Goal: Contribute content: Contribute content

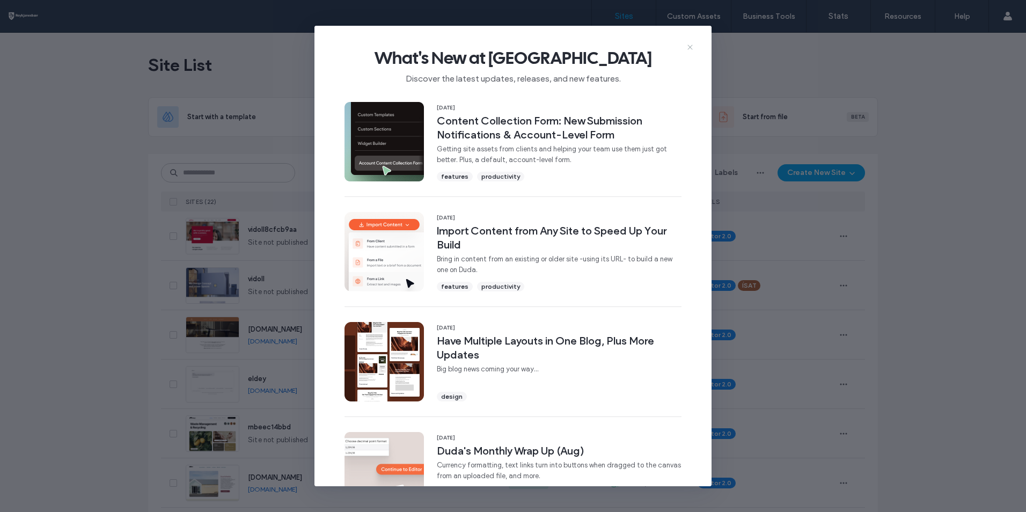
click at [694, 43] on icon at bounding box center [690, 47] width 9 height 9
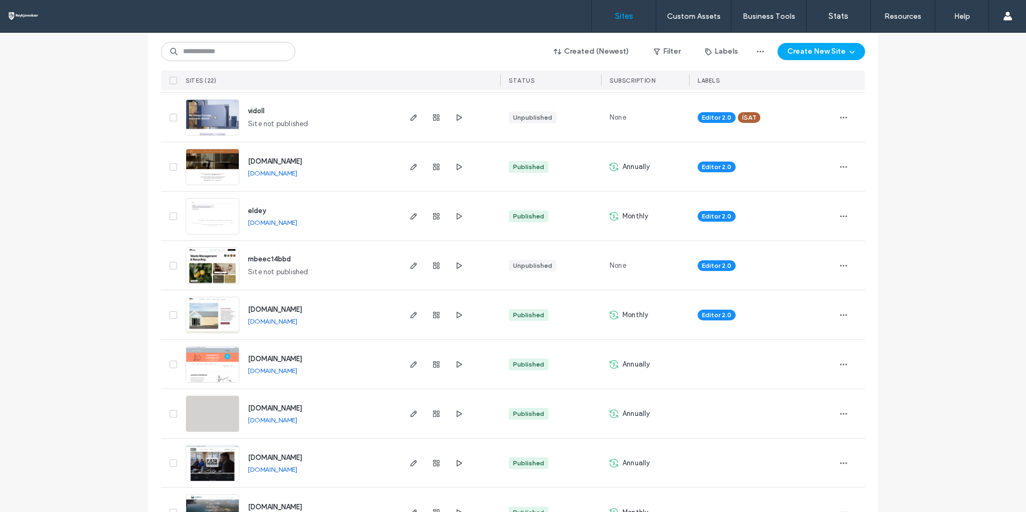
scroll to position [322, 0]
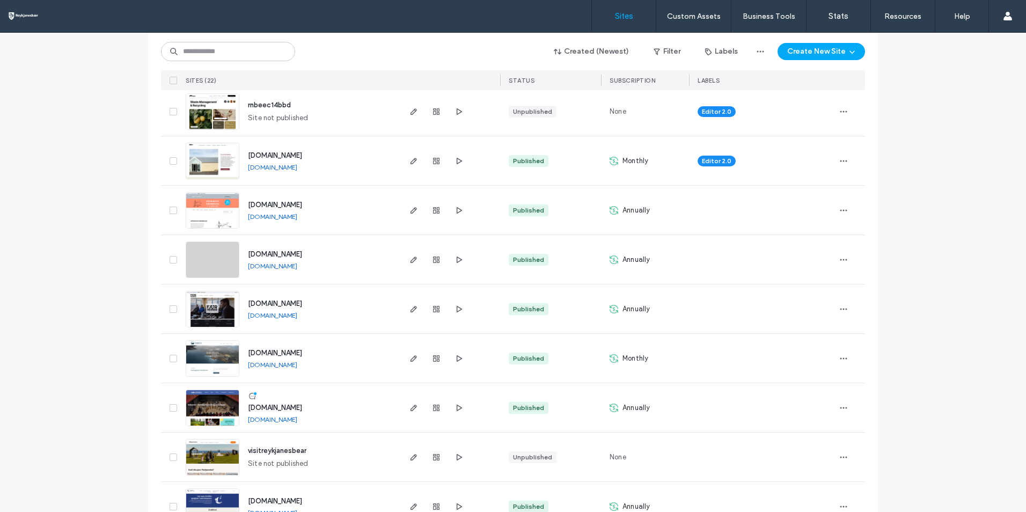
click at [239, 407] on div "[DOMAIN_NAME] [DOMAIN_NAME]" at bounding box center [318, 407] width 159 height 49
click at [223, 407] on img at bounding box center [212, 426] width 53 height 73
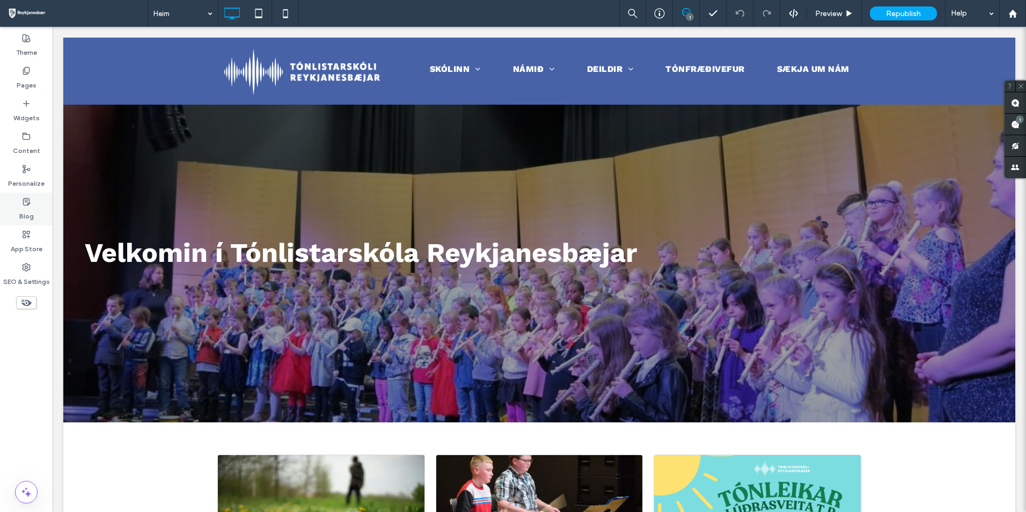
click at [35, 211] on div "Blog" at bounding box center [26, 209] width 53 height 33
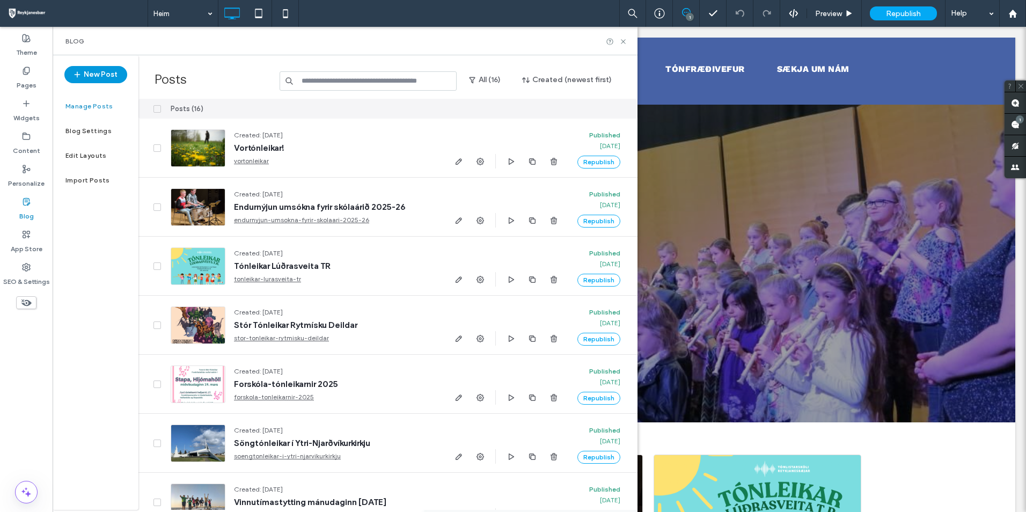
click at [112, 78] on button "New Post" at bounding box center [95, 74] width 63 height 17
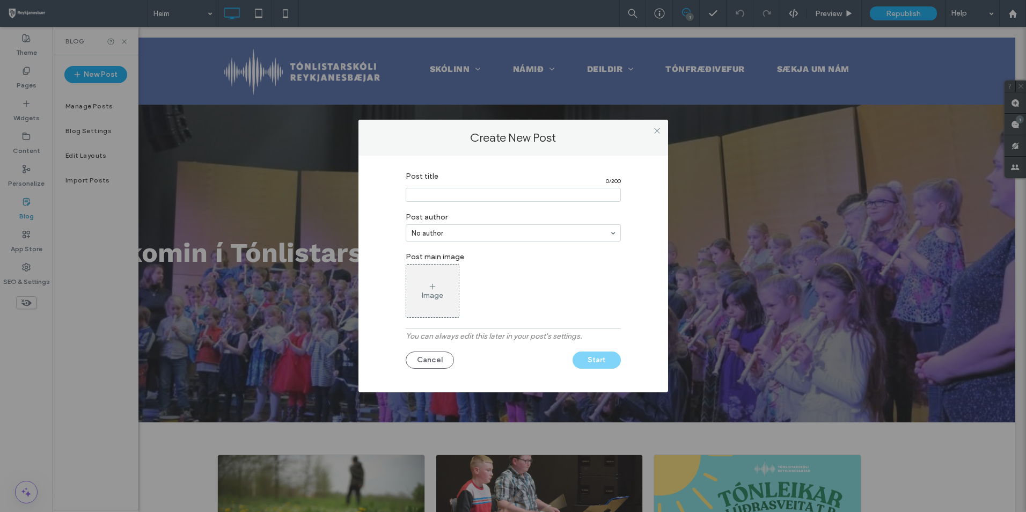
click at [435, 287] on icon at bounding box center [432, 286] width 9 height 9
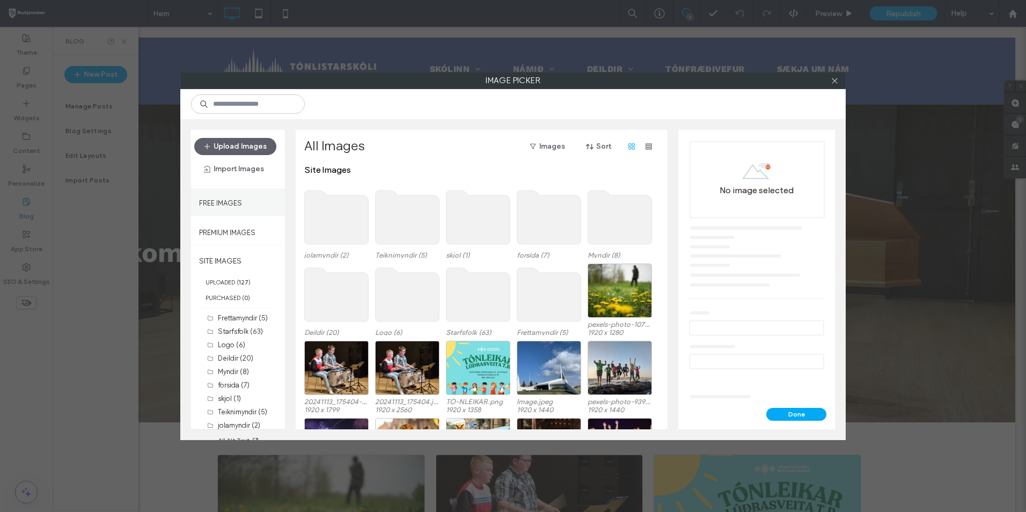
click at [225, 206] on label "Free Images" at bounding box center [220, 200] width 43 height 13
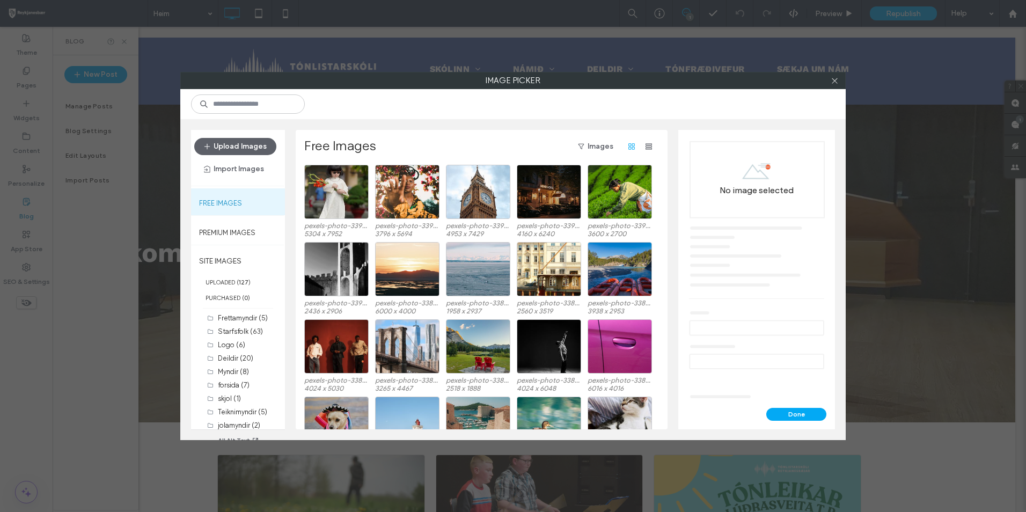
scroll to position [45, 0]
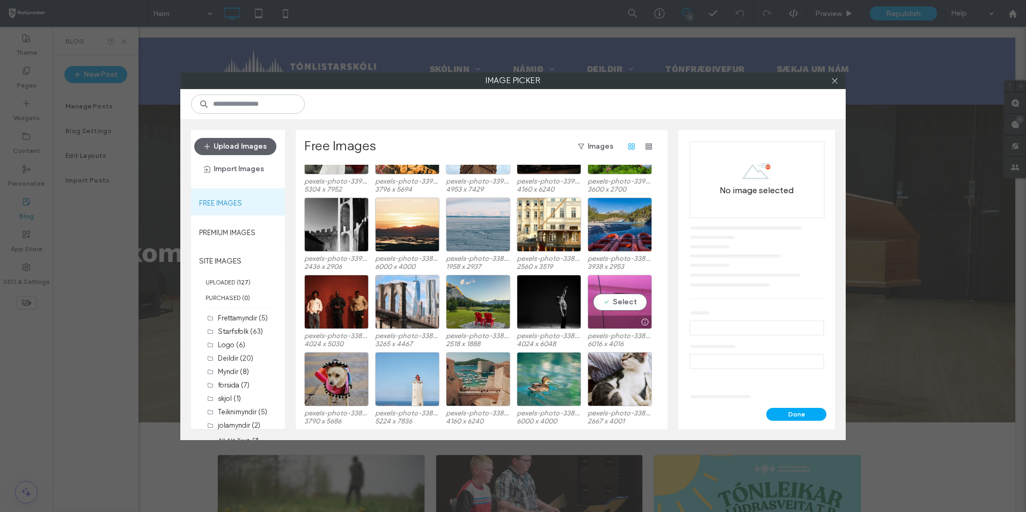
click at [628, 310] on div "Select" at bounding box center [620, 302] width 64 height 54
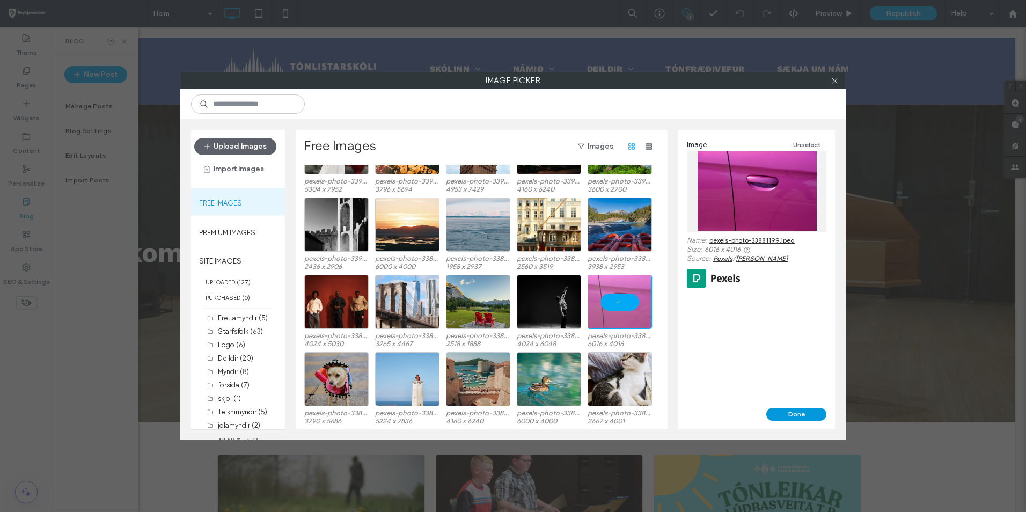
click at [795, 415] on button "Done" at bounding box center [796, 414] width 60 height 13
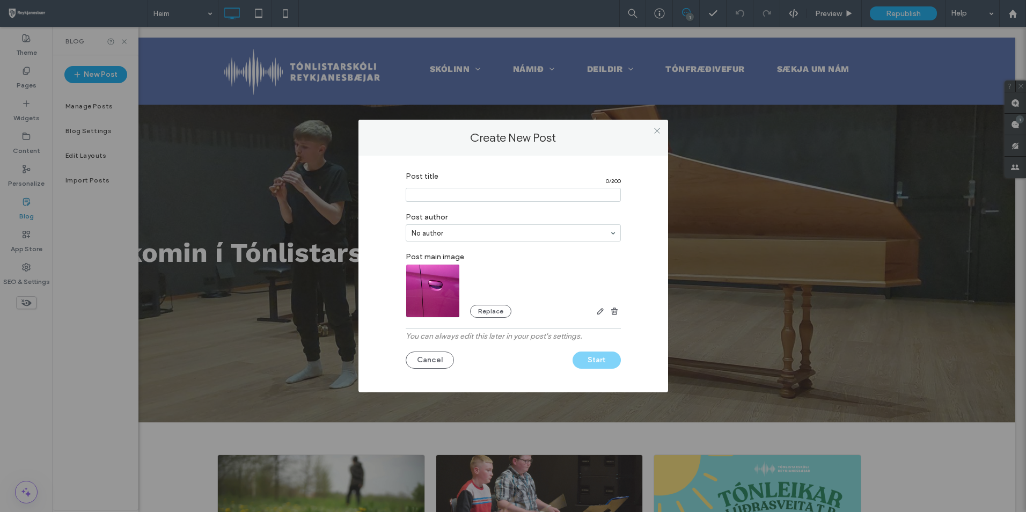
click at [552, 189] on input "Post title" at bounding box center [513, 195] width 215 height 14
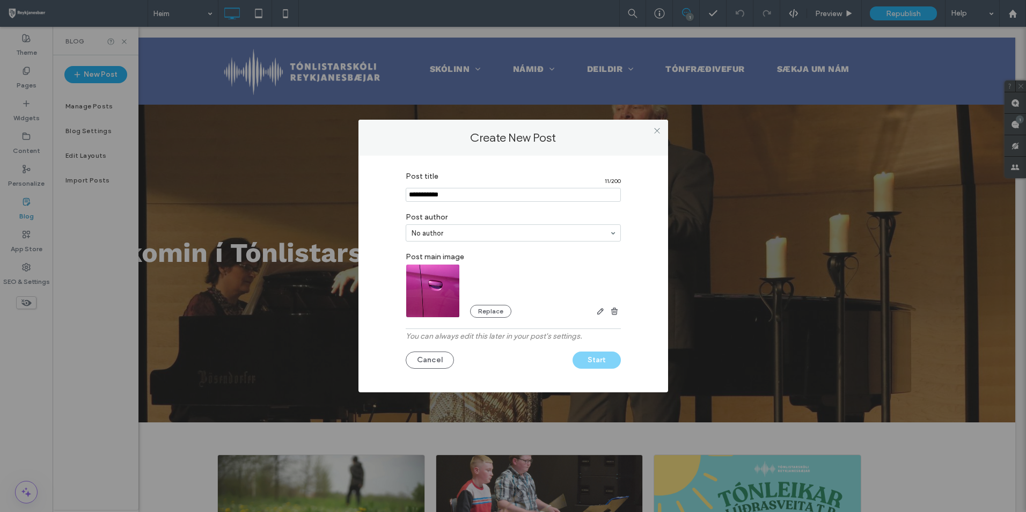
type input "**********"
click at [537, 212] on label "Post author" at bounding box center [513, 215] width 215 height 17
click at [601, 364] on button "Start" at bounding box center [597, 359] width 48 height 17
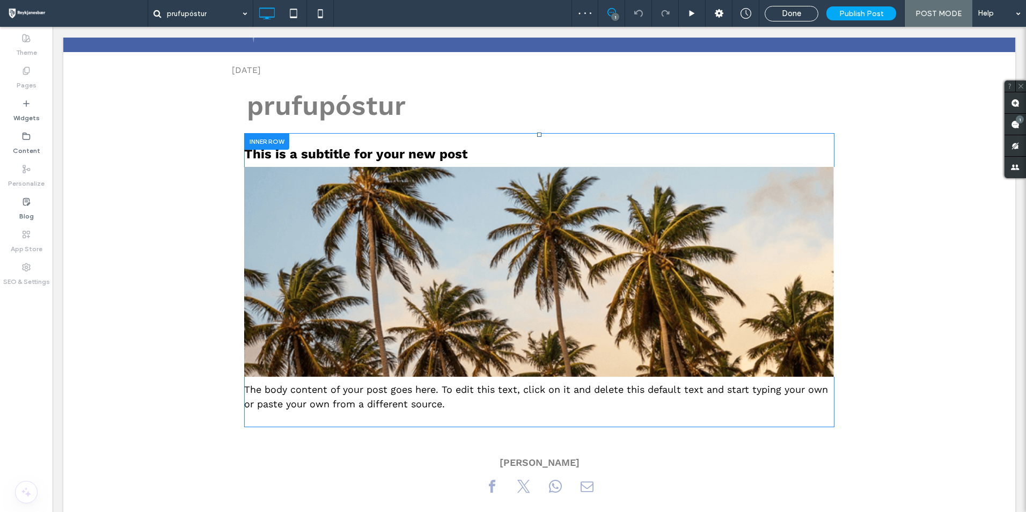
scroll to position [51, 0]
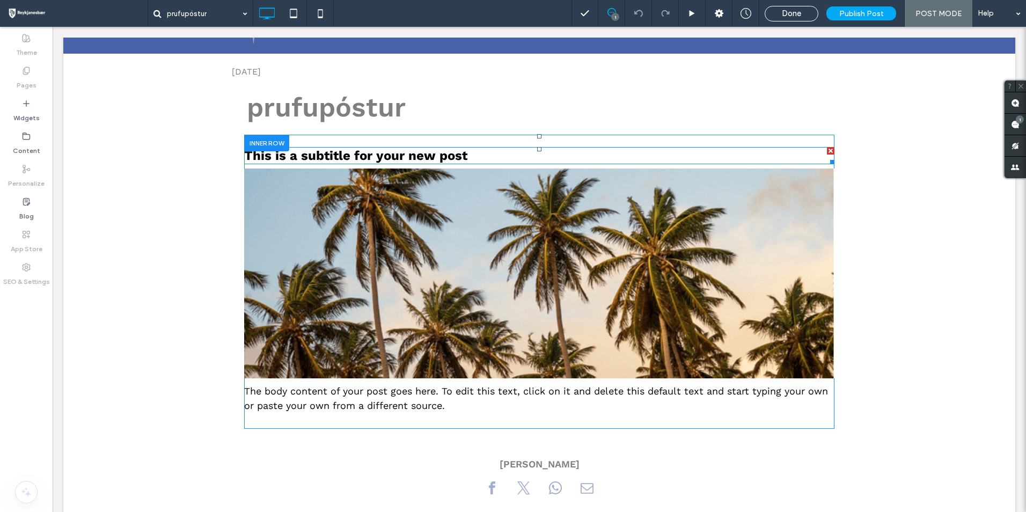
click at [301, 158] on h3 "This is a subtitle for your new post" at bounding box center [539, 155] width 590 height 17
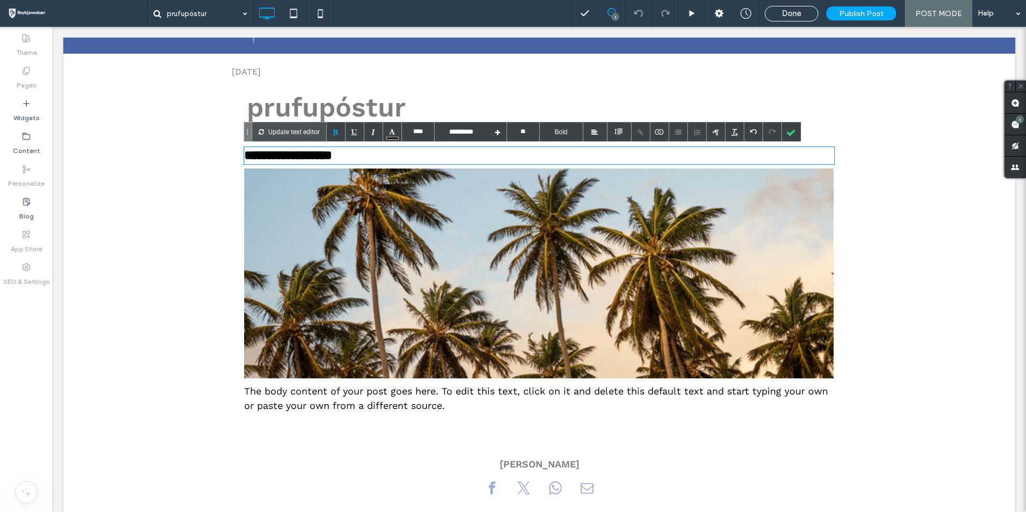
type input "****"
click at [343, 396] on div "The body content of your post goes here. To edit this text, click on it and del…" at bounding box center [539, 398] width 590 height 31
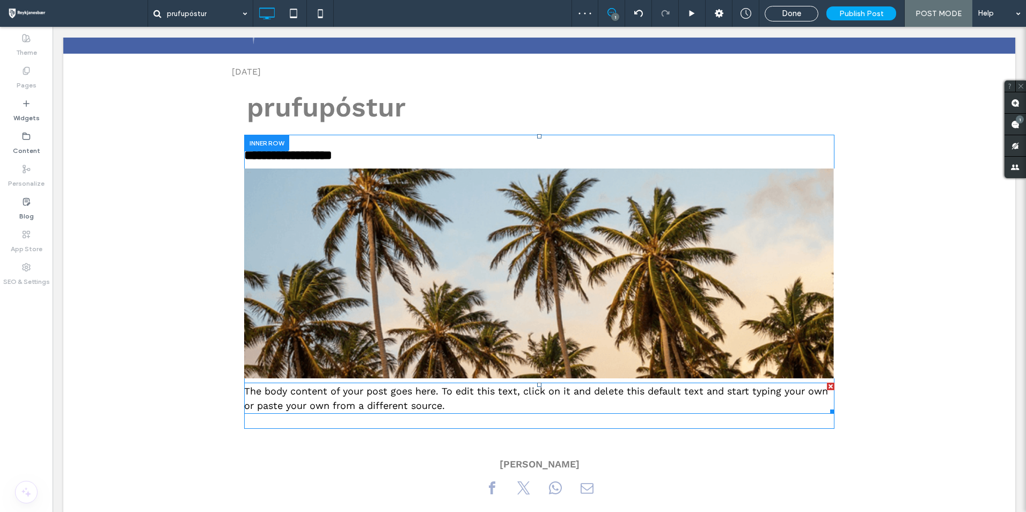
click at [340, 399] on div "The body content of your post goes here. To edit this text, click on it and del…" at bounding box center [539, 398] width 590 height 31
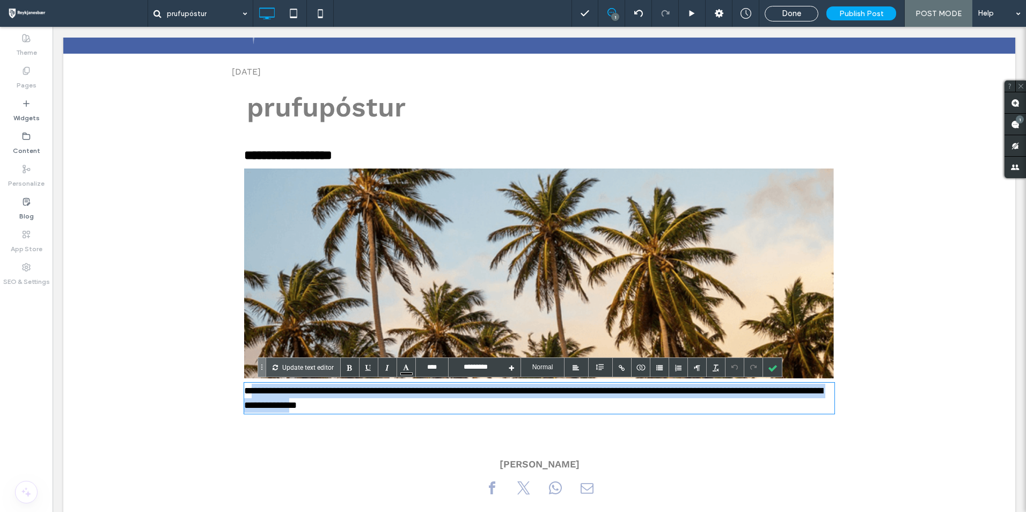
drag, startPoint x: 436, startPoint y: 410, endPoint x: 253, endPoint y: 386, distance: 184.6
click at [253, 386] on div "**********" at bounding box center [539, 398] width 590 height 31
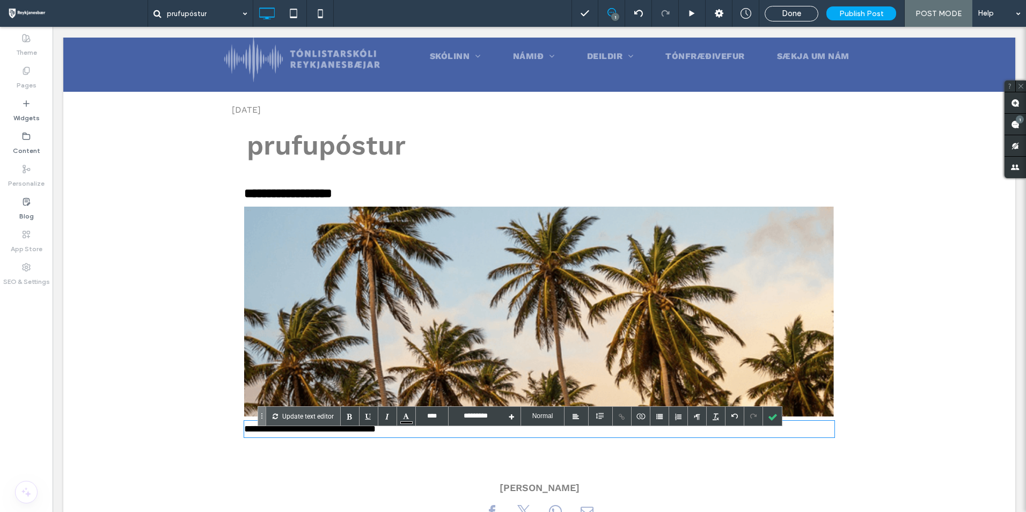
scroll to position [0, 0]
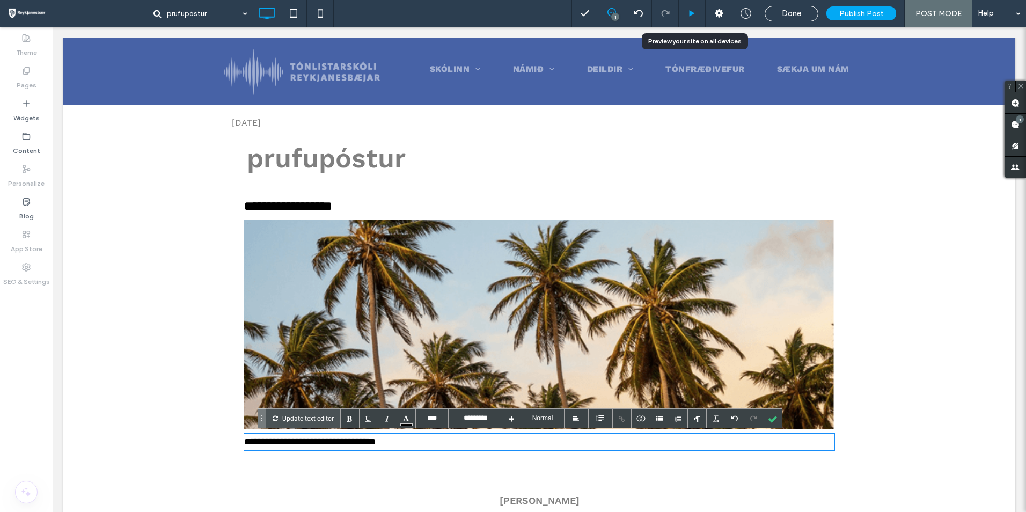
click at [685, 6] on div at bounding box center [692, 13] width 27 height 27
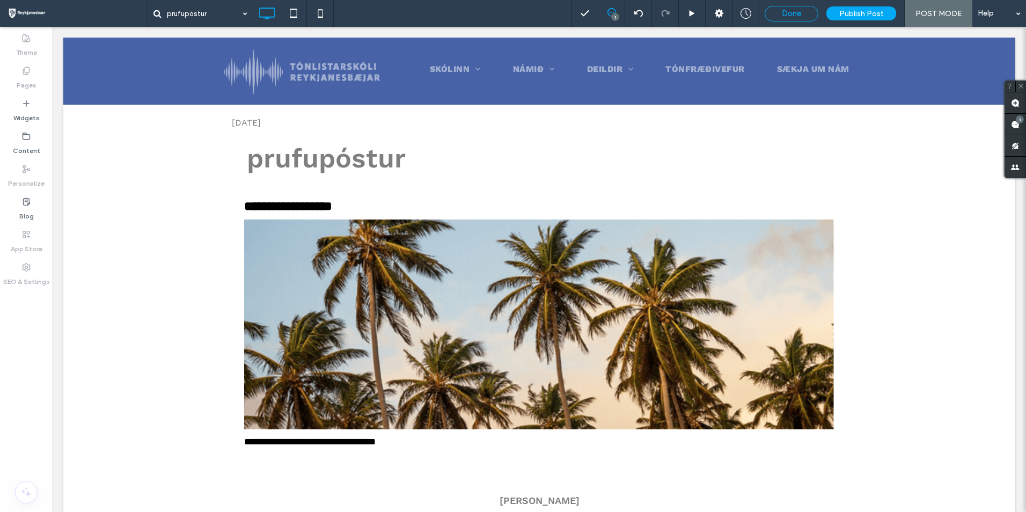
click at [797, 12] on span "Done" at bounding box center [791, 14] width 19 height 10
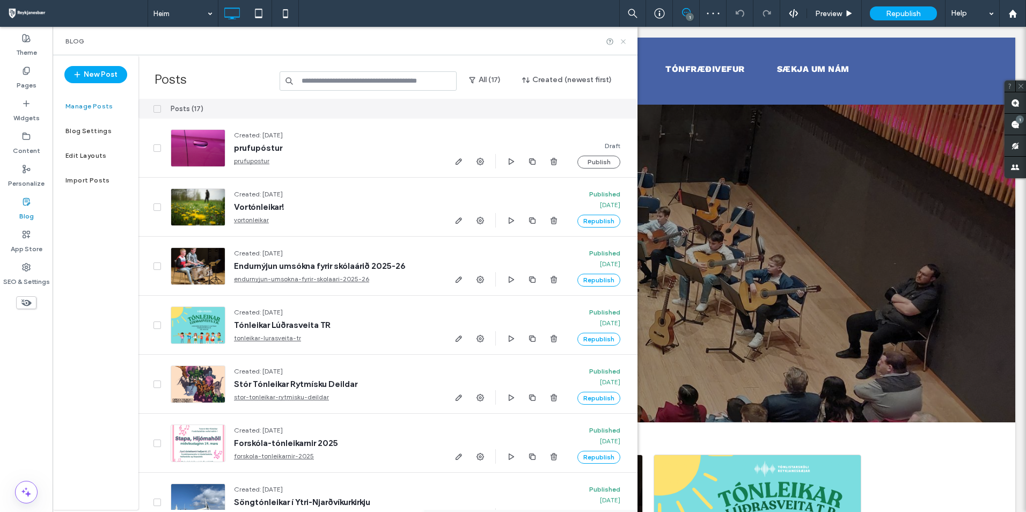
click at [621, 38] on icon at bounding box center [623, 42] width 8 height 8
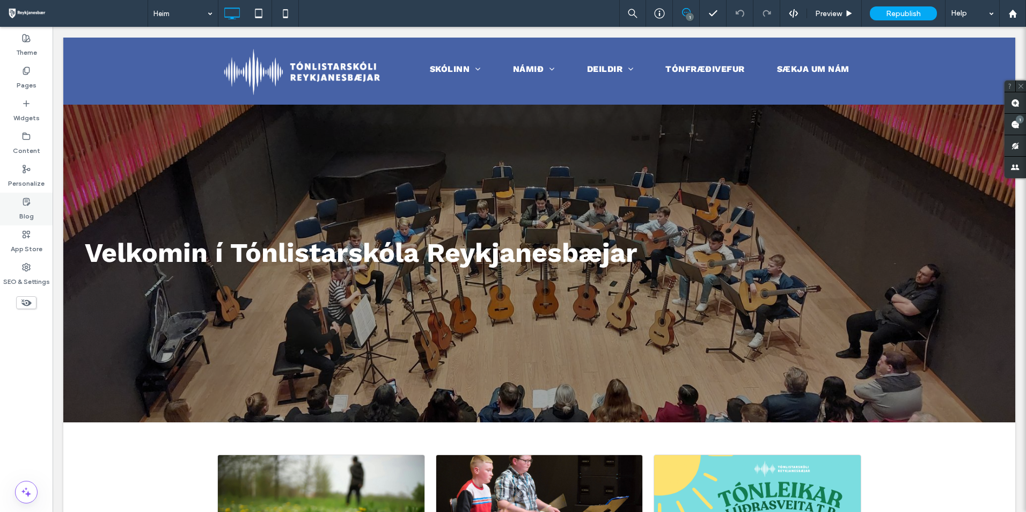
click at [17, 203] on div "Blog" at bounding box center [26, 209] width 53 height 33
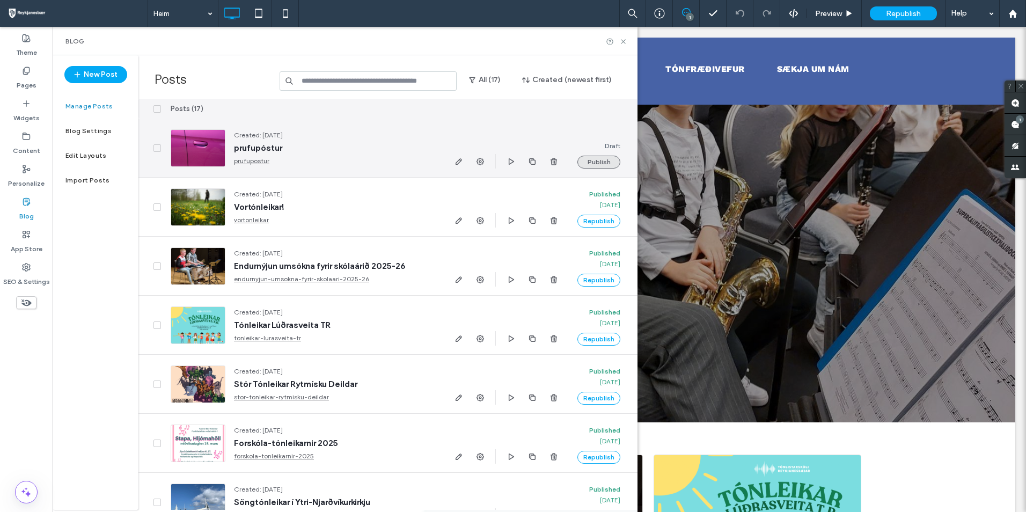
click at [606, 161] on button "Publish" at bounding box center [598, 162] width 43 height 13
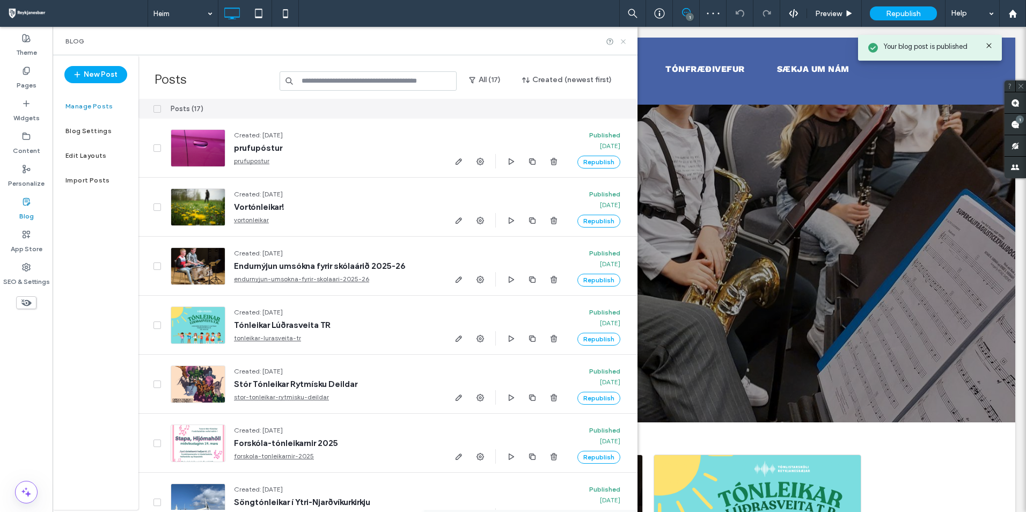
click at [624, 42] on icon at bounding box center [623, 42] width 8 height 8
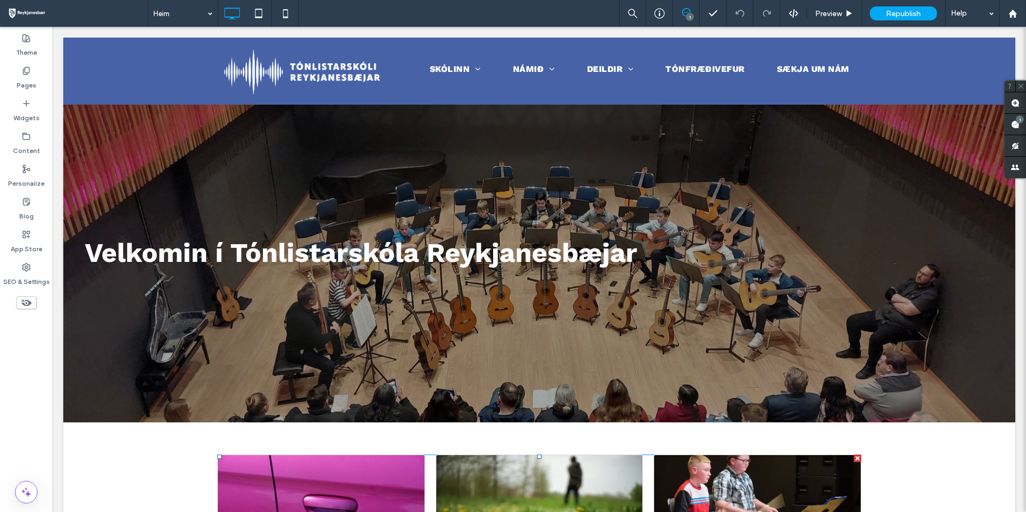
scroll to position [215, 0]
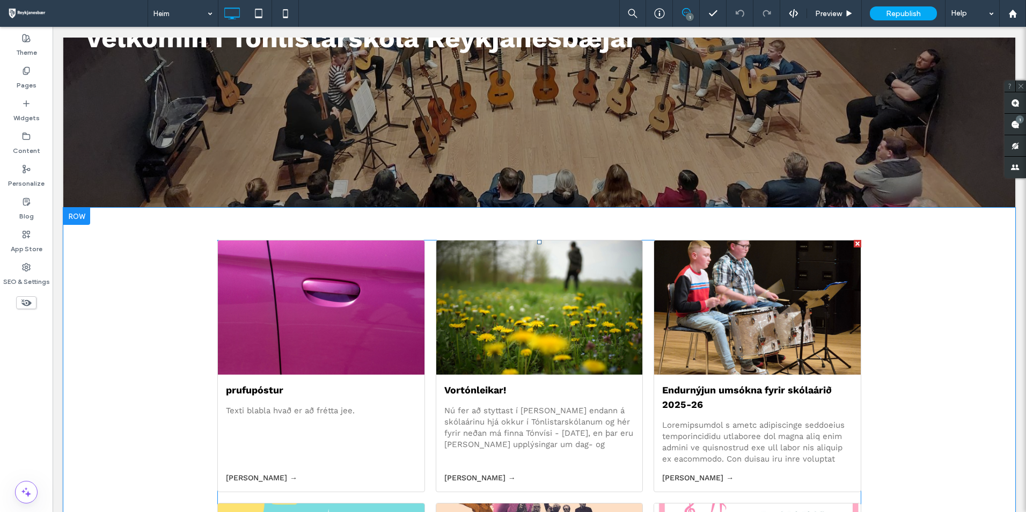
click at [321, 350] on div at bounding box center [320, 308] width 219 height 142
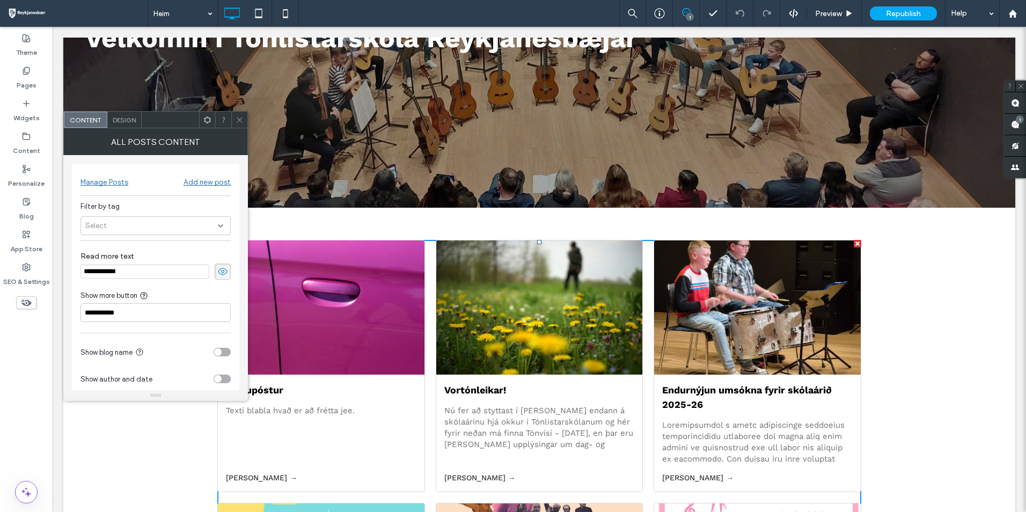
click at [321, 350] on div at bounding box center [320, 308] width 219 height 142
click at [250, 476] on link "Lesa meira →" at bounding box center [321, 477] width 190 height 11
click at [235, 115] on div at bounding box center [239, 120] width 16 height 16
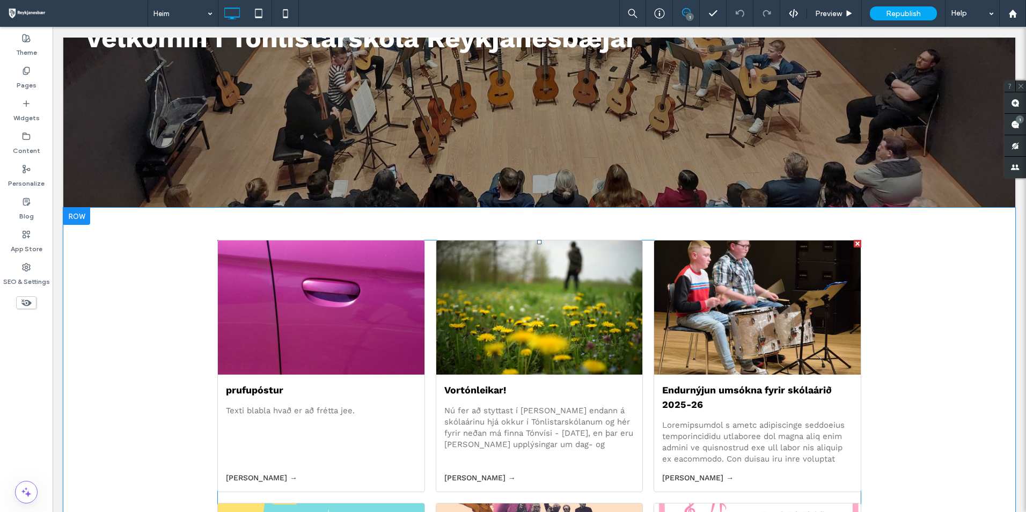
click at [287, 422] on div "prufupóstur 19. september 2025 Texti blabla hvað er að frétta jee." at bounding box center [321, 424] width 207 height 98
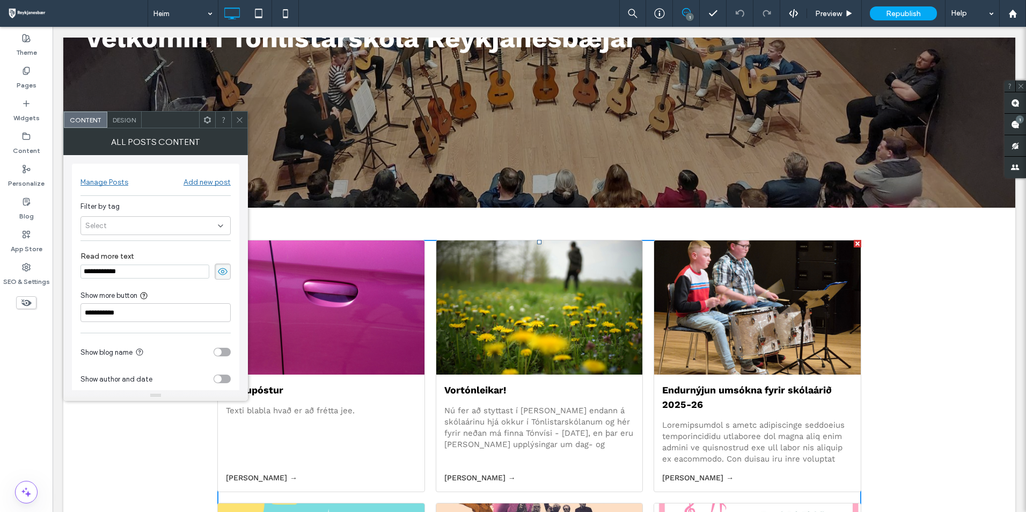
click at [242, 120] on icon at bounding box center [240, 120] width 8 height 8
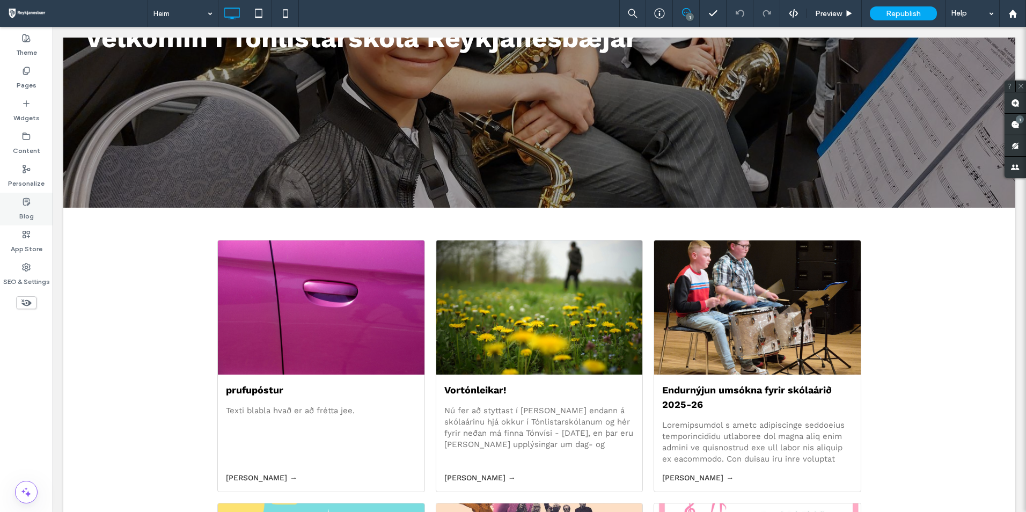
click at [15, 210] on div "Blog" at bounding box center [26, 209] width 53 height 33
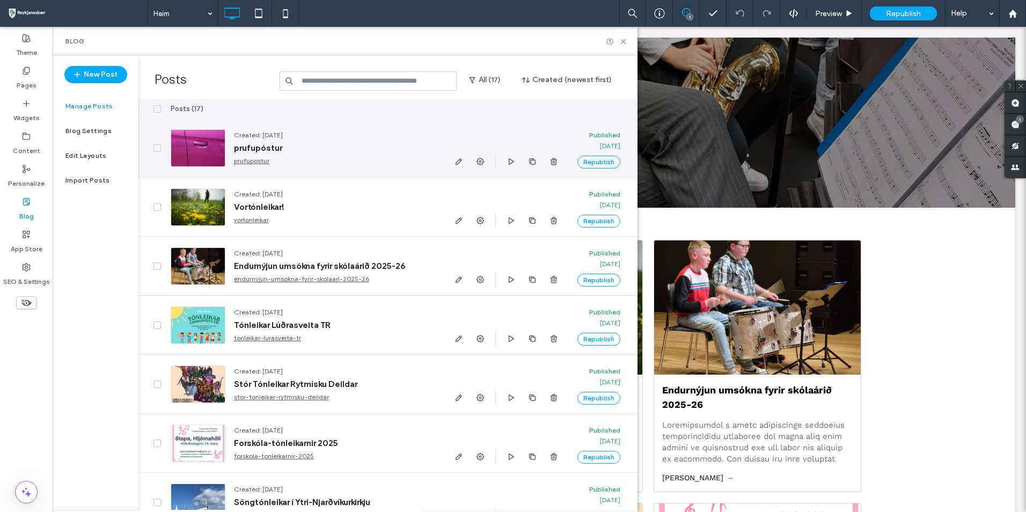
click at [270, 144] on span "prufupóstur" at bounding box center [334, 148] width 201 height 11
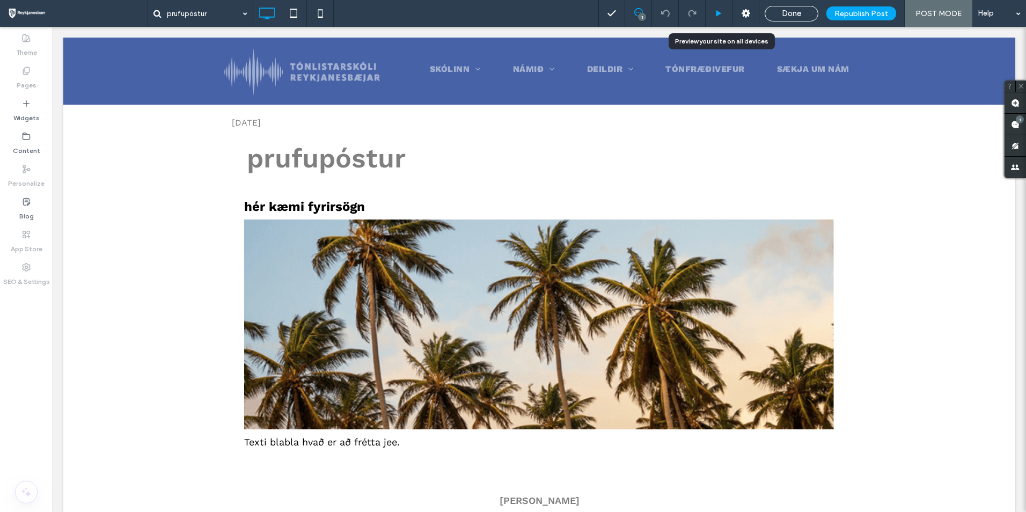
click at [721, 18] on div at bounding box center [719, 13] width 27 height 27
click at [722, 10] on icon at bounding box center [719, 14] width 8 height 8
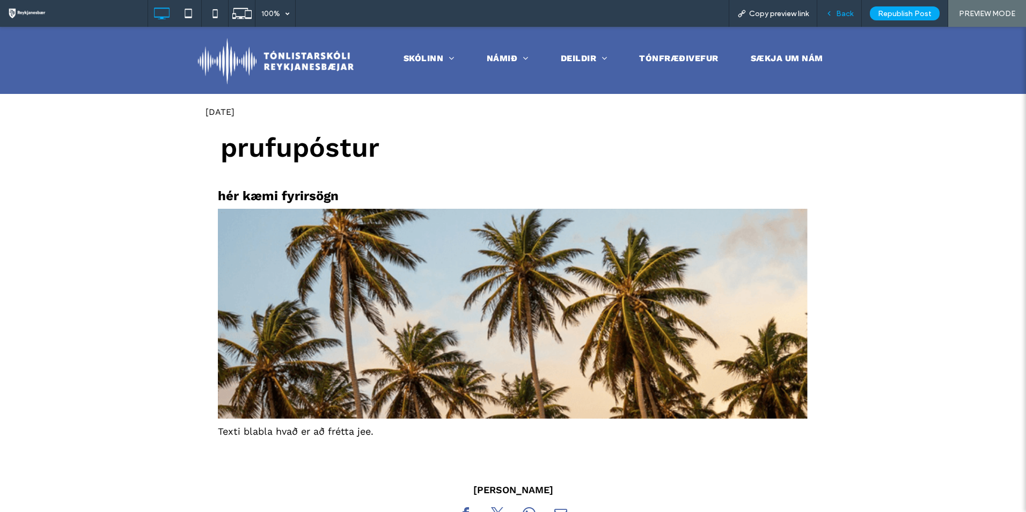
click at [833, 19] on div "Back" at bounding box center [839, 13] width 45 height 27
click at [838, 13] on span "Back" at bounding box center [844, 13] width 17 height 9
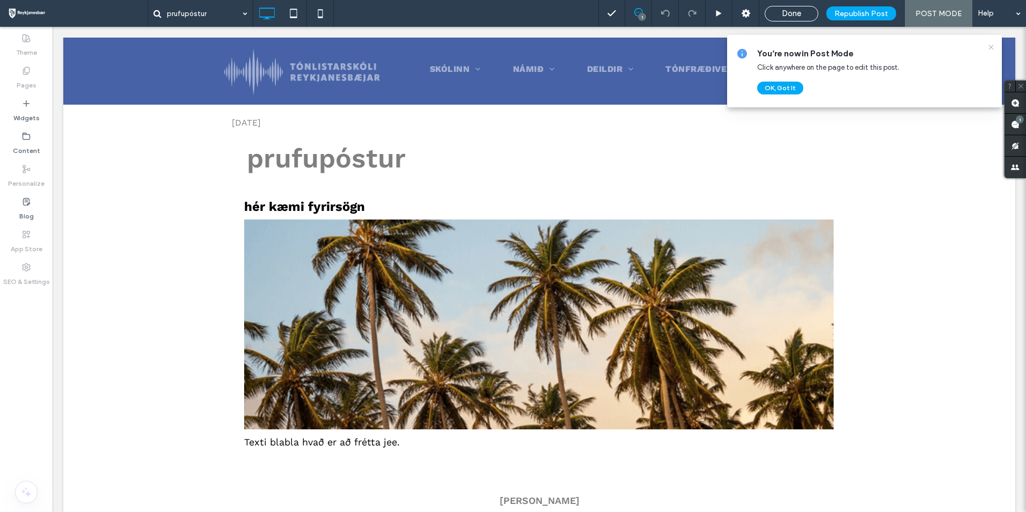
click at [991, 48] on icon at bounding box center [991, 47] width 9 height 9
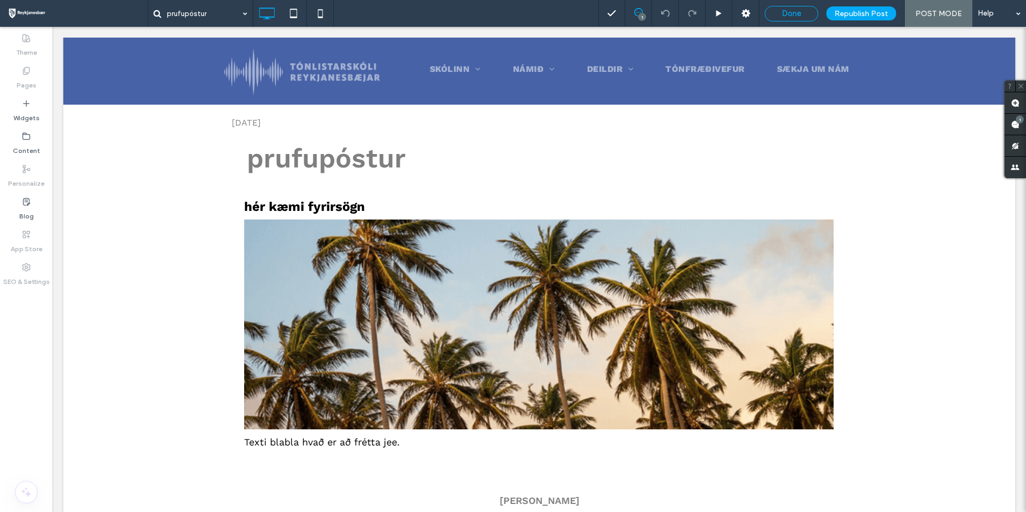
click at [796, 14] on span "Done" at bounding box center [791, 14] width 19 height 10
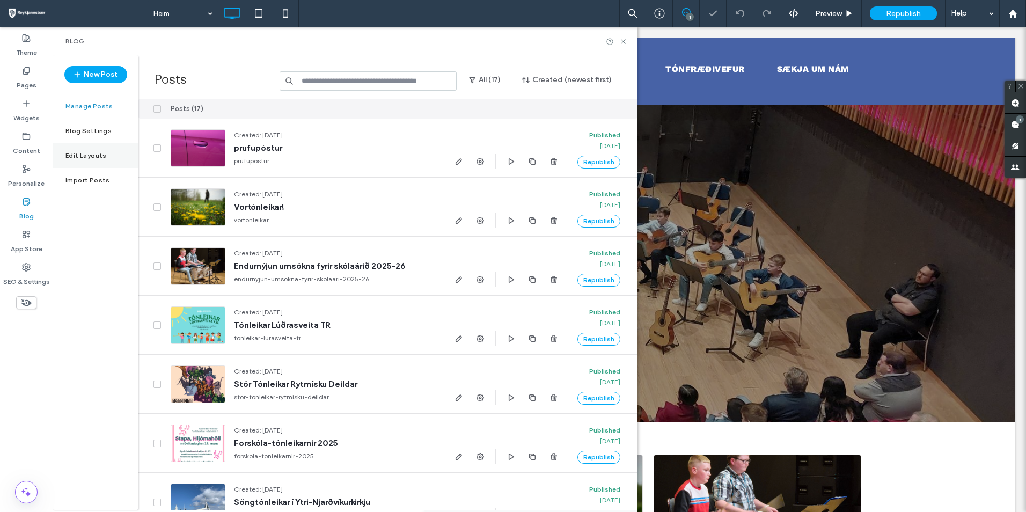
click at [71, 157] on label "Edit Layouts" at bounding box center [85, 156] width 41 height 8
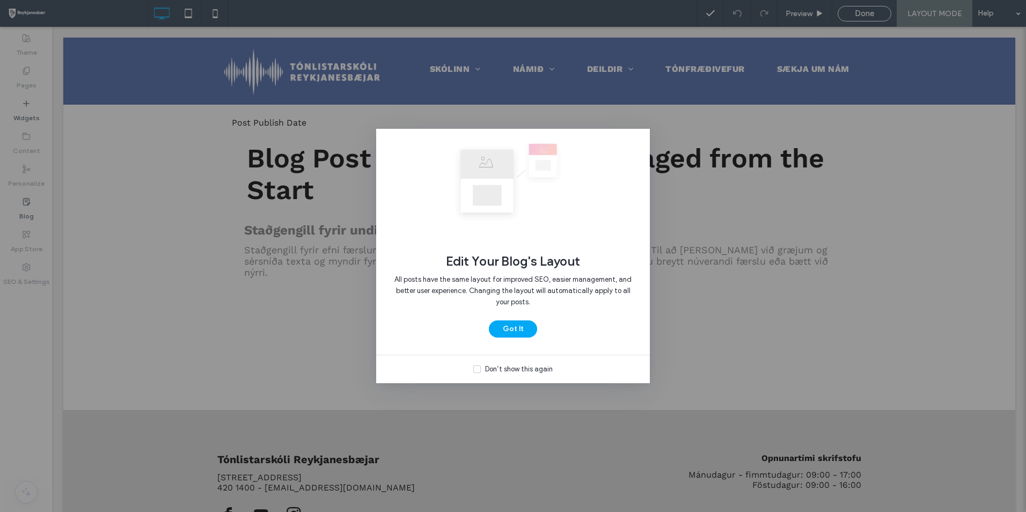
click at [480, 365] on span at bounding box center [477, 369] width 8 height 8
click at [510, 335] on button "Got It" at bounding box center [513, 328] width 48 height 17
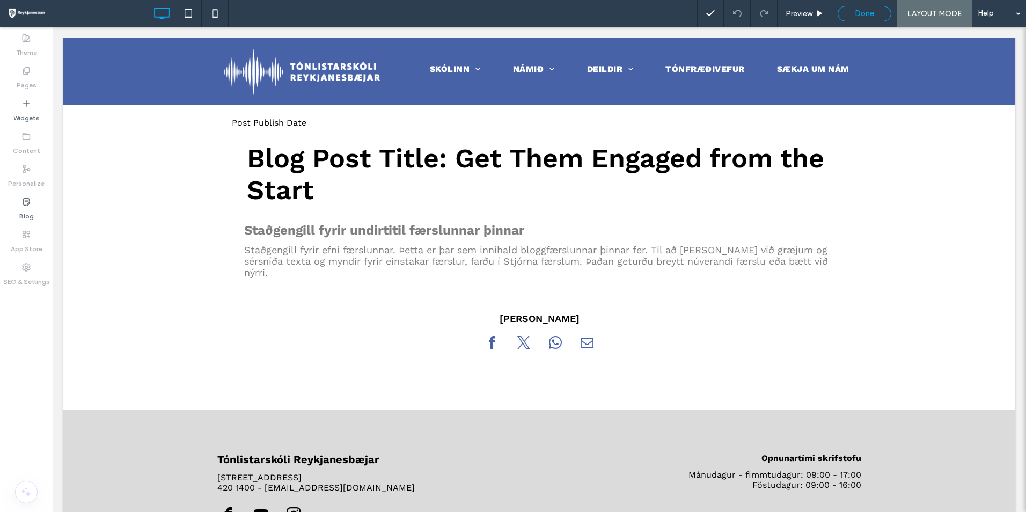
click at [867, 13] on span "Done" at bounding box center [864, 14] width 19 height 10
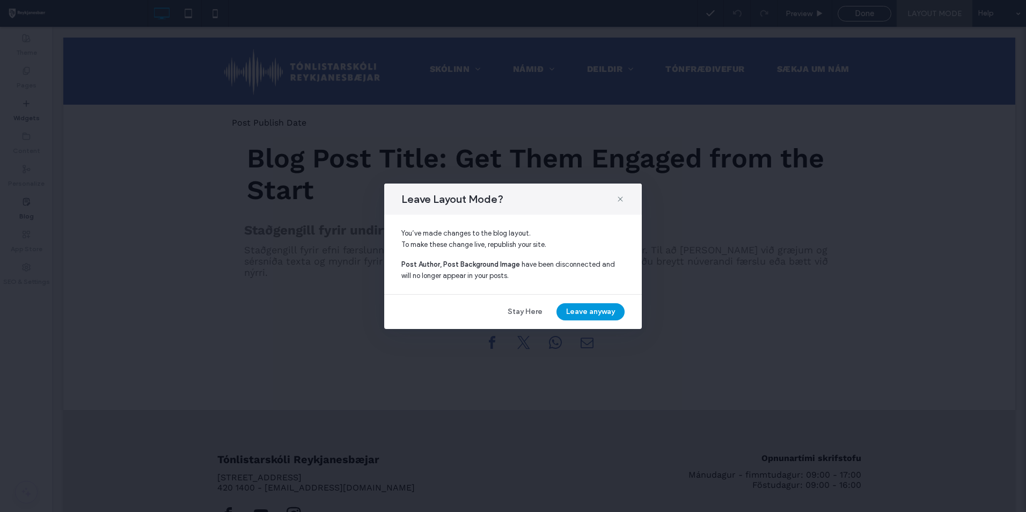
click at [584, 317] on button "Leave anyway" at bounding box center [590, 311] width 68 height 17
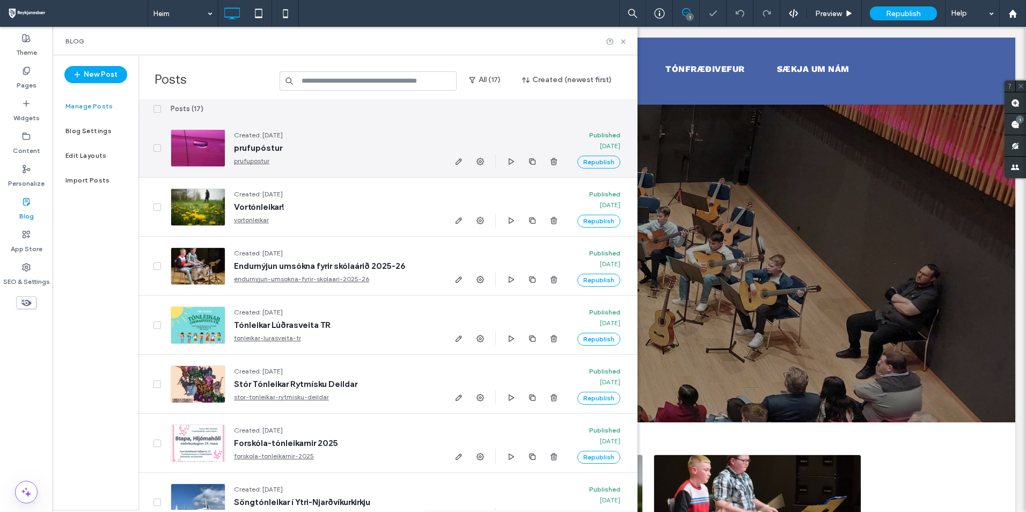
click at [255, 162] on link "prufupostur" at bounding box center [334, 161] width 201 height 11
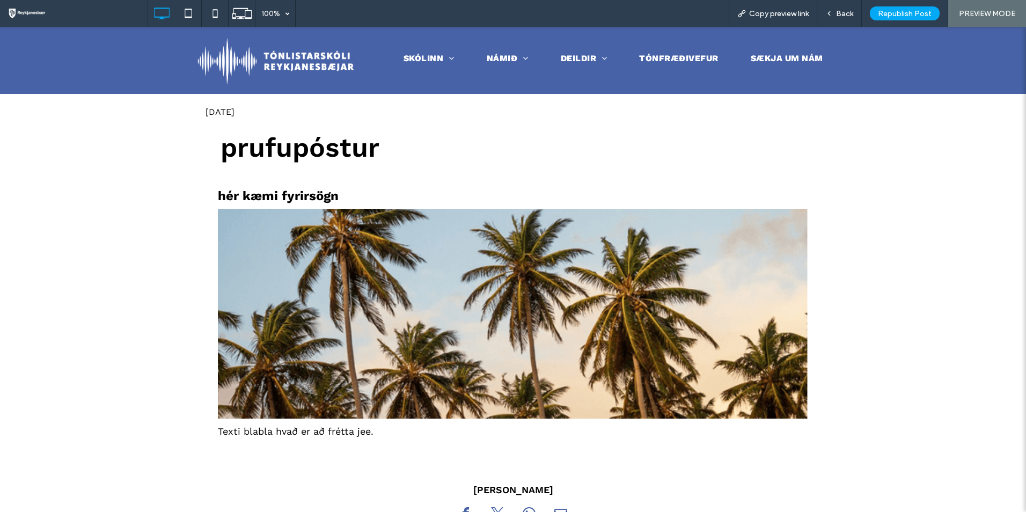
click at [340, 263] on img at bounding box center [513, 314] width 590 height 210
click at [496, 282] on img at bounding box center [513, 314] width 590 height 210
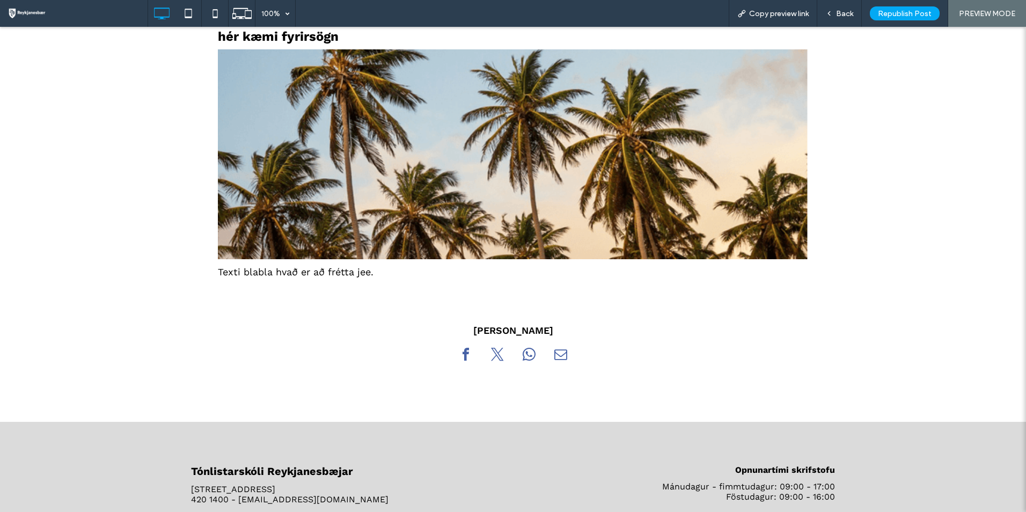
scroll to position [161, 0]
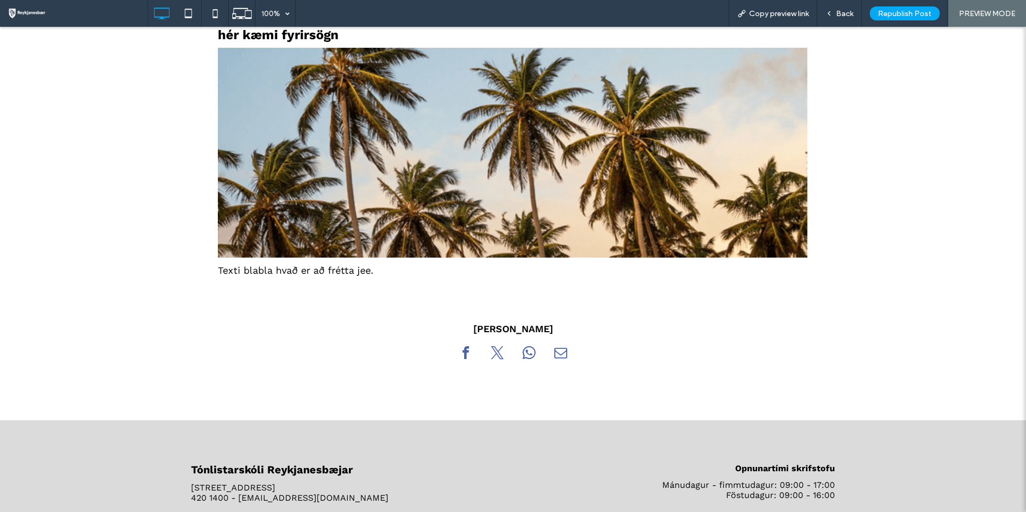
click at [327, 286] on div "hér kæmi fyrirsögn Texti blabla hvað er að frétta jee. Click To Paste" at bounding box center [513, 154] width 590 height 280
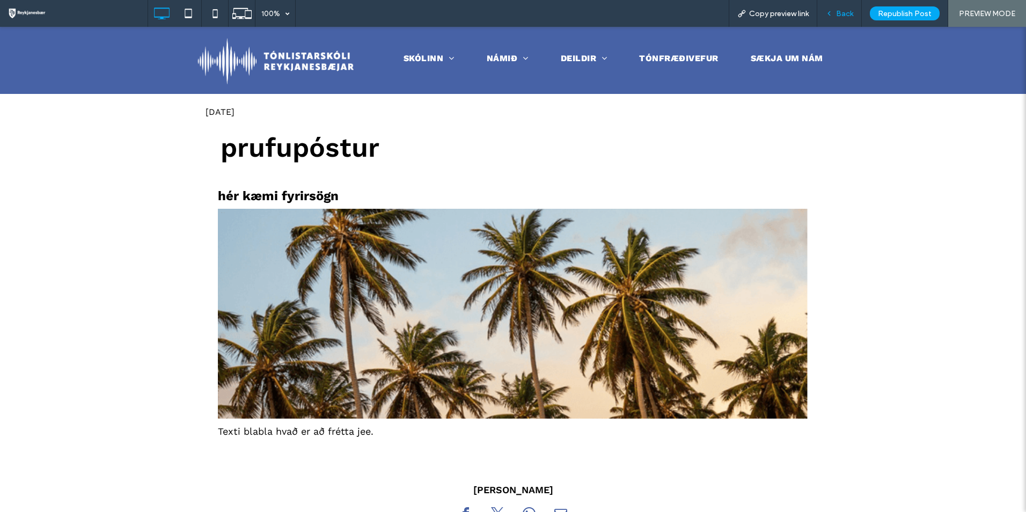
click at [839, 11] on span "Back" at bounding box center [844, 13] width 17 height 9
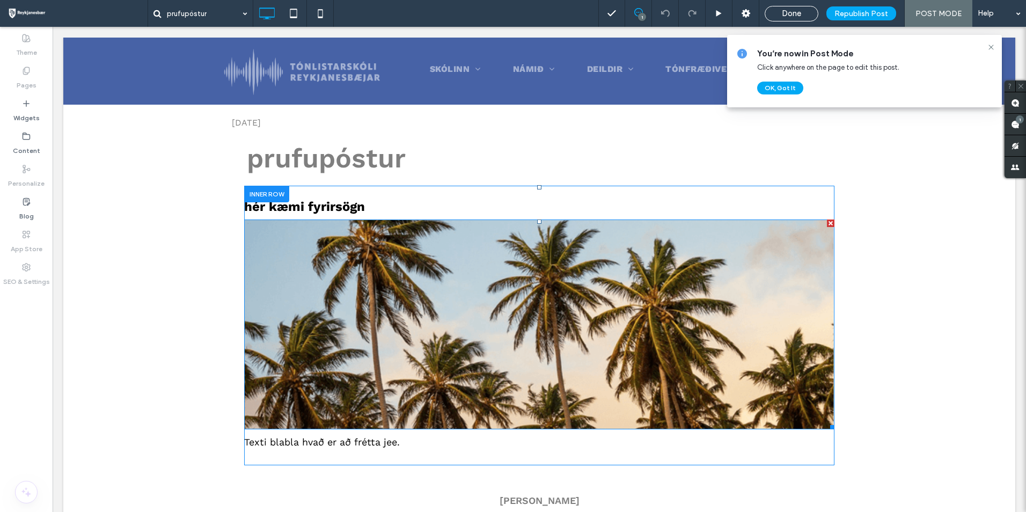
click at [596, 272] on img at bounding box center [539, 324] width 590 height 210
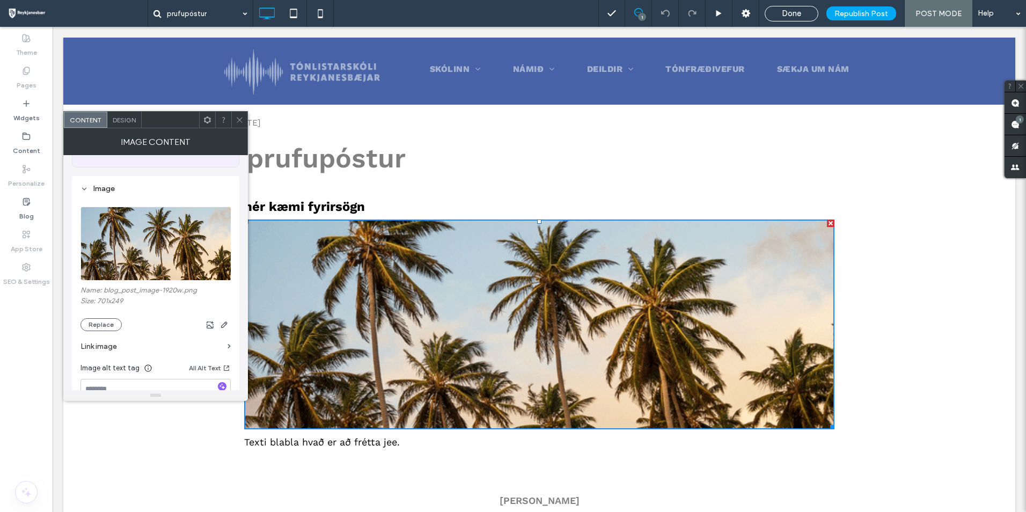
scroll to position [107, 0]
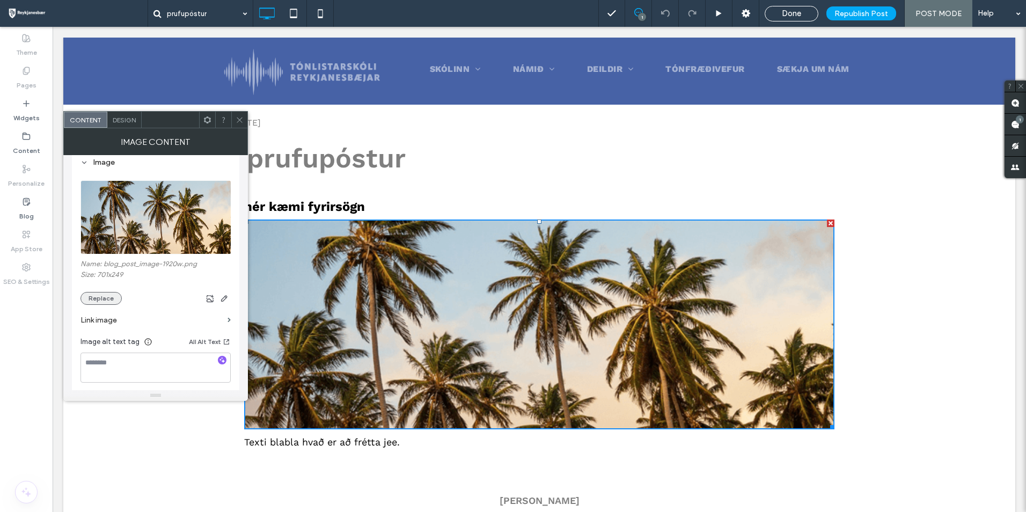
click at [105, 303] on button "Replace" at bounding box center [100, 298] width 41 height 13
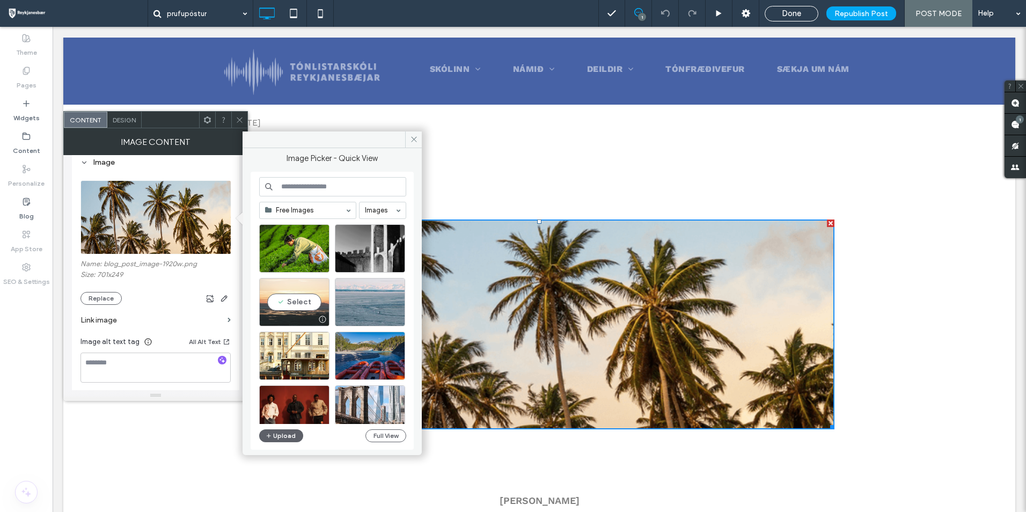
click at [317, 305] on div "Select" at bounding box center [294, 302] width 70 height 48
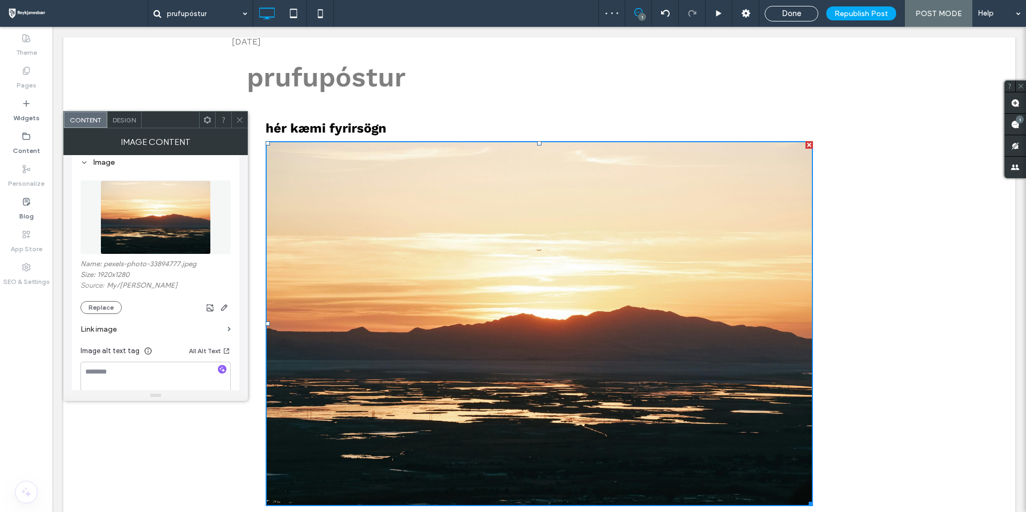
scroll to position [215, 0]
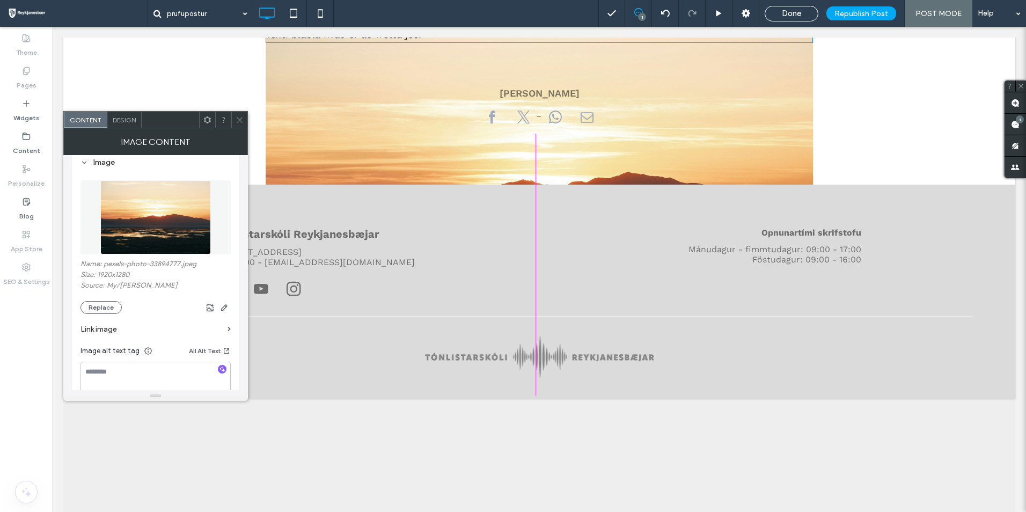
drag, startPoint x: 808, startPoint y: 368, endPoint x: 495, endPoint y: 255, distance: 332.5
click at [495, 255] on div "Click To Paste Header Click To Paste Skólinn Skóladagatal Saga skólans Gjaldskr…" at bounding box center [539, 111] width 952 height 576
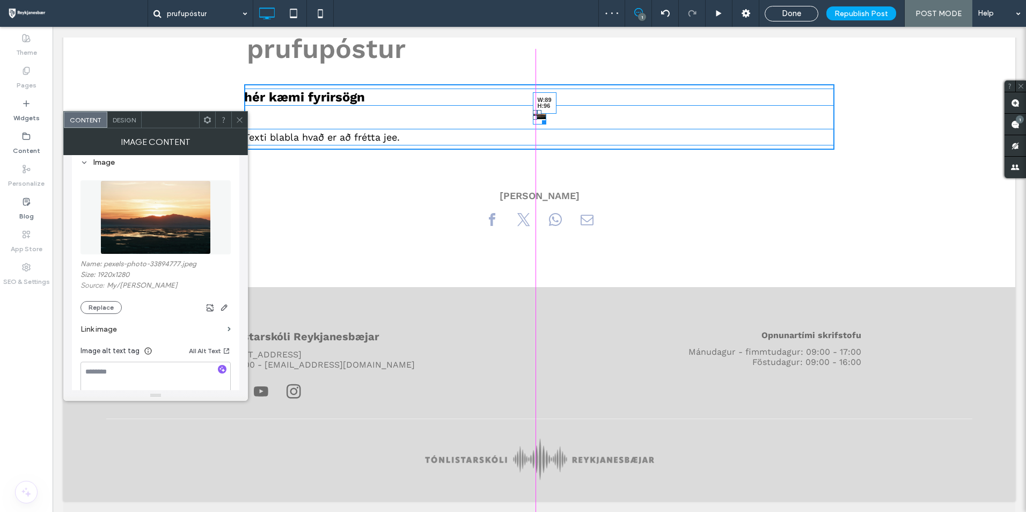
scroll to position [112, 0]
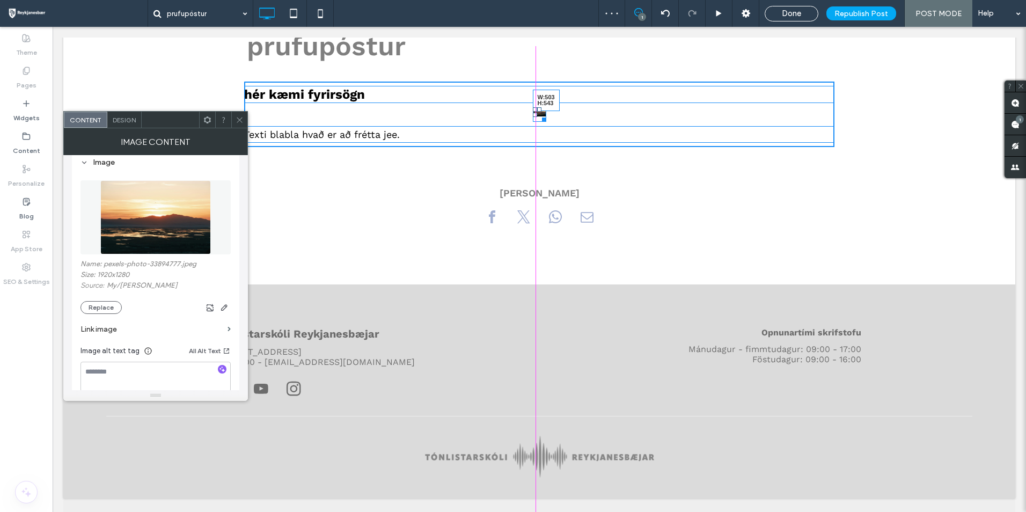
drag, startPoint x: 538, startPoint y: 121, endPoint x: 718, endPoint y: 227, distance: 209.5
click at [546, 122] on div "W:503 H:543" at bounding box center [539, 114] width 13 height 14
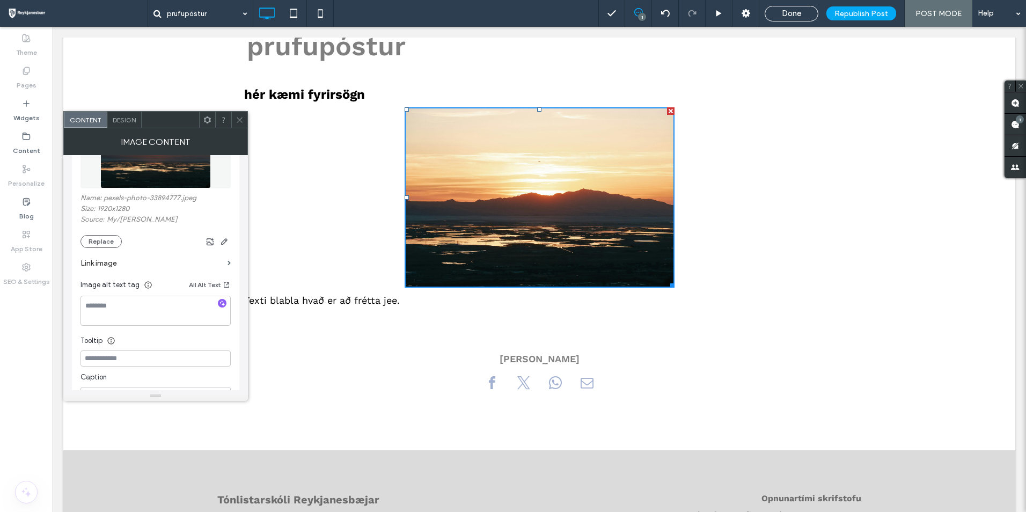
scroll to position [305, 0]
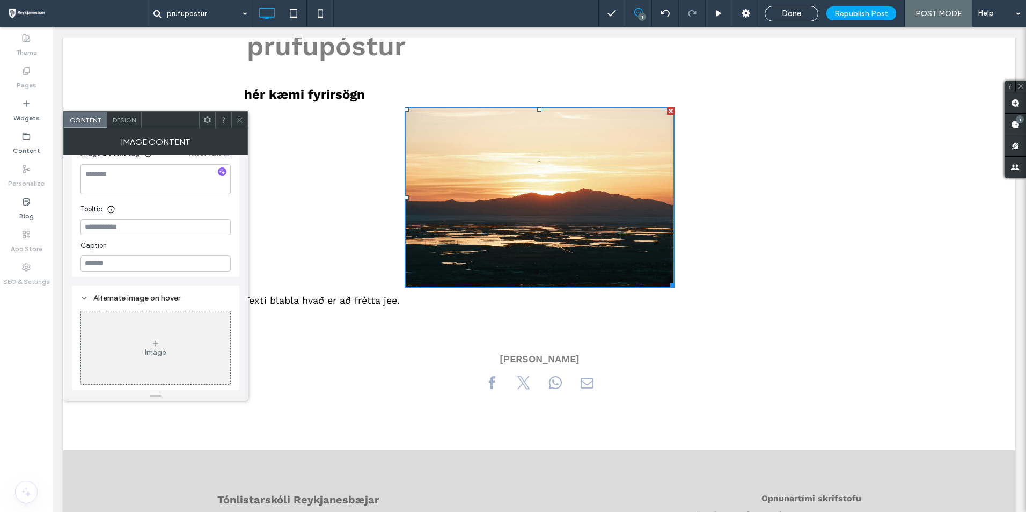
click at [242, 120] on icon at bounding box center [240, 120] width 8 height 8
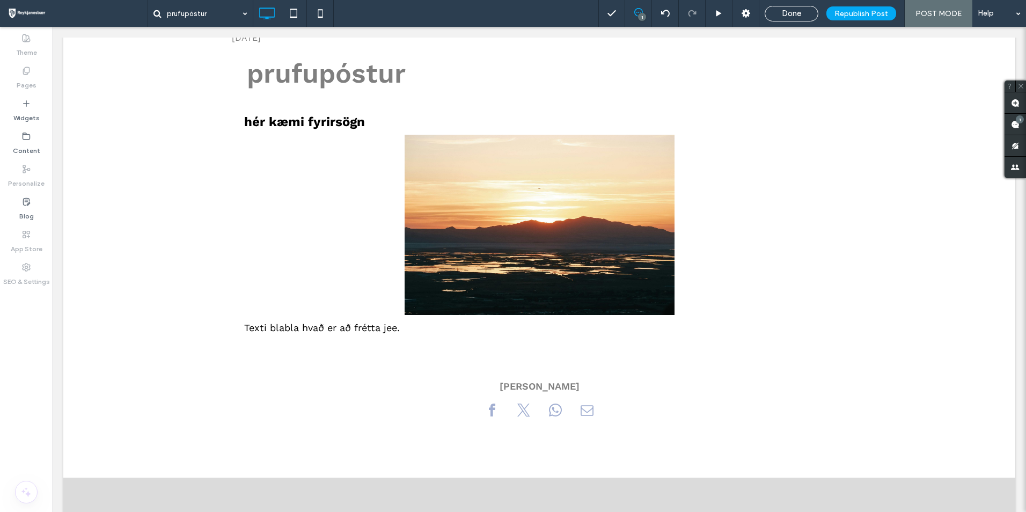
scroll to position [58, 0]
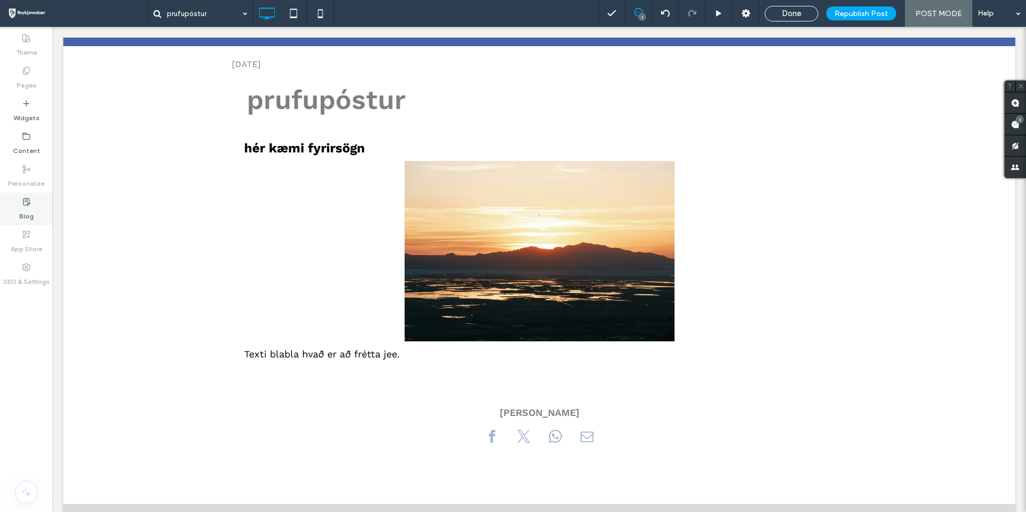
click at [27, 210] on label "Blog" at bounding box center [26, 213] width 14 height 15
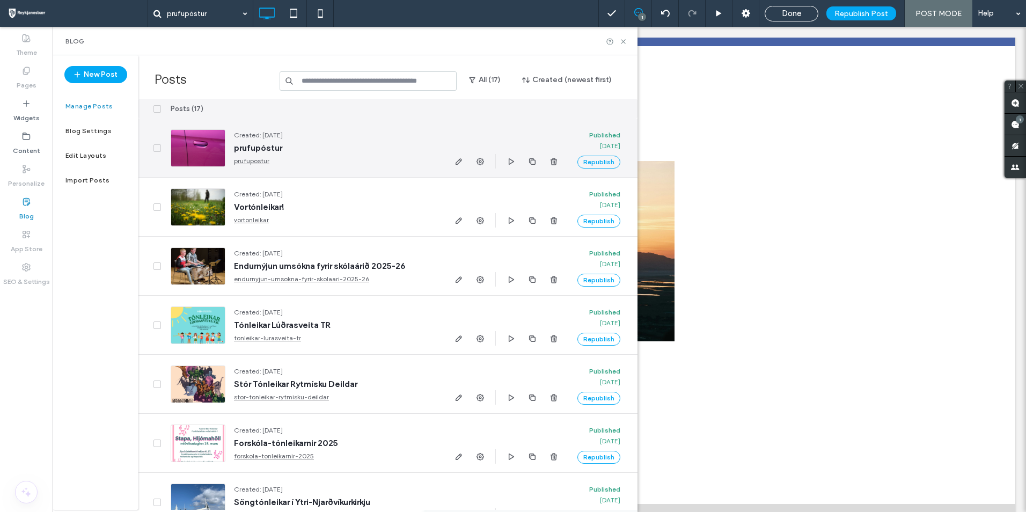
click at [155, 150] on span at bounding box center [157, 148] width 8 height 8
click at [553, 158] on use "button" at bounding box center [554, 161] width 6 height 7
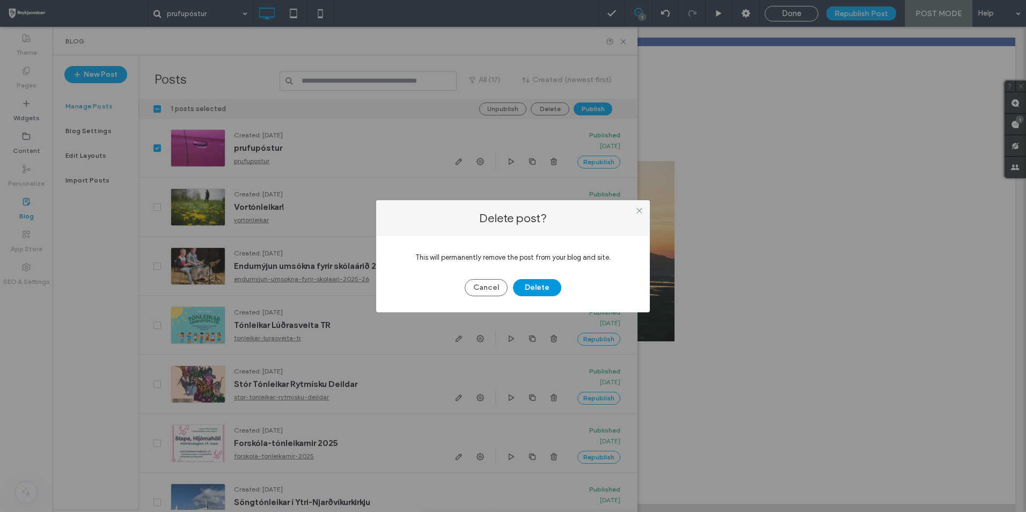
click at [535, 291] on button "Delete" at bounding box center [537, 287] width 48 height 17
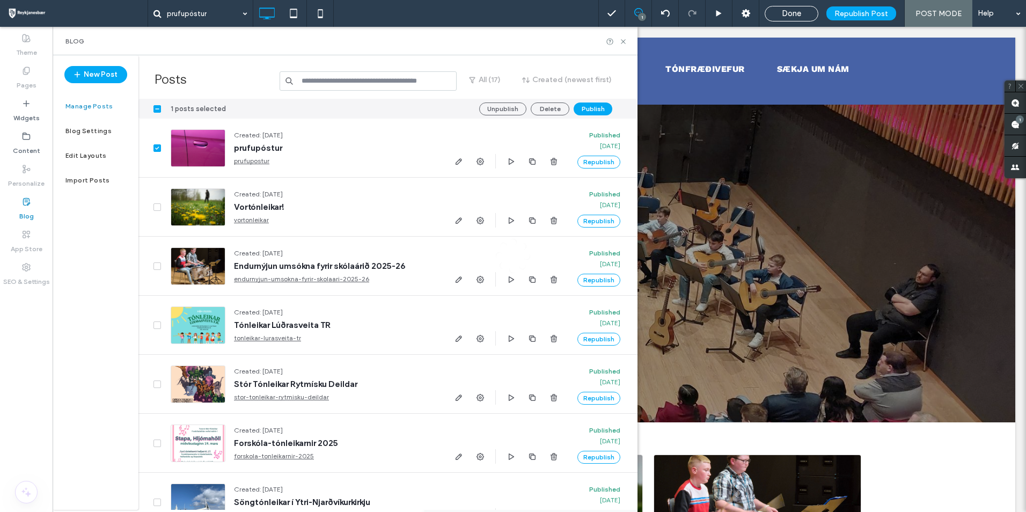
scroll to position [0, 0]
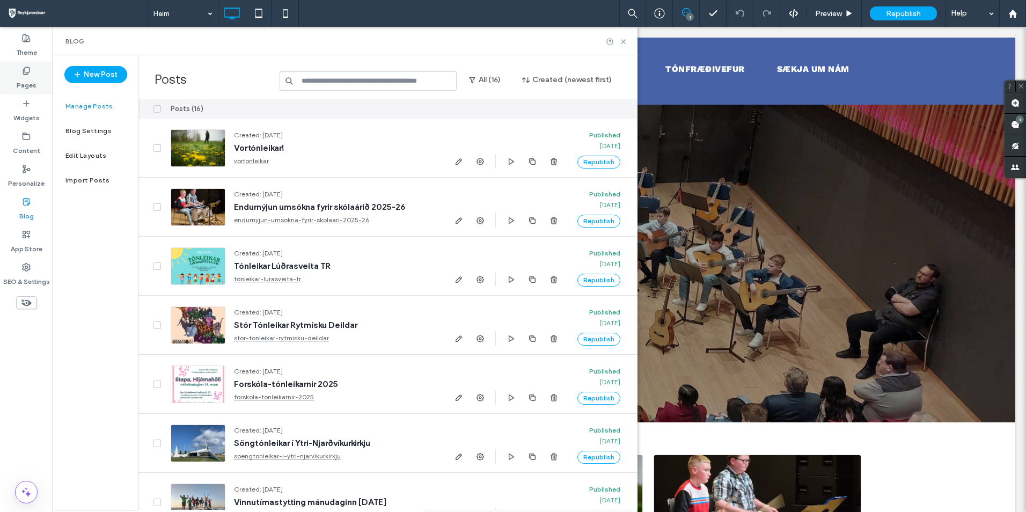
click at [28, 78] on label "Pages" at bounding box center [27, 82] width 20 height 15
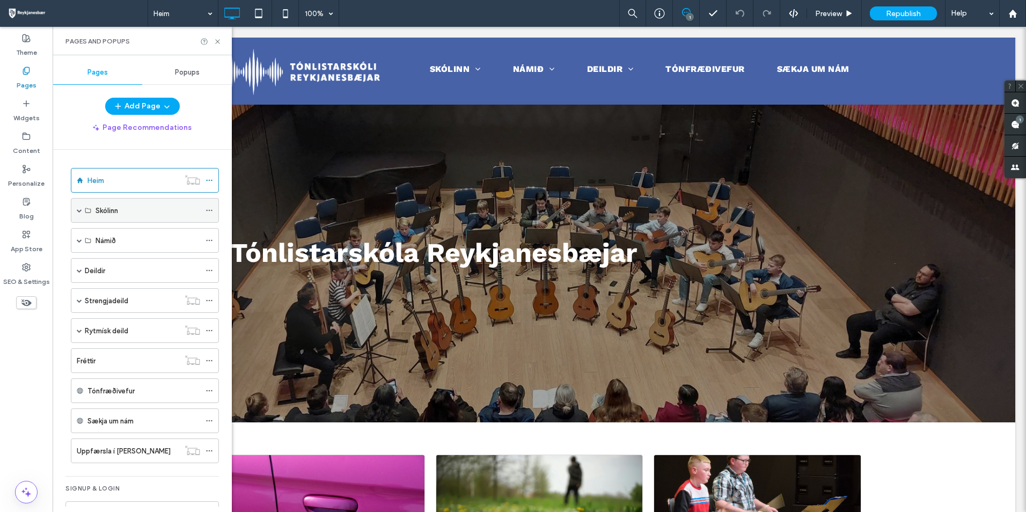
click at [78, 210] on span at bounding box center [79, 210] width 5 height 5
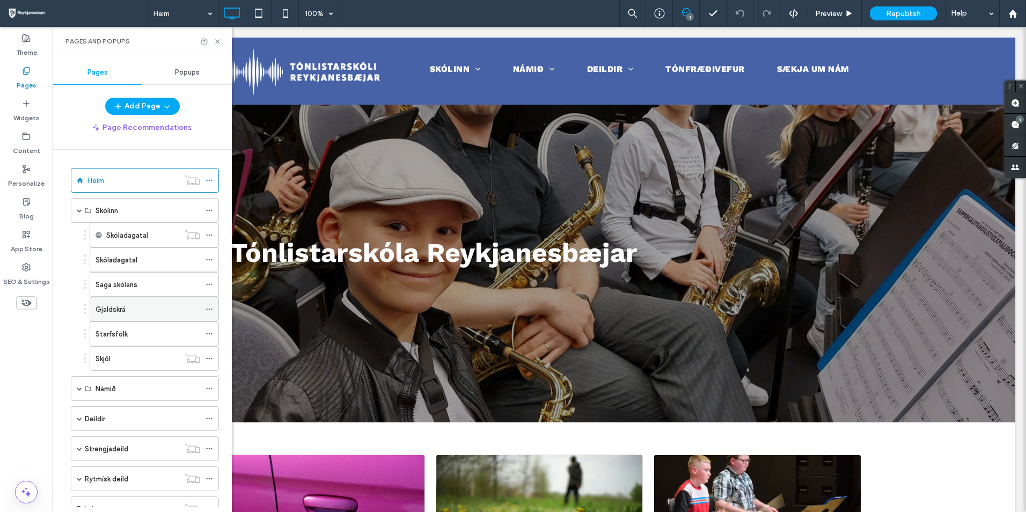
click at [124, 317] on div "Gjaldskrá" at bounding box center [148, 309] width 105 height 24
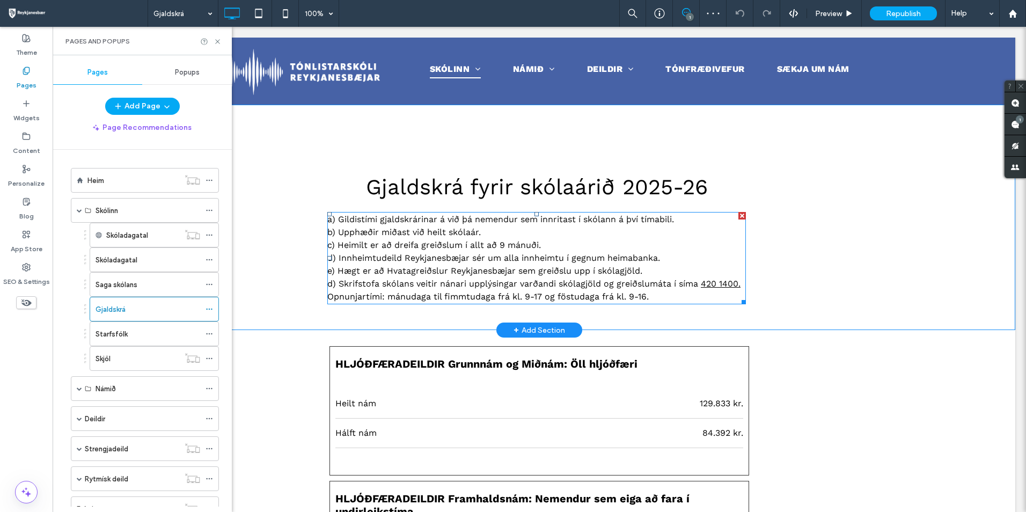
click at [350, 296] on span "Opnunjartími: mánudaga til fimmtudaga frá kl. 9-17 og föstudaga frá kl. 9-16." at bounding box center [487, 296] width 321 height 10
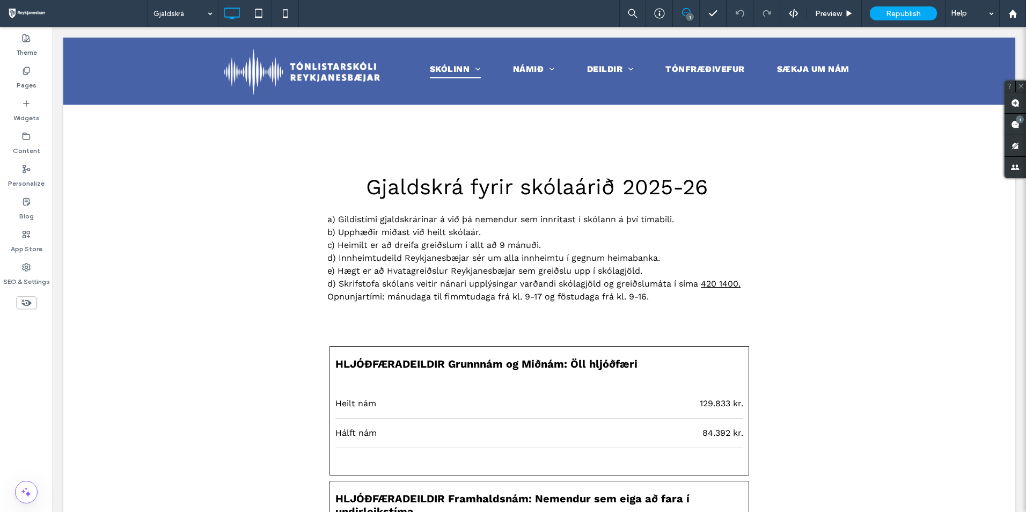
type input "*********"
type input "**"
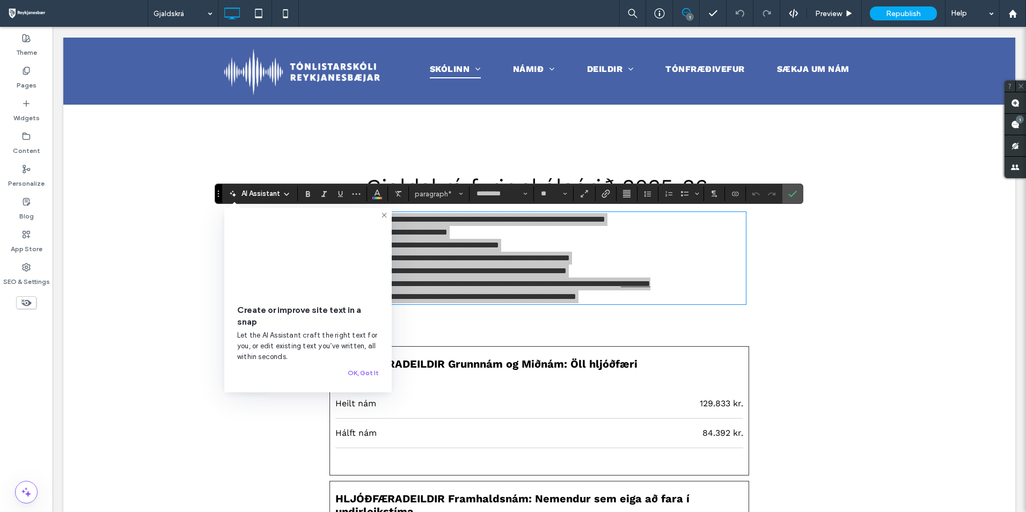
click at [353, 297] on div "Create or improve site text in a snap Let the AI Assistant craft the right text…" at bounding box center [308, 300] width 142 height 159
click at [385, 217] on icon at bounding box center [384, 215] width 9 height 9
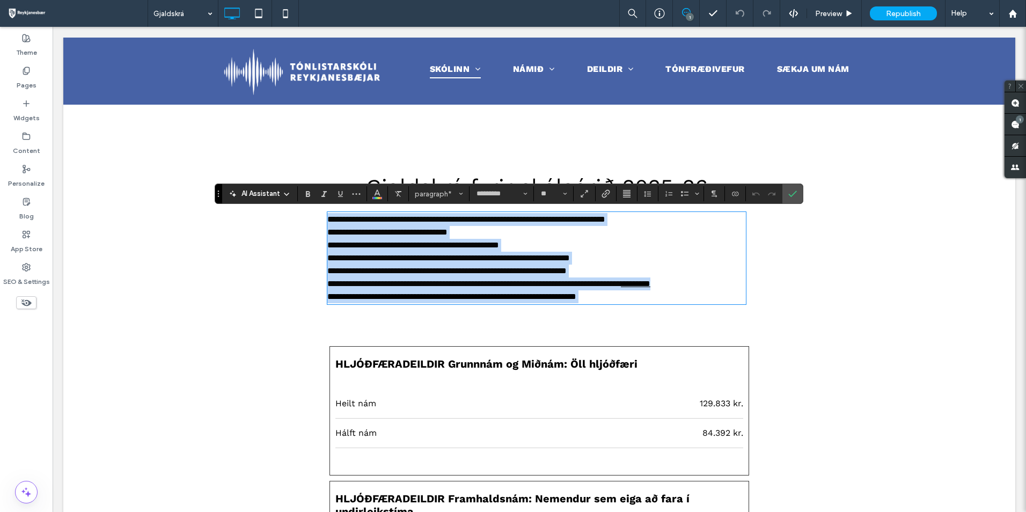
click at [352, 299] on span "**********" at bounding box center [451, 296] width 249 height 8
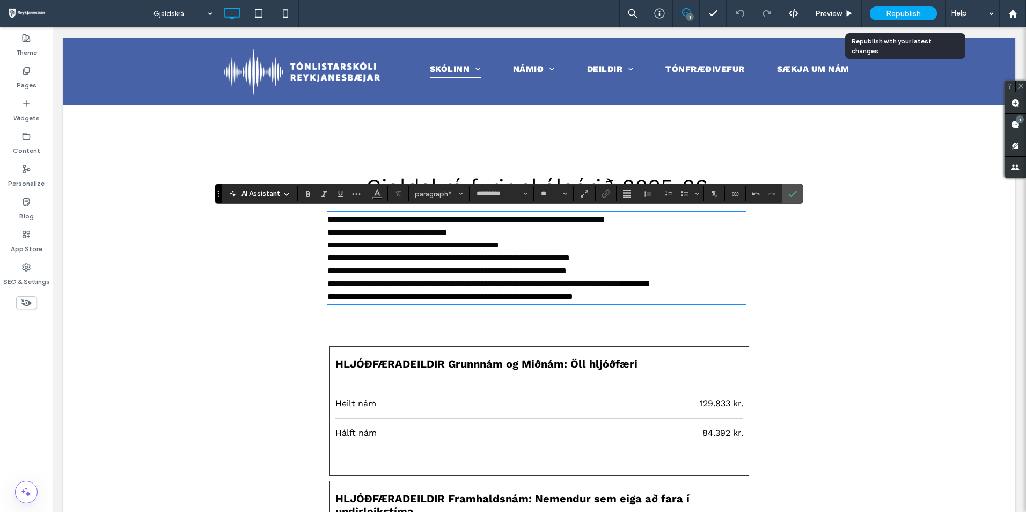
click at [911, 12] on span "Republish" at bounding box center [903, 13] width 35 height 9
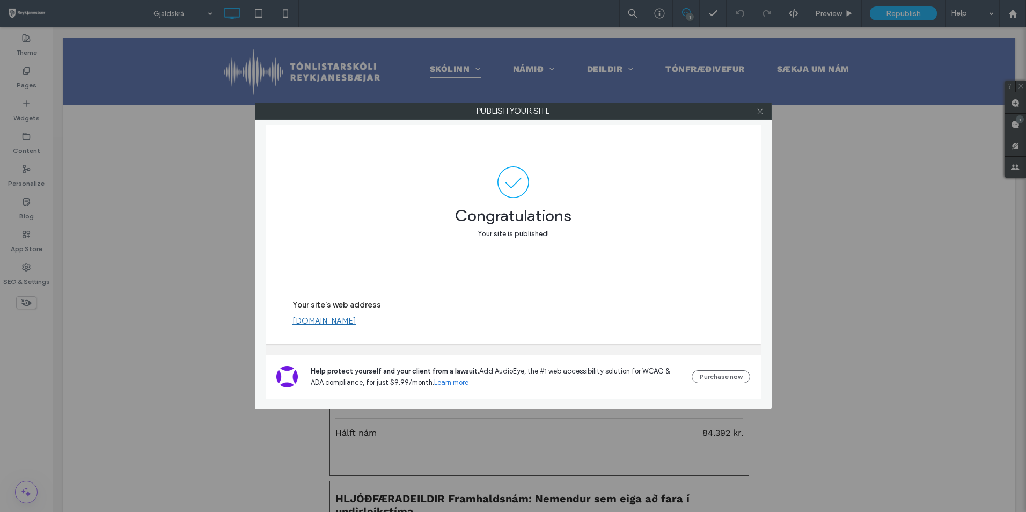
click at [757, 114] on icon at bounding box center [760, 111] width 8 height 8
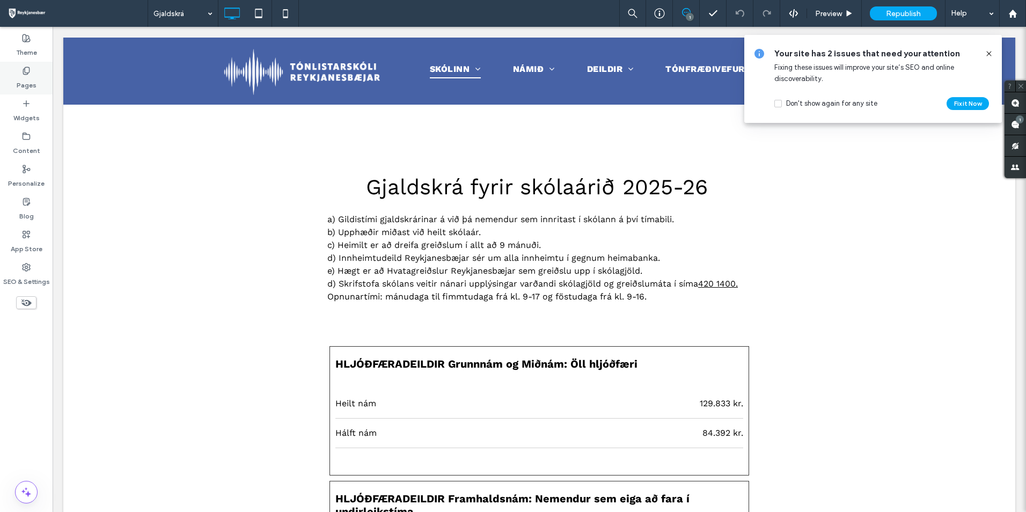
click at [37, 89] on div "Pages" at bounding box center [26, 78] width 53 height 33
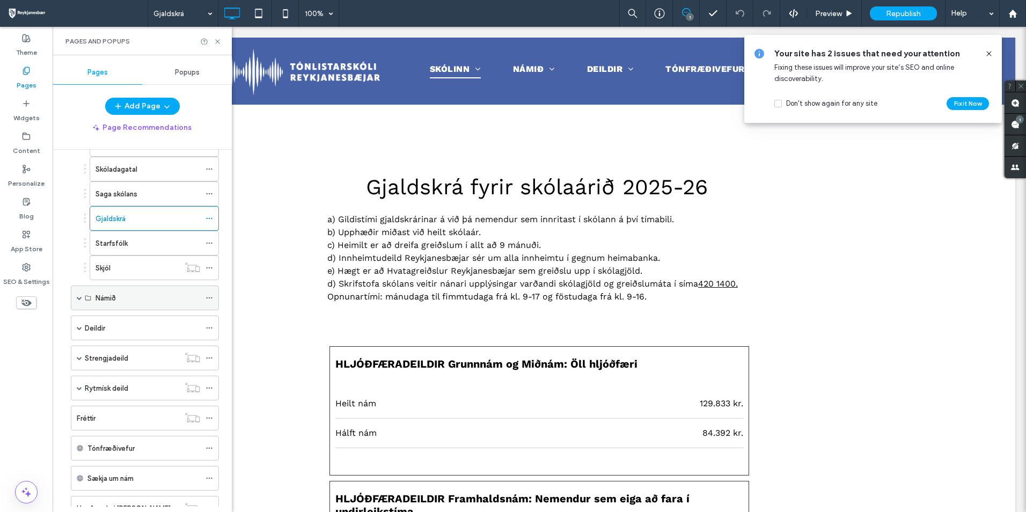
scroll to position [107, 0]
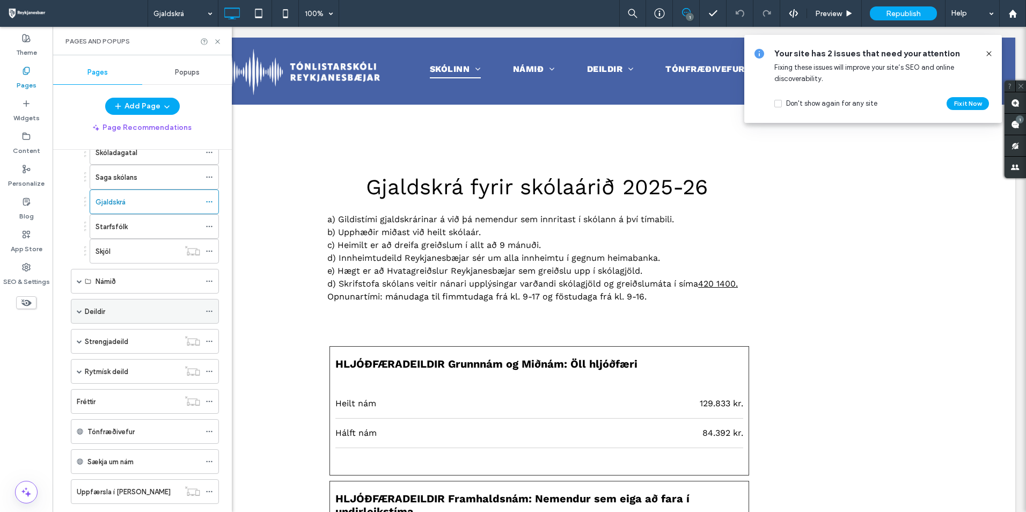
click at [80, 314] on span at bounding box center [79, 311] width 5 height 24
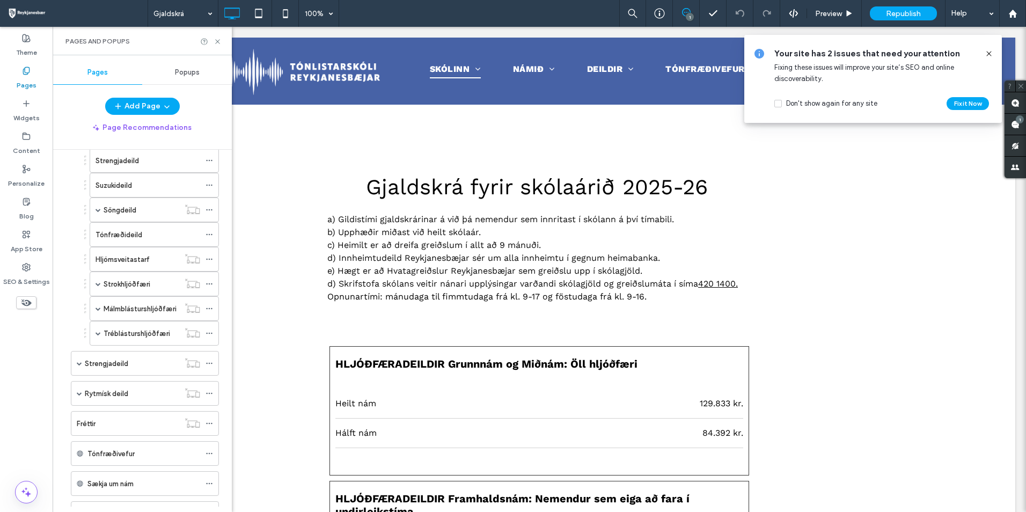
scroll to position [429, 0]
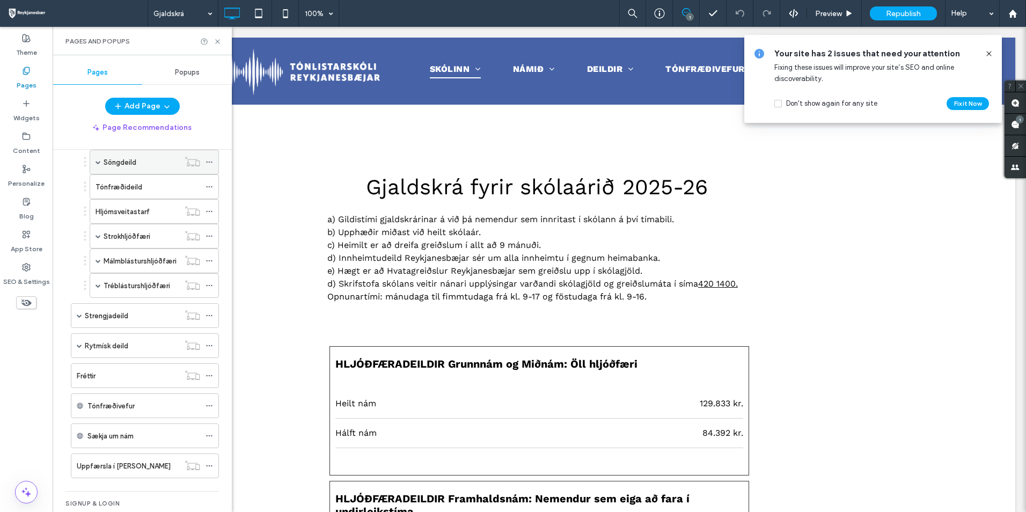
click at [100, 164] on span at bounding box center [98, 161] width 5 height 5
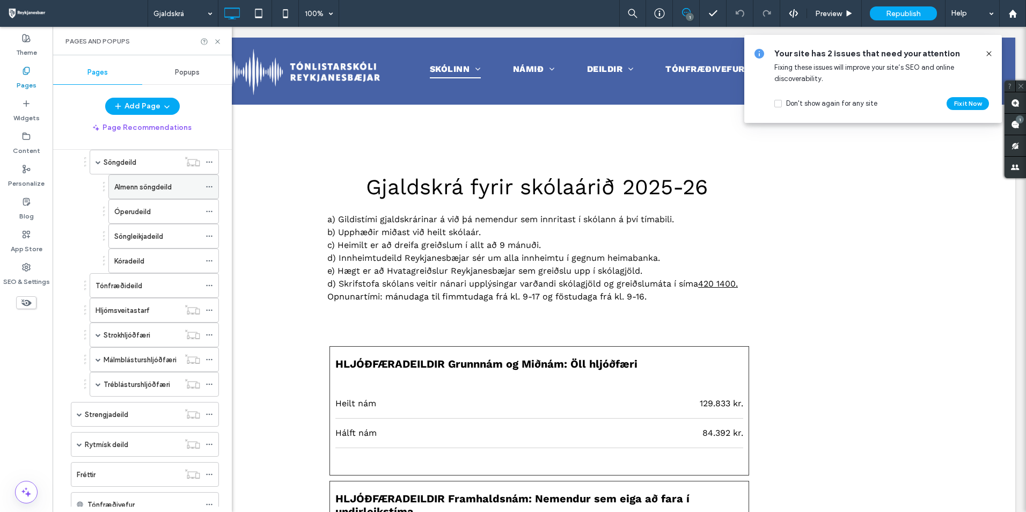
click at [152, 186] on label "Almenn söngdeild" at bounding box center [142, 187] width 57 height 19
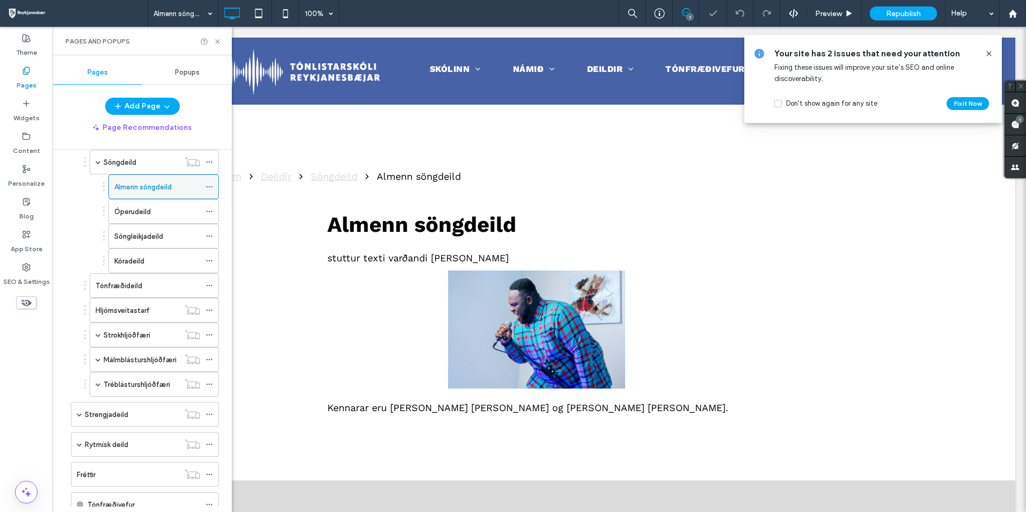
click at [209, 187] on use at bounding box center [209, 187] width 6 height 2
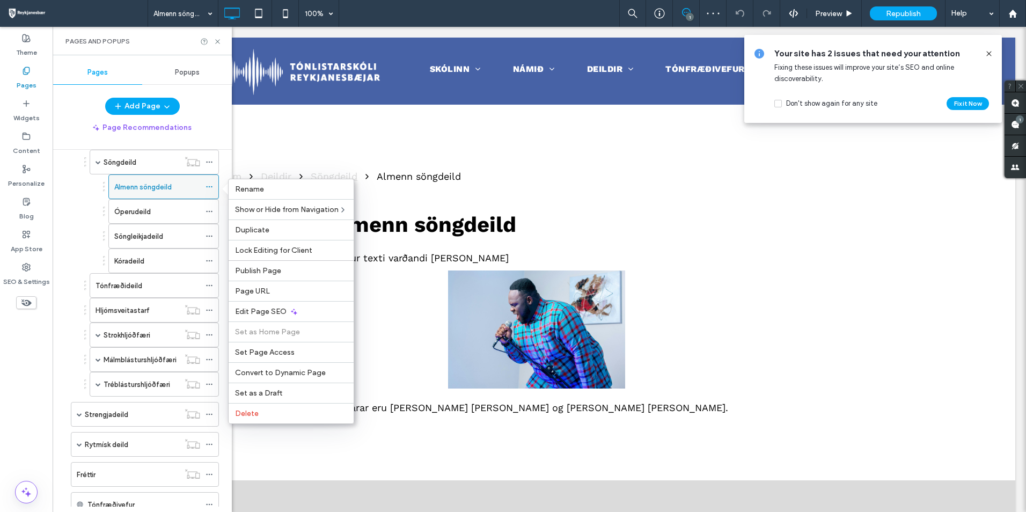
click at [209, 187] on use at bounding box center [209, 187] width 6 height 2
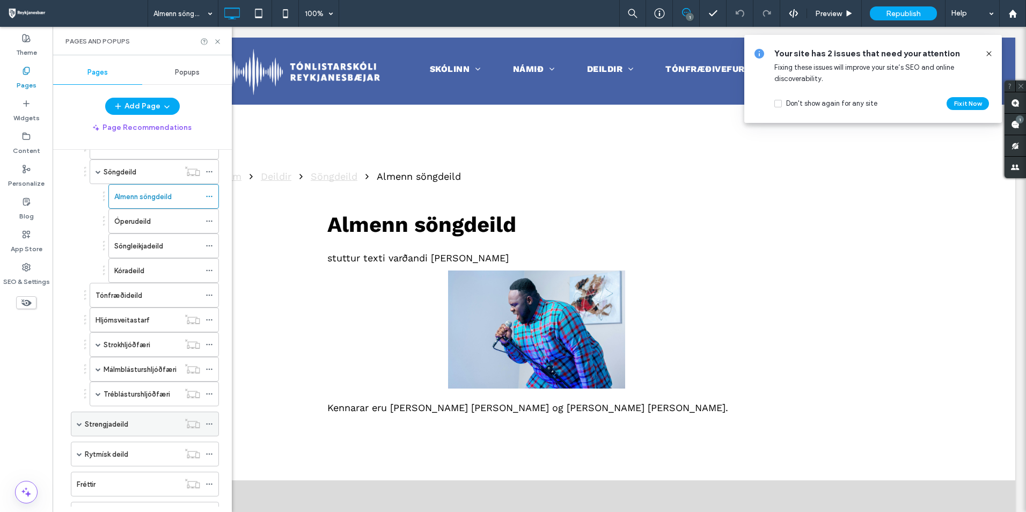
scroll to position [376, 0]
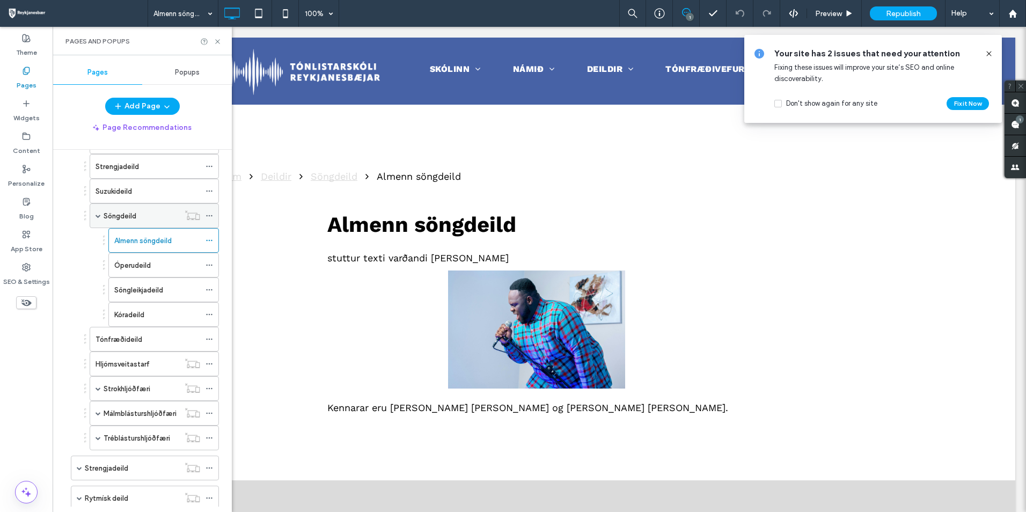
click at [96, 217] on span at bounding box center [98, 215] width 5 height 5
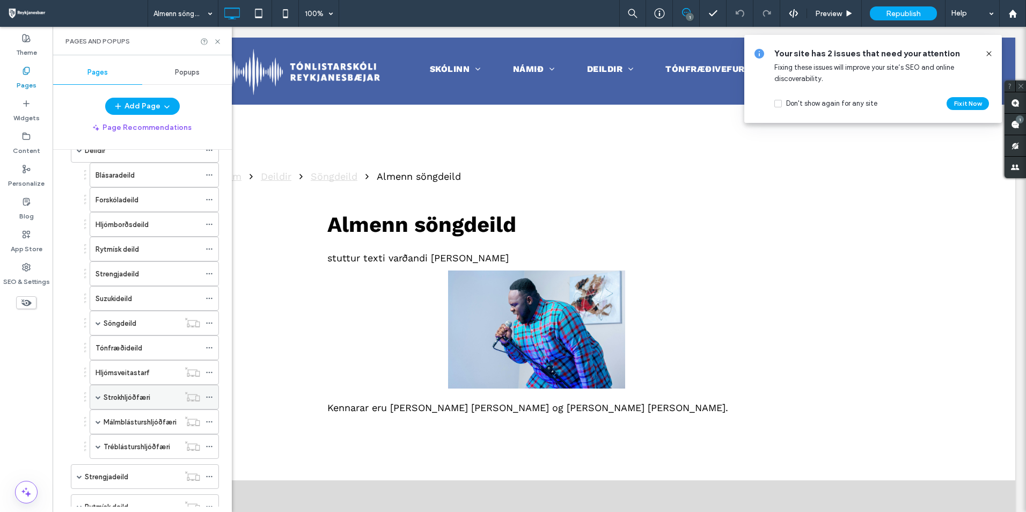
scroll to position [215, 0]
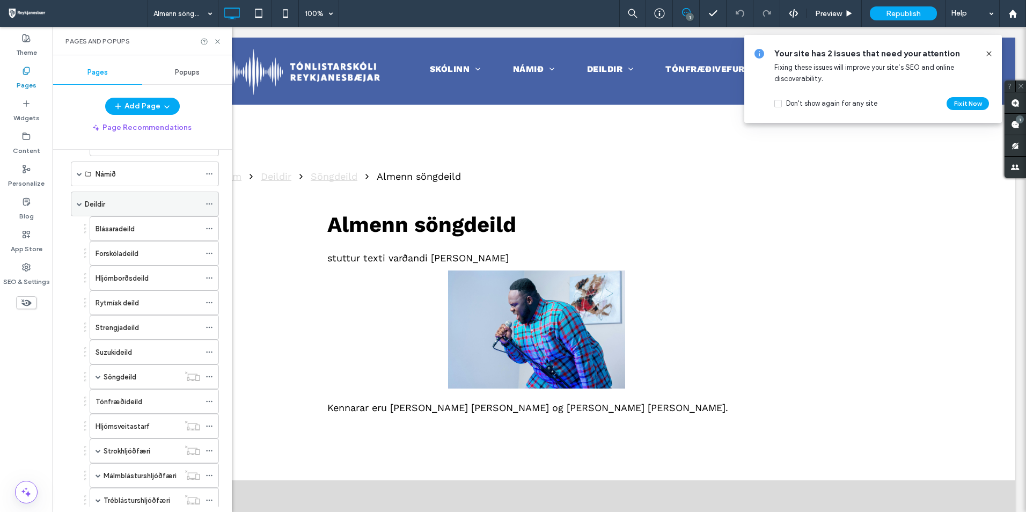
click at [80, 206] on span at bounding box center [79, 203] width 5 height 5
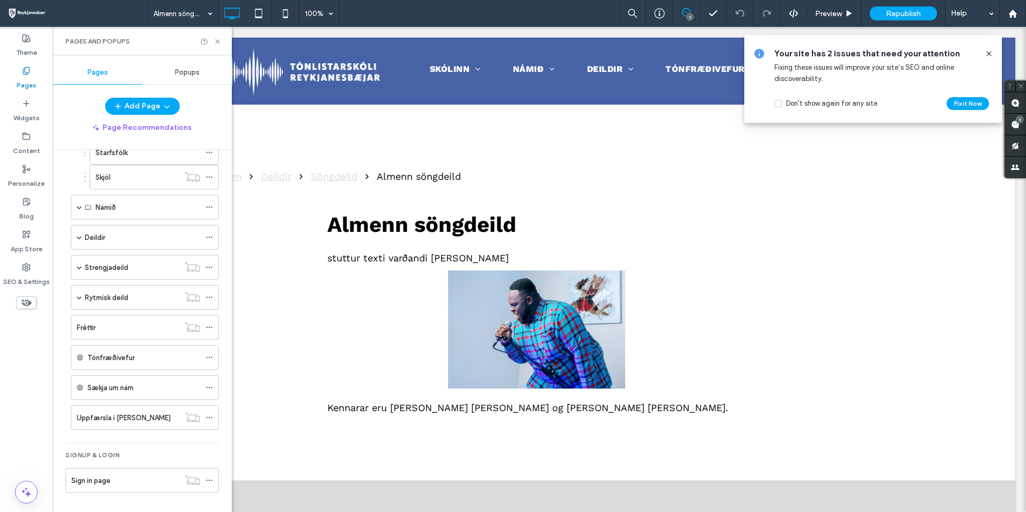
click at [993, 50] on icon at bounding box center [989, 53] width 9 height 9
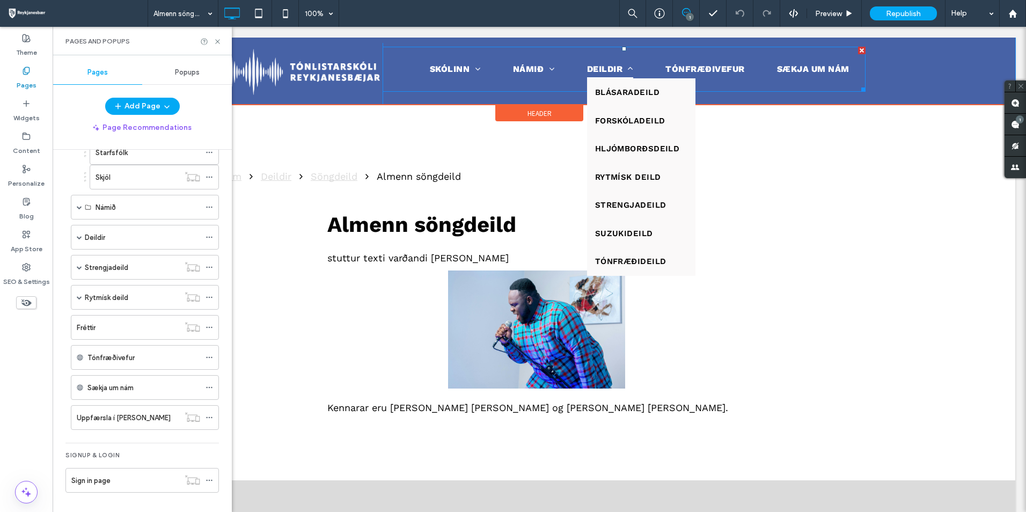
click at [613, 66] on span "Deildir" at bounding box center [610, 69] width 47 height 18
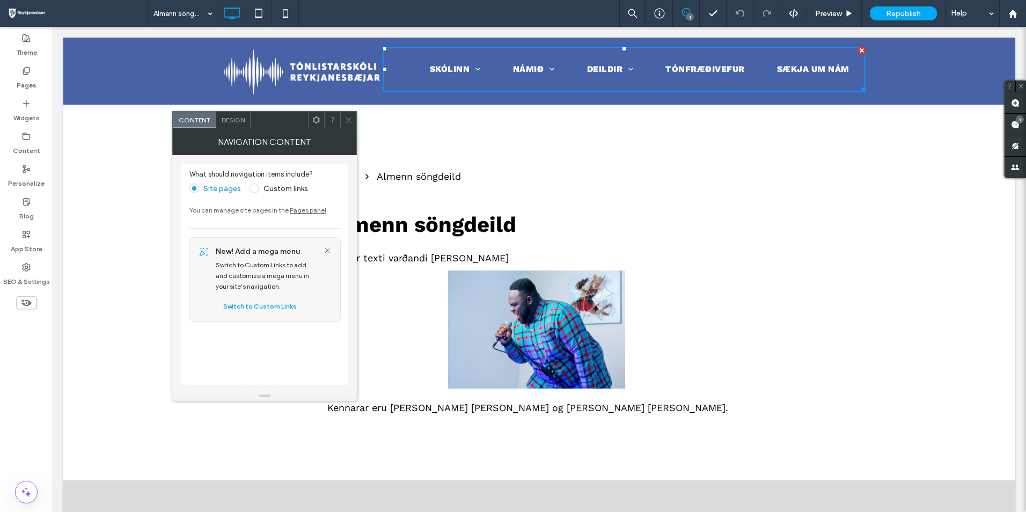
click at [349, 118] on icon at bounding box center [348, 120] width 8 height 8
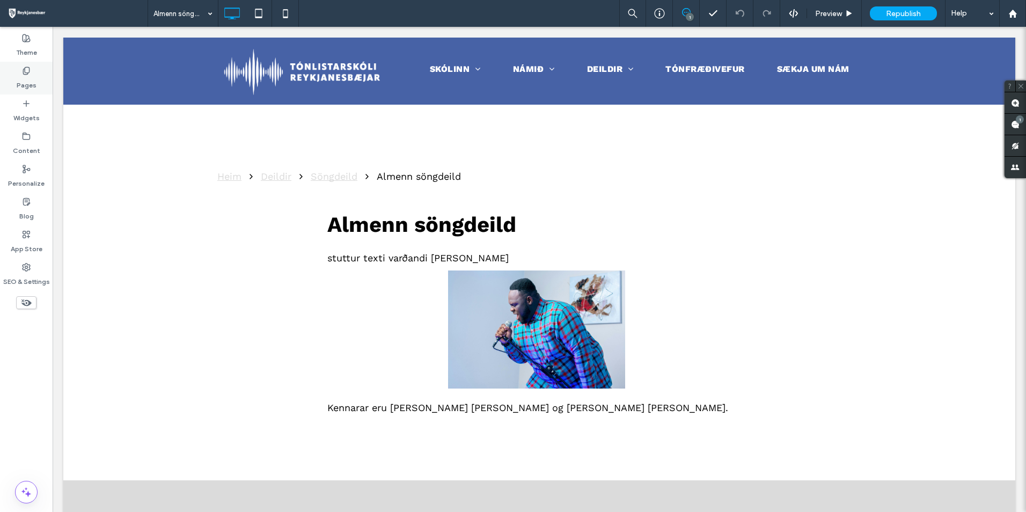
click at [23, 78] on label "Pages" at bounding box center [27, 82] width 20 height 15
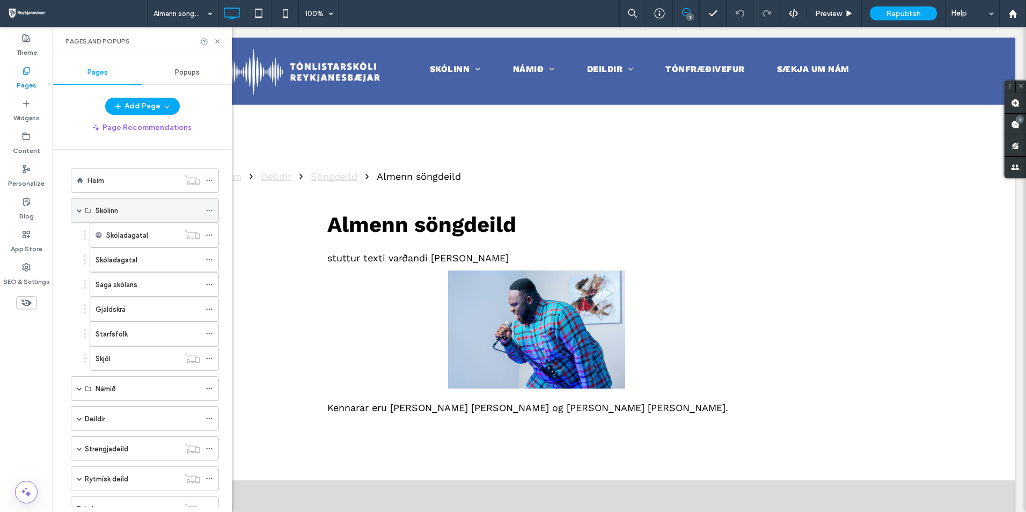
click at [78, 211] on span at bounding box center [79, 210] width 5 height 5
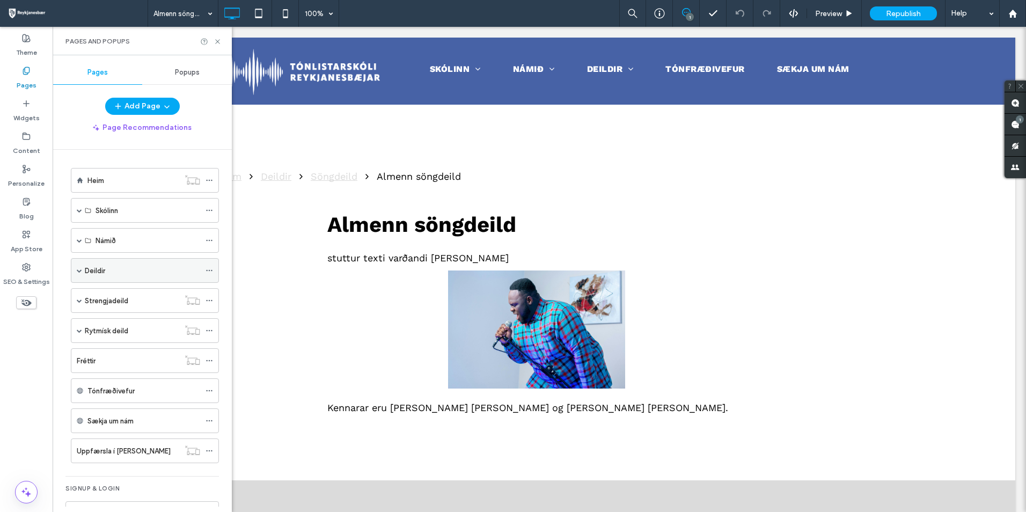
click at [129, 268] on div "Deildir" at bounding box center [142, 270] width 115 height 11
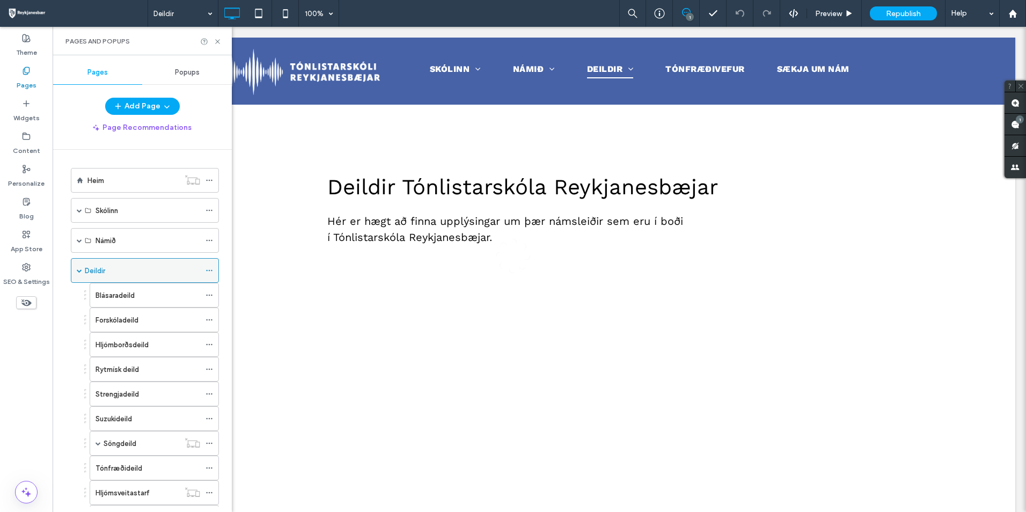
scroll to position [0, 0]
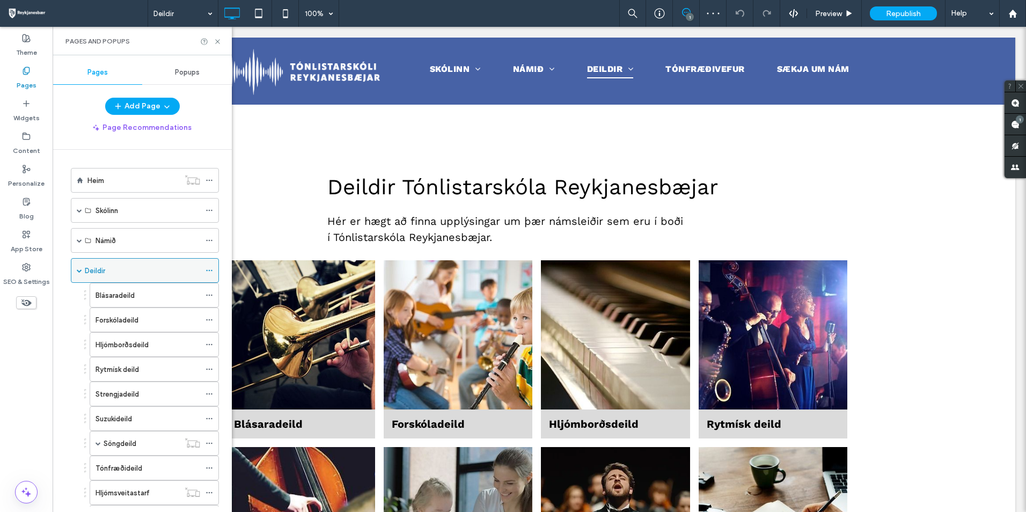
click at [206, 272] on icon at bounding box center [210, 271] width 8 height 8
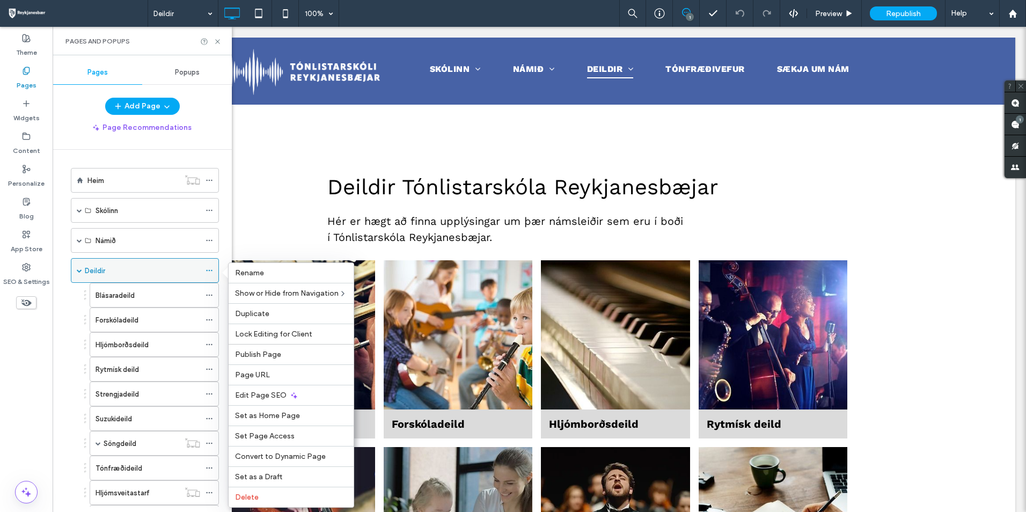
click at [196, 274] on div "Deildir" at bounding box center [142, 270] width 115 height 11
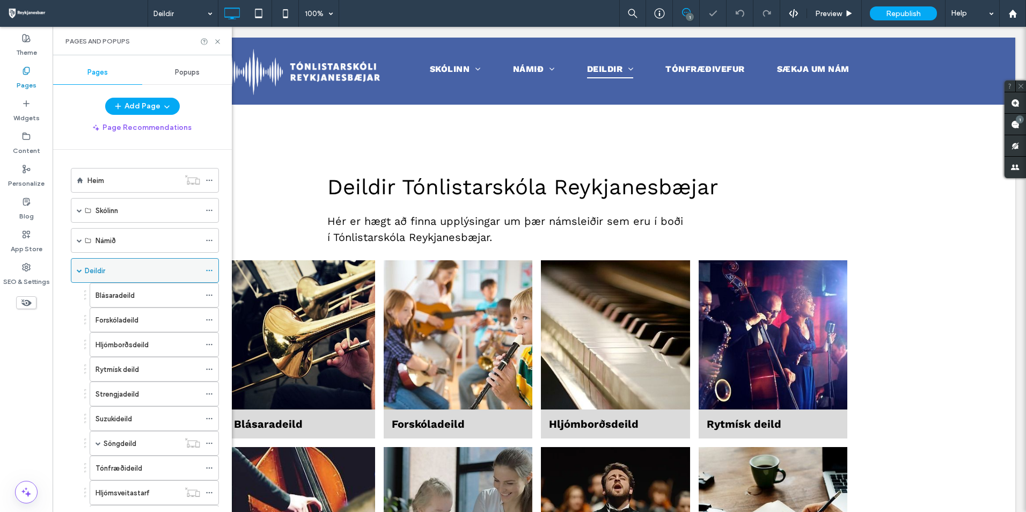
click at [79, 269] on span at bounding box center [79, 270] width 5 height 5
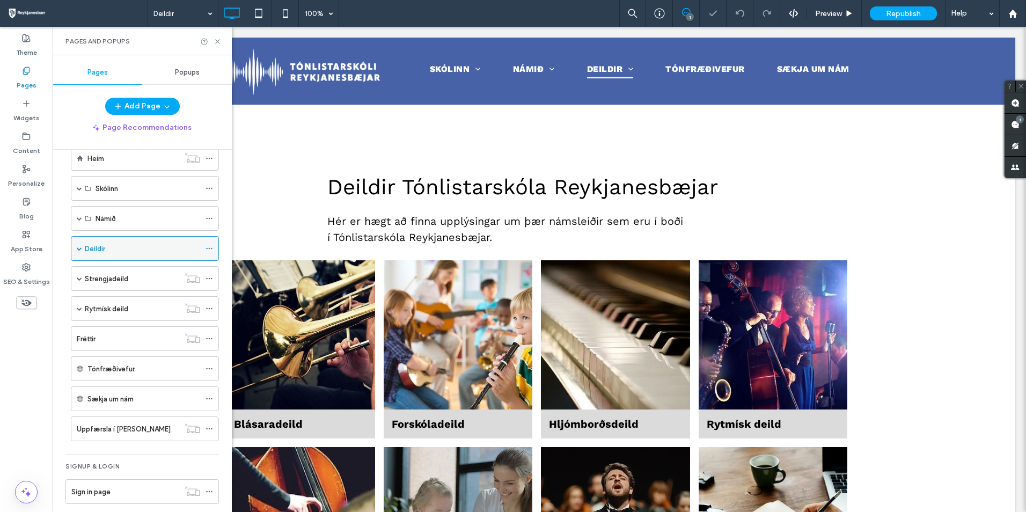
scroll to position [33, 0]
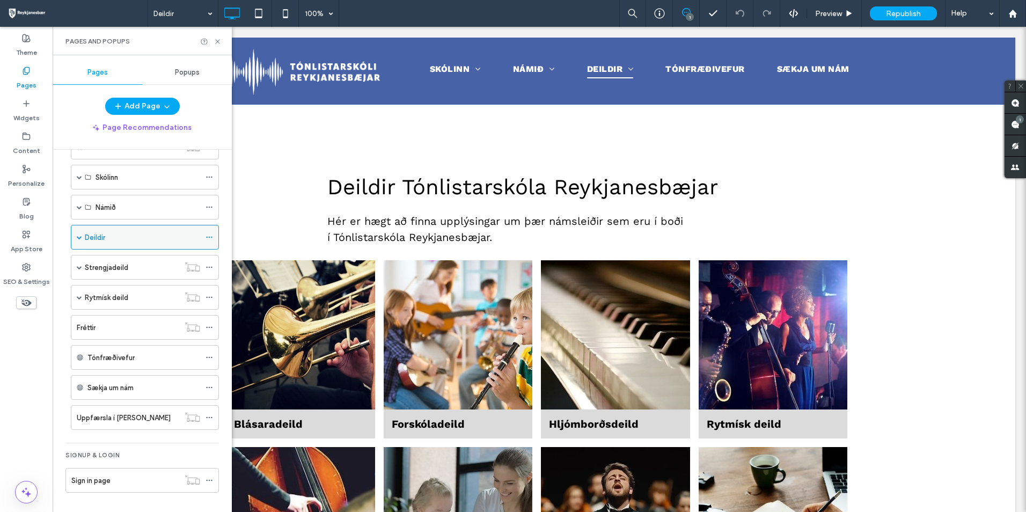
click at [131, 247] on div "Deildir" at bounding box center [142, 237] width 115 height 24
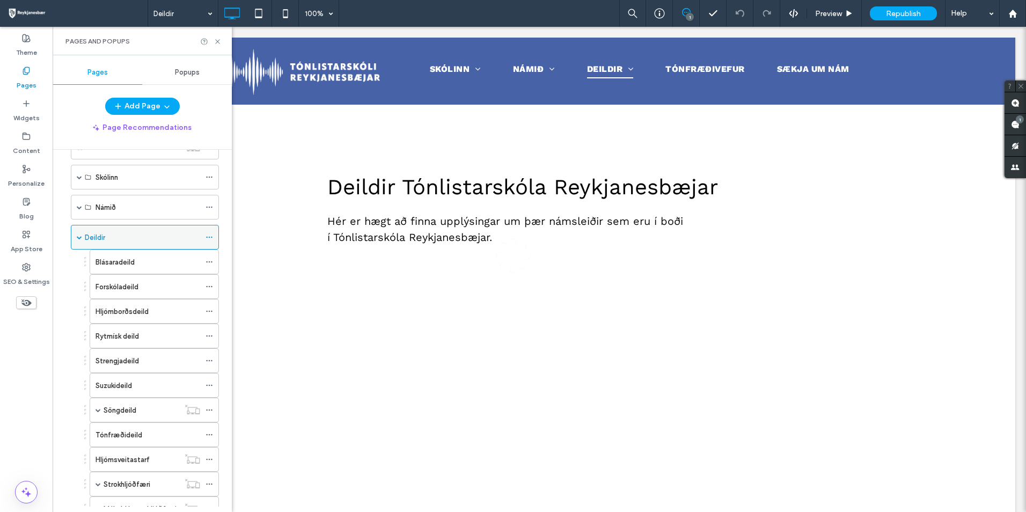
scroll to position [0, 0]
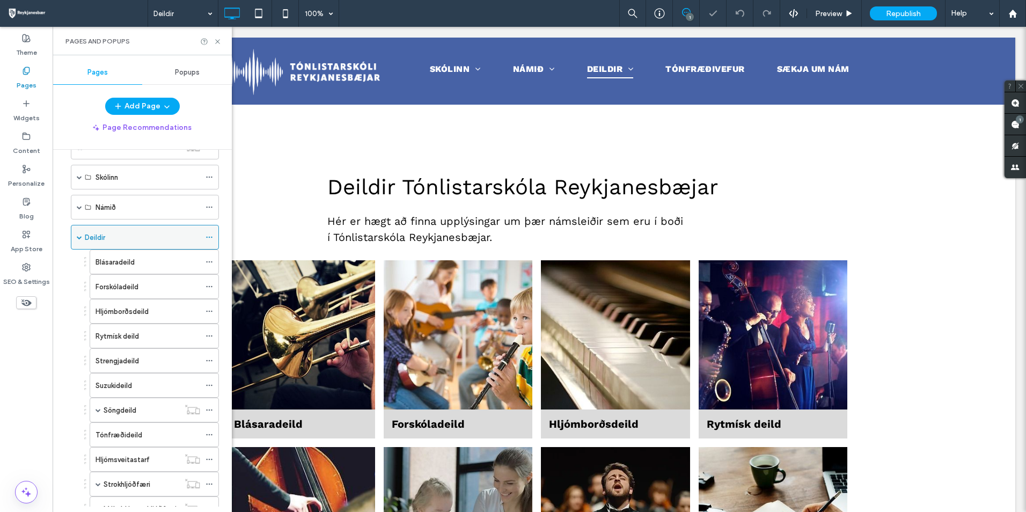
click at [211, 236] on icon at bounding box center [210, 237] width 8 height 8
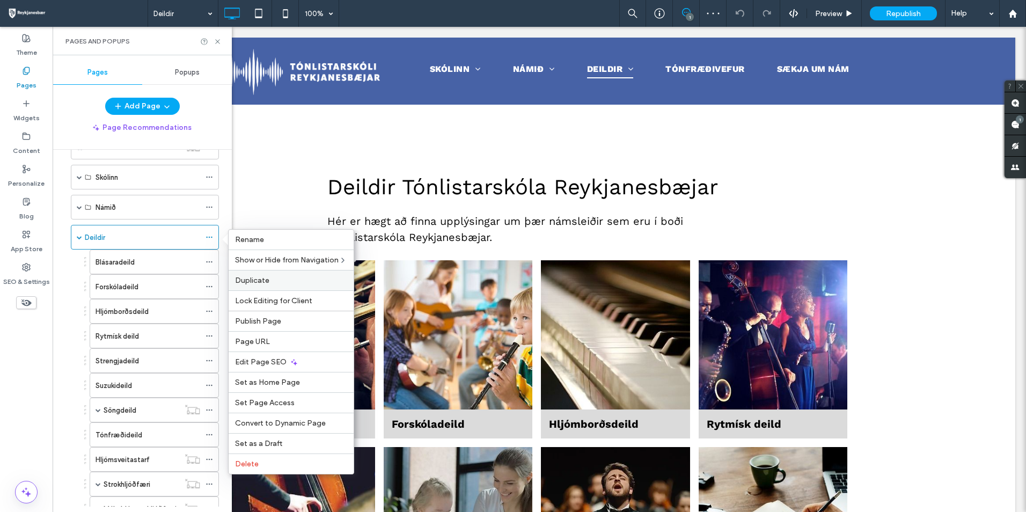
click at [253, 277] on span "Duplicate" at bounding box center [252, 280] width 34 height 9
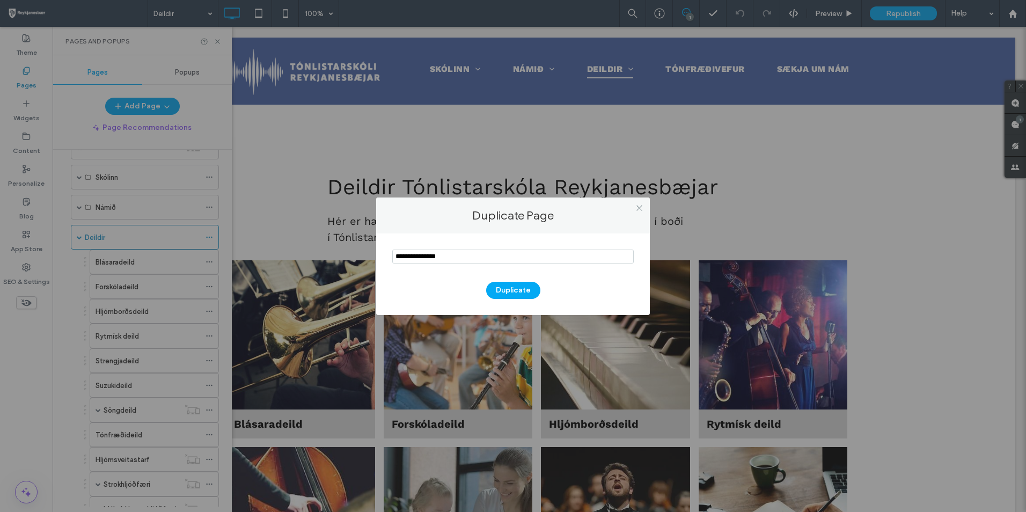
drag, startPoint x: 458, startPoint y: 259, endPoint x: 355, endPoint y: 253, distance: 102.7
click at [355, 253] on div "Duplicate Page Duplicate" at bounding box center [513, 256] width 1026 height 512
type input "**"
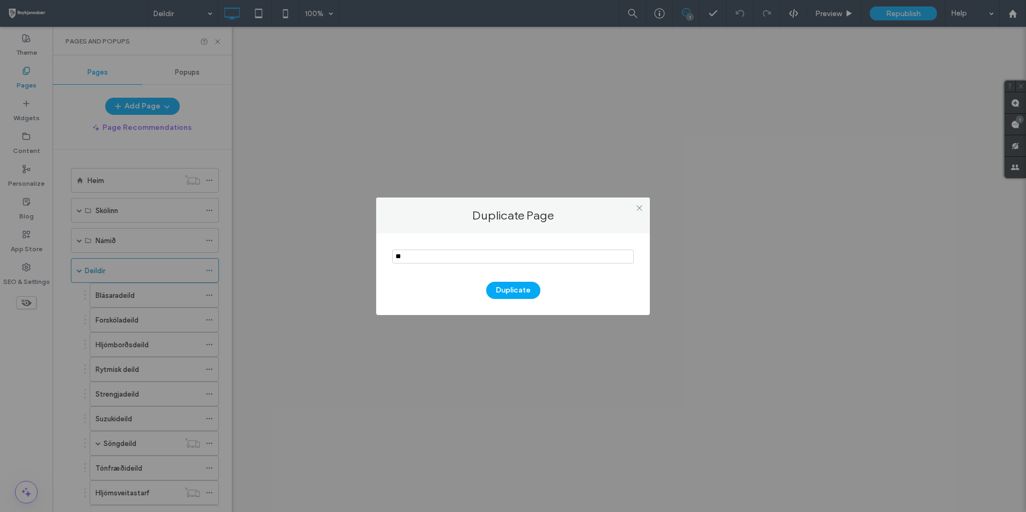
type input "*"
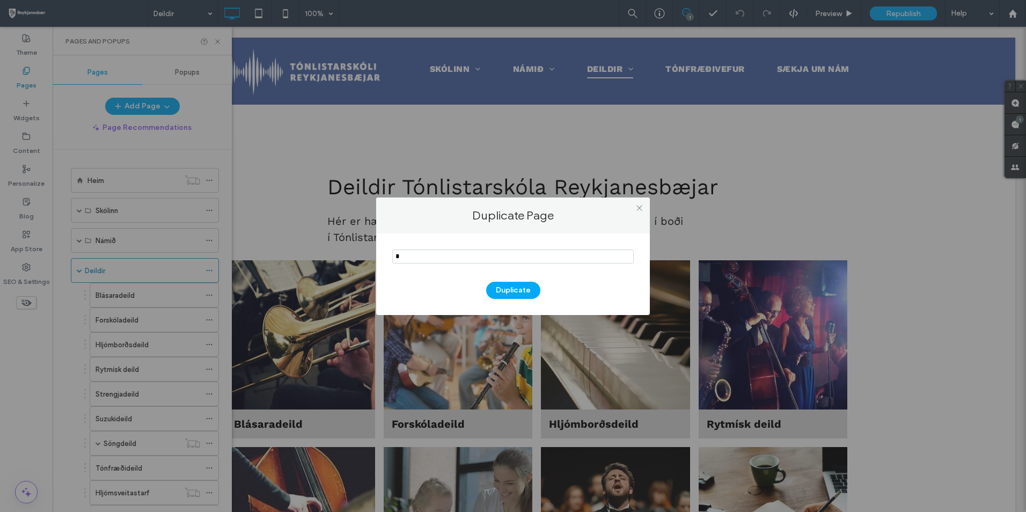
scroll to position [33, 0]
type input "*"
type input "**********"
click at [505, 294] on button "Duplicate" at bounding box center [513, 290] width 54 height 17
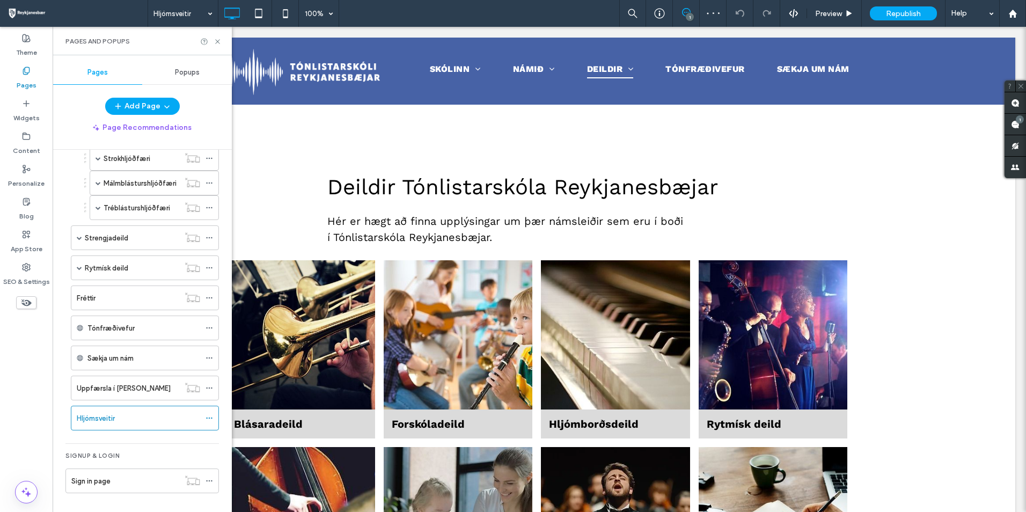
scroll to position [360, 0]
click at [210, 415] on icon at bounding box center [210, 418] width 8 height 8
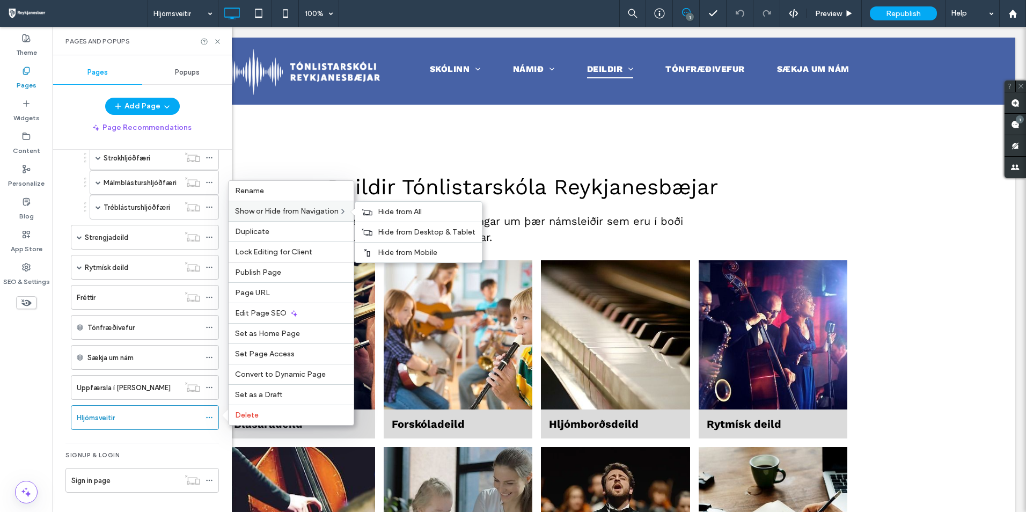
click at [317, 210] on span "Show or Hide from Navigation" at bounding box center [287, 211] width 104 height 9
click at [370, 211] on icon at bounding box center [367, 212] width 11 height 8
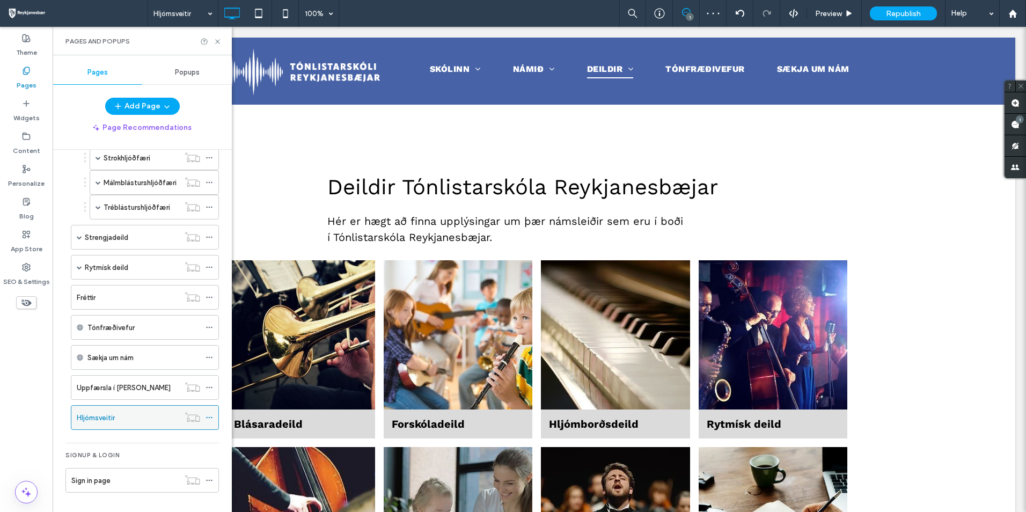
click at [157, 420] on div "Hljómsveitir" at bounding box center [128, 417] width 102 height 11
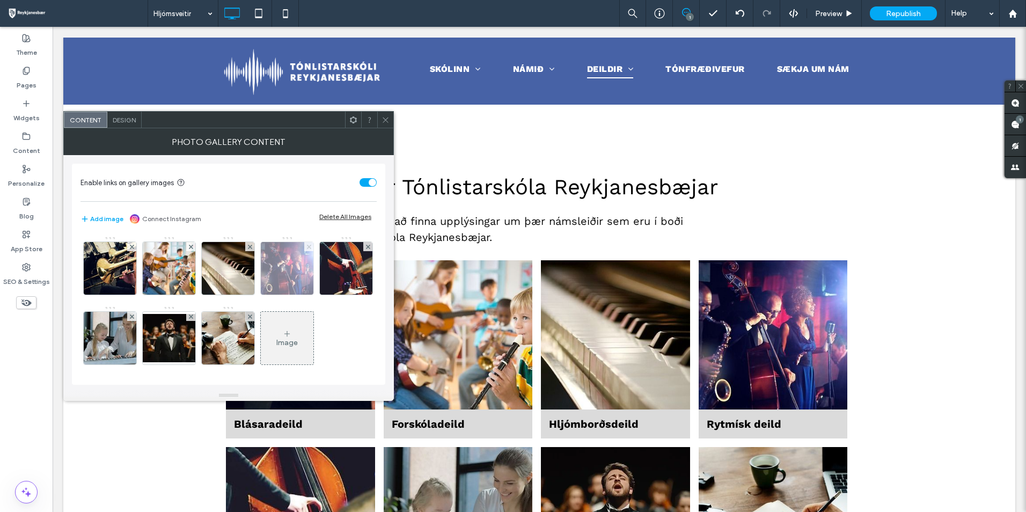
click at [310, 245] on icon at bounding box center [309, 247] width 4 height 4
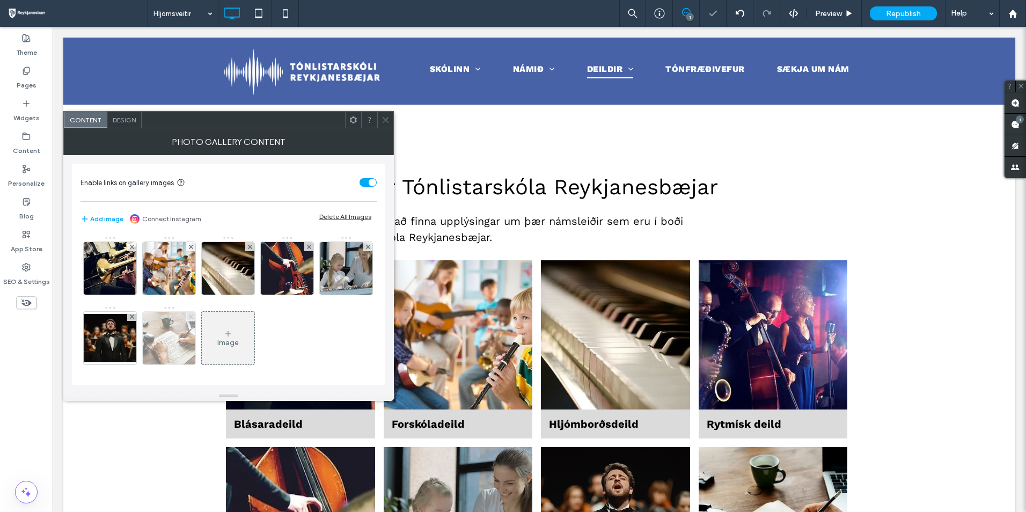
click at [193, 318] on icon at bounding box center [191, 316] width 4 height 4
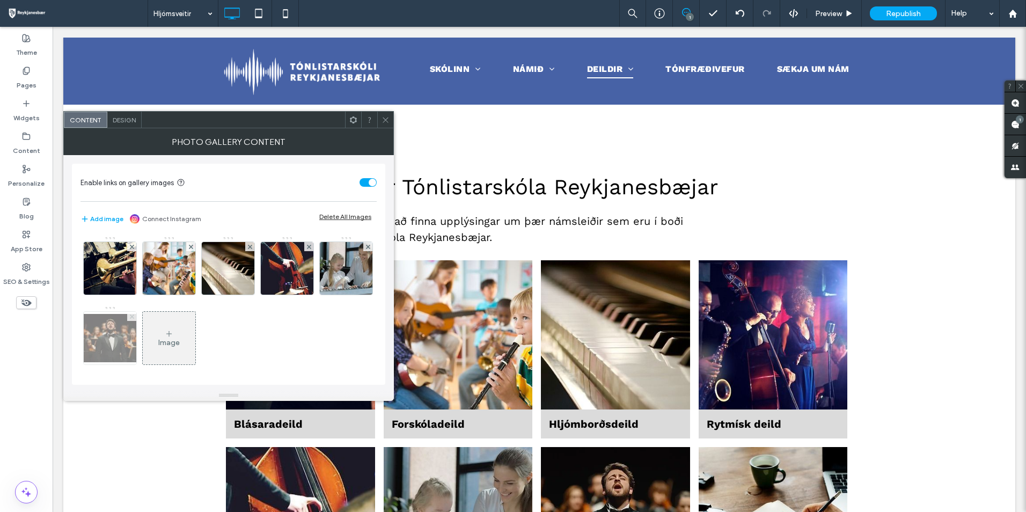
click at [134, 317] on use at bounding box center [131, 316] width 4 height 4
click at [388, 128] on div "Content Design" at bounding box center [228, 119] width 331 height 17
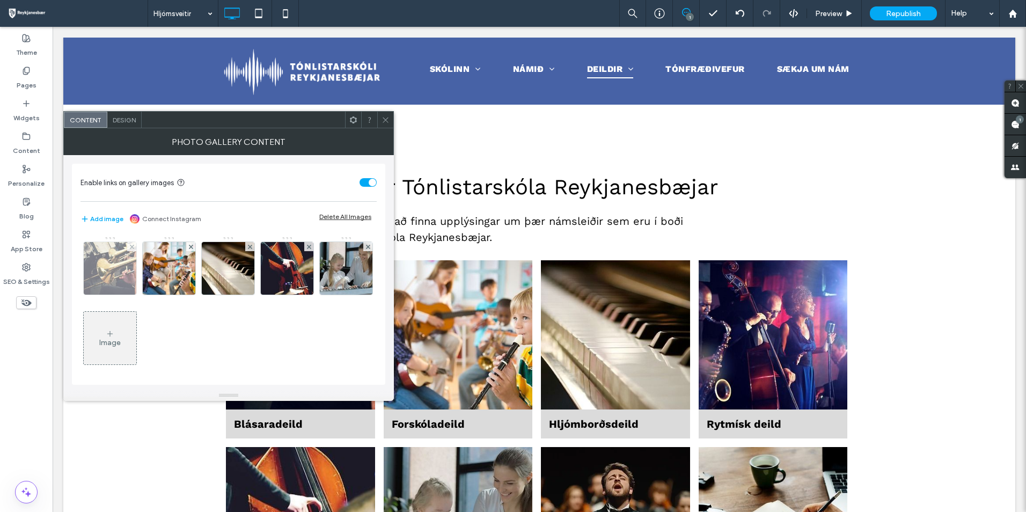
click at [118, 269] on img at bounding box center [110, 268] width 53 height 53
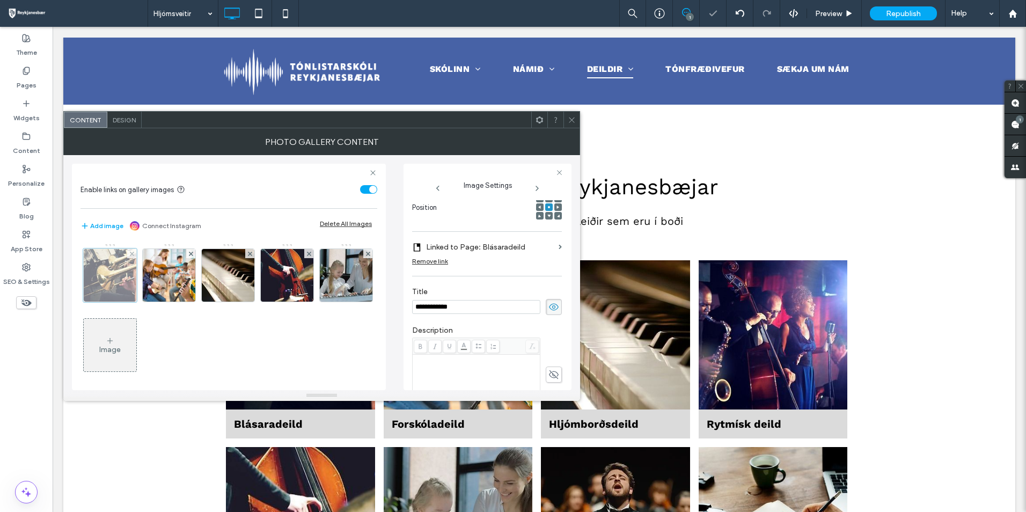
scroll to position [0, 0]
click at [442, 262] on div "Remove link" at bounding box center [430, 261] width 36 height 8
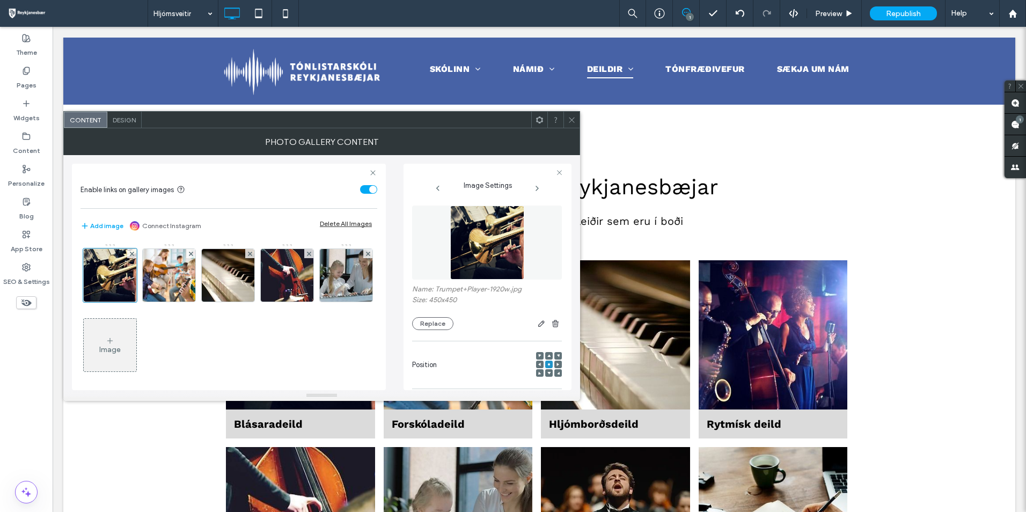
scroll to position [107, 0]
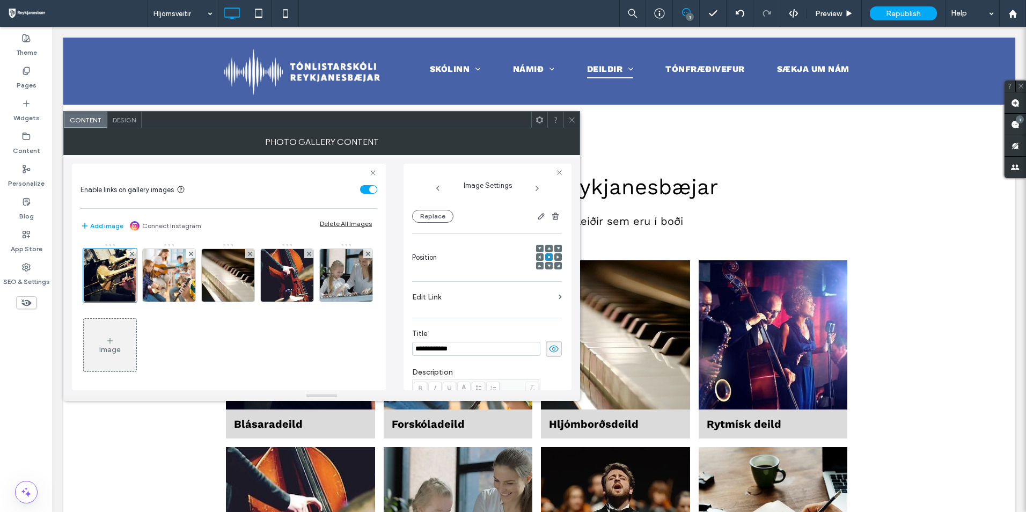
drag, startPoint x: 461, startPoint y: 349, endPoint x: 406, endPoint y: 347, distance: 55.3
click at [406, 347] on div "**********" at bounding box center [488, 277] width 168 height 226
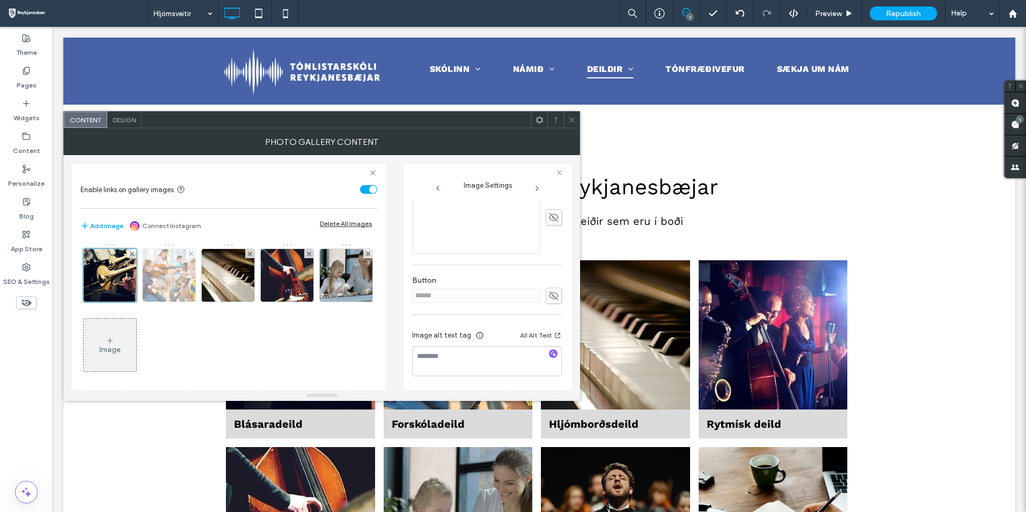
type input "**********"
click at [166, 264] on img at bounding box center [169, 275] width 53 height 53
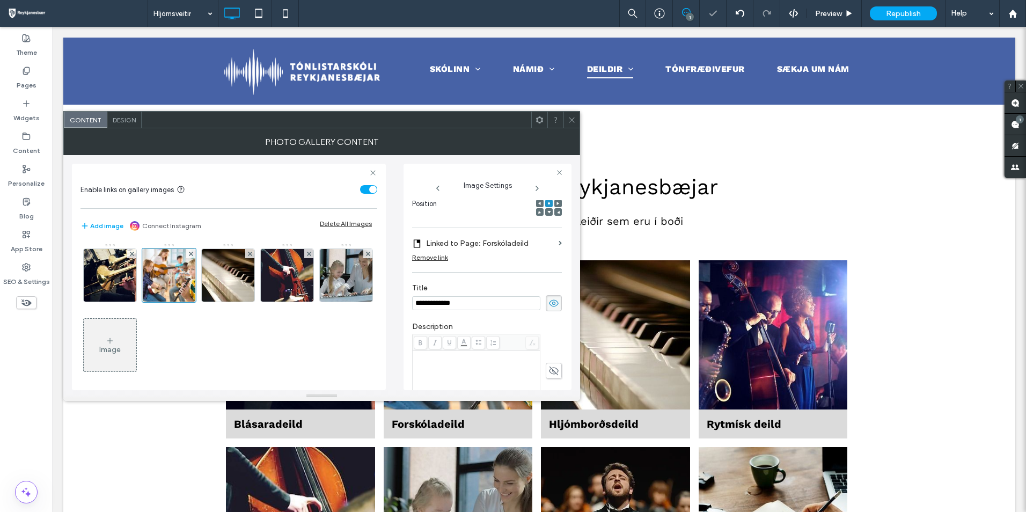
click at [438, 259] on div "Remove link" at bounding box center [430, 257] width 36 height 8
drag, startPoint x: 466, startPoint y: 294, endPoint x: 399, endPoint y: 295, distance: 67.1
click at [399, 295] on div "**********" at bounding box center [322, 272] width 500 height 235
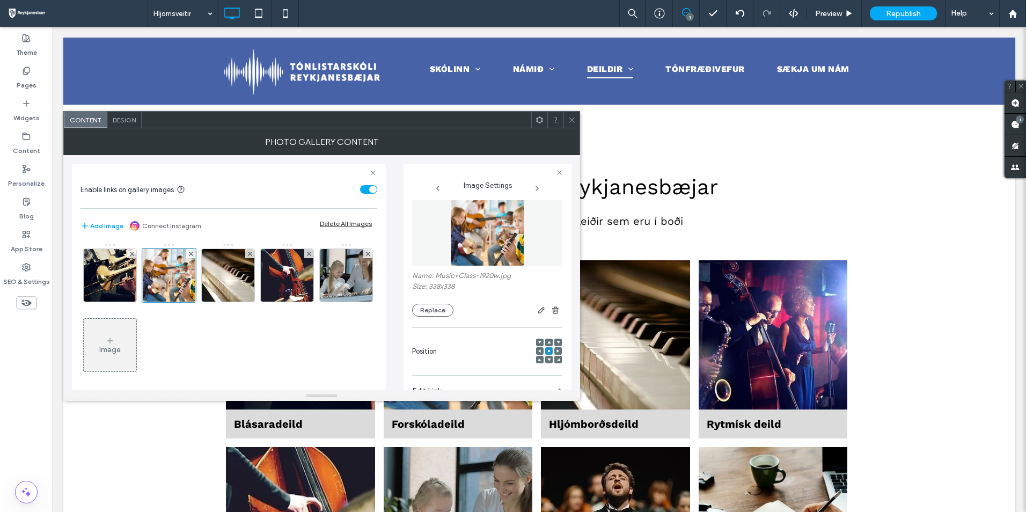
scroll to position [0, 0]
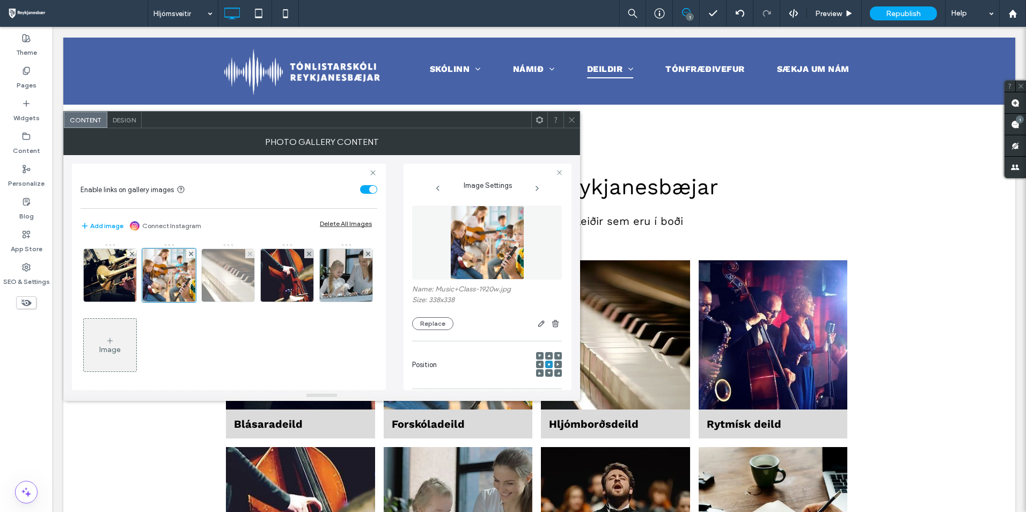
type input "**********"
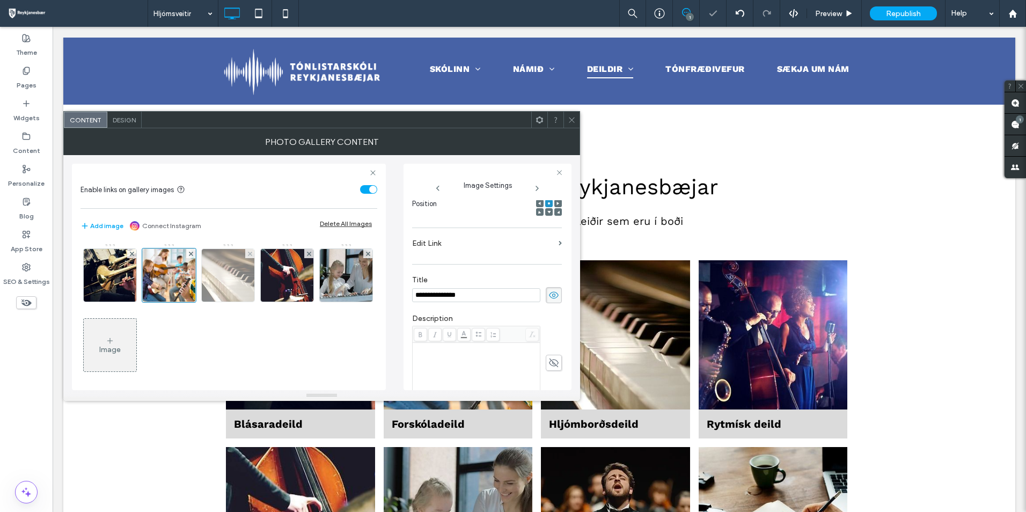
click at [242, 273] on img at bounding box center [228, 275] width 53 height 53
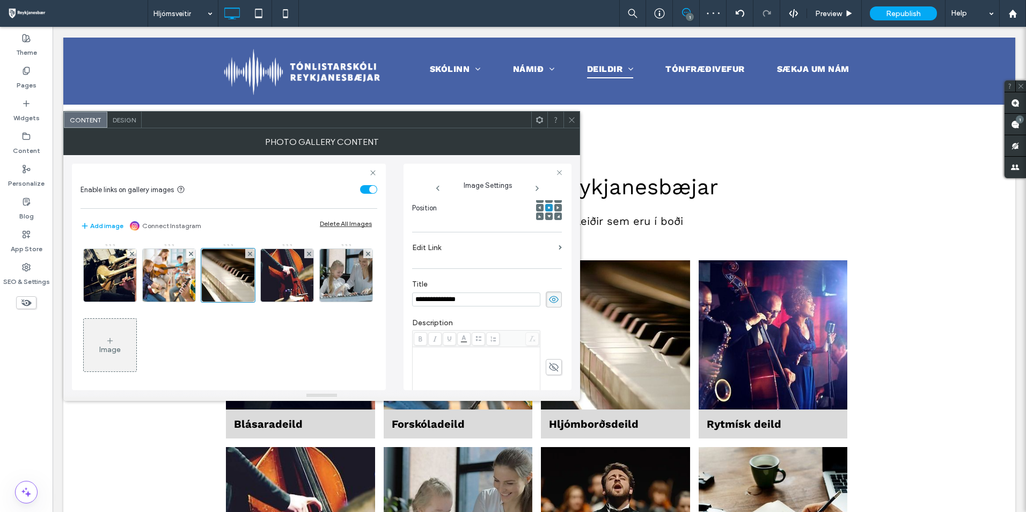
scroll to position [92, 0]
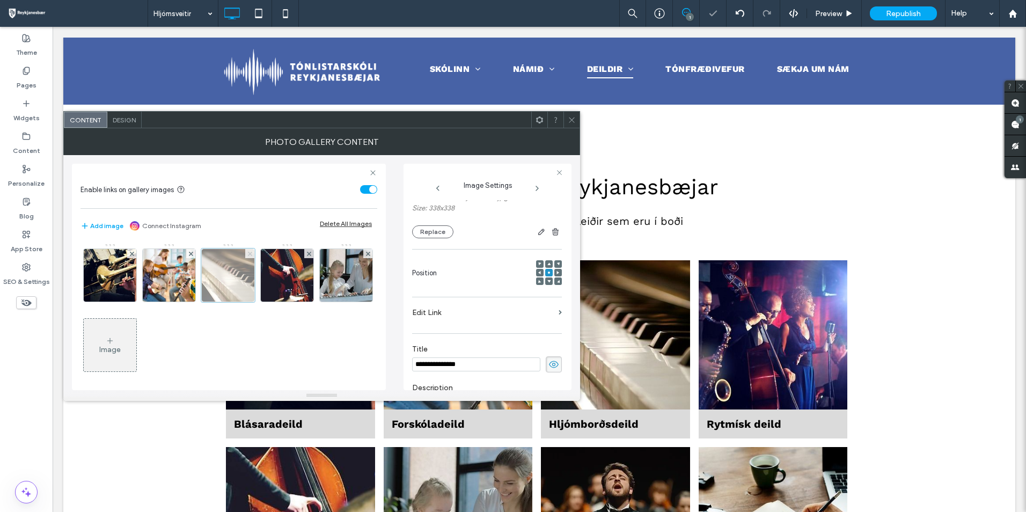
click at [250, 254] on use at bounding box center [249, 253] width 4 height 4
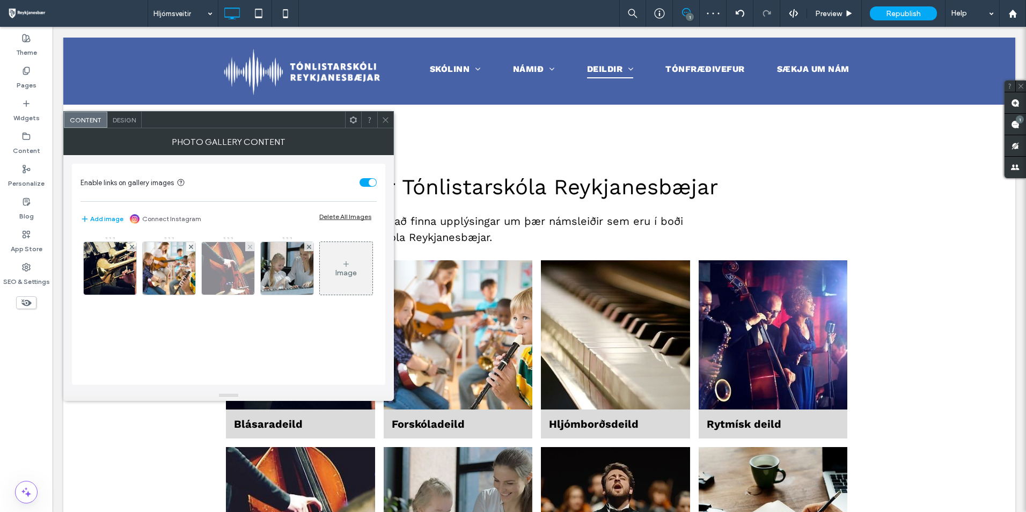
click at [236, 267] on img at bounding box center [228, 268] width 53 height 53
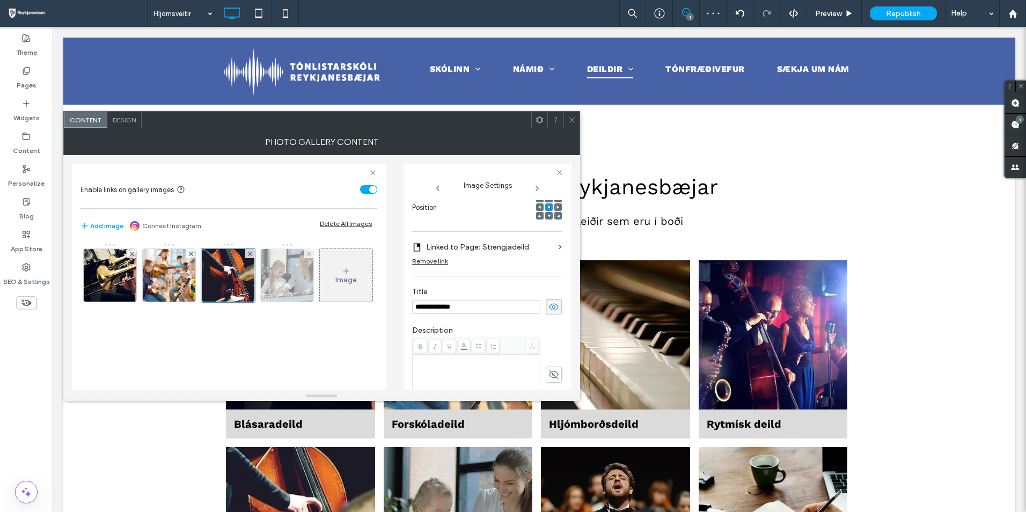
scroll to position [0, 0]
click at [426, 262] on div "Remove link" at bounding box center [430, 261] width 36 height 8
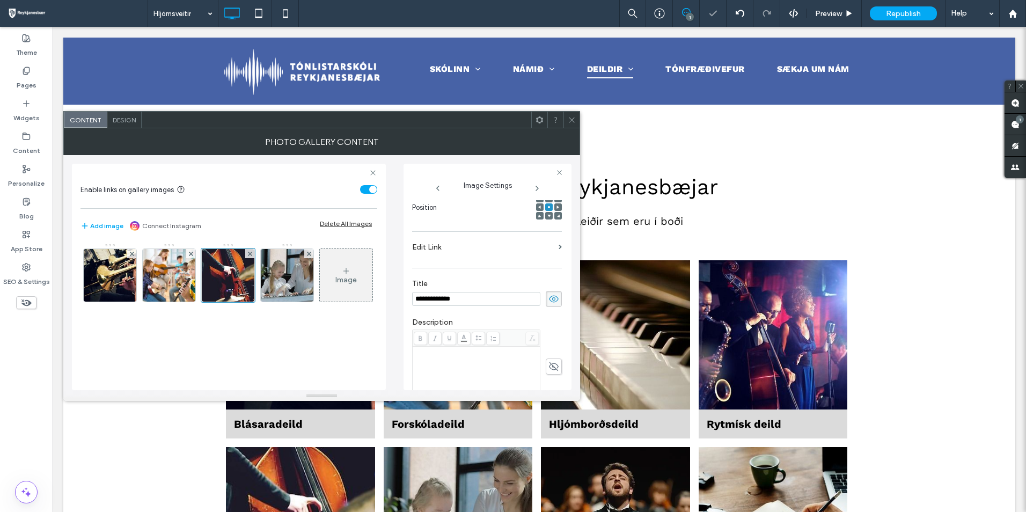
drag, startPoint x: 464, startPoint y: 301, endPoint x: 398, endPoint y: 296, distance: 65.6
click at [401, 298] on div "**********" at bounding box center [322, 272] width 500 height 235
type input "**********"
click at [292, 282] on img at bounding box center [287, 275] width 53 height 53
click at [443, 263] on div "Remove link" at bounding box center [430, 261] width 36 height 8
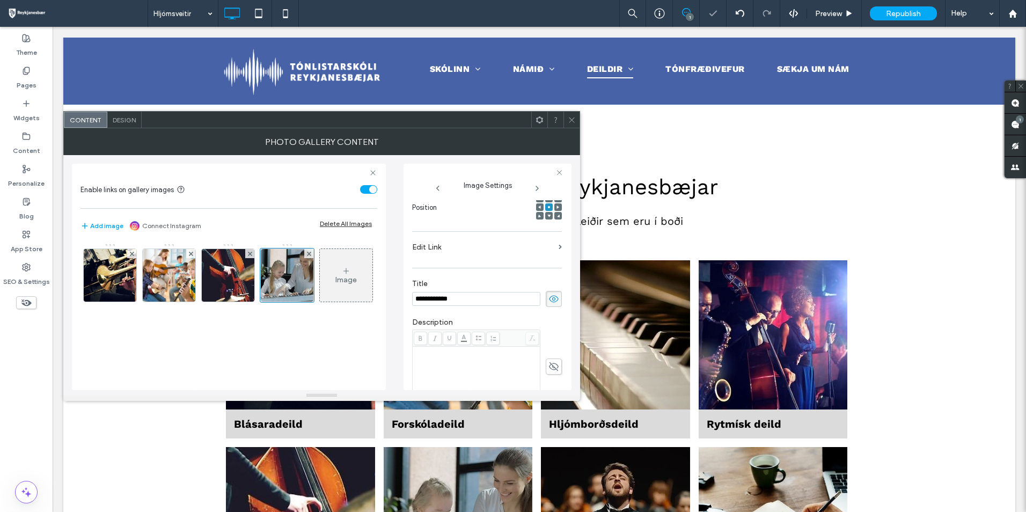
drag, startPoint x: 460, startPoint y: 299, endPoint x: 398, endPoint y: 300, distance: 62.2
click at [409, 303] on div "**********" at bounding box center [488, 277] width 168 height 226
type input "*********"
click at [573, 121] on icon at bounding box center [572, 120] width 8 height 8
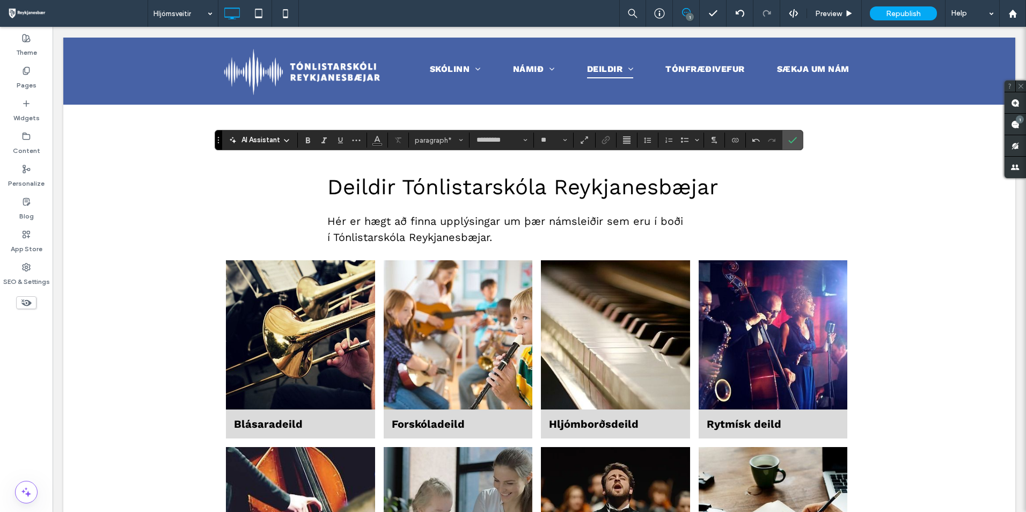
click at [635, 143] on section at bounding box center [627, 140] width 21 height 15
click at [631, 143] on button "Alignment" at bounding box center [627, 140] width 16 height 15
click at [637, 159] on icon "ui.textEditor.alignment.left" at bounding box center [634, 157] width 9 height 9
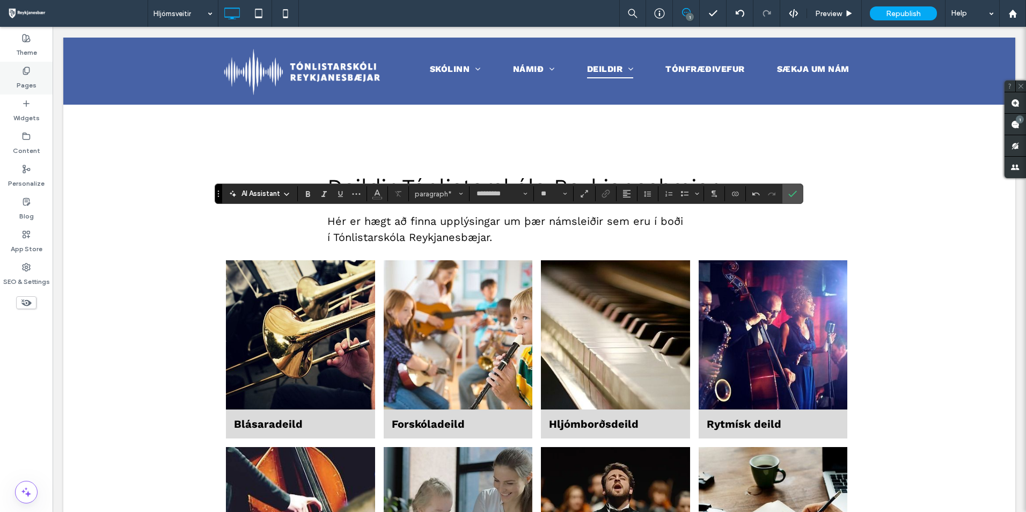
click at [32, 77] on label "Pages" at bounding box center [27, 82] width 20 height 15
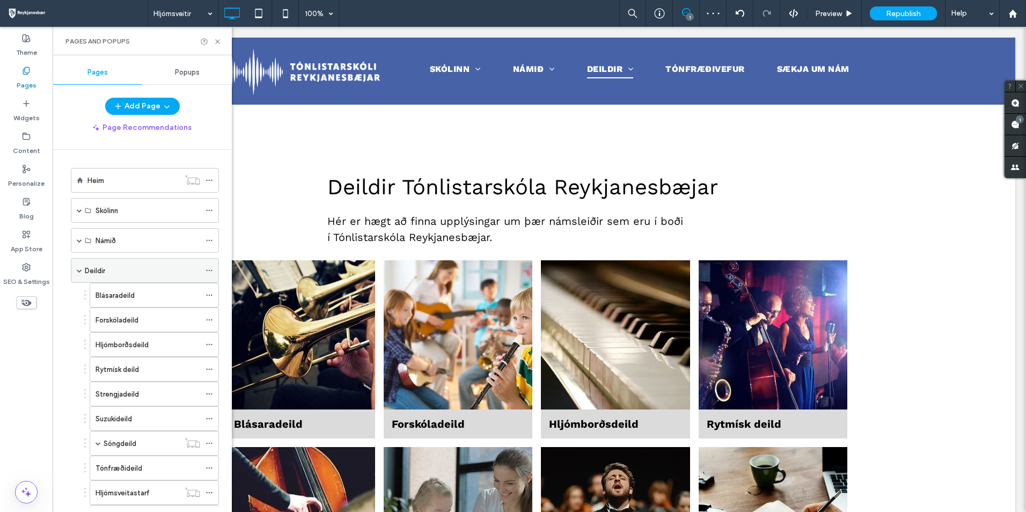
click at [76, 270] on div "Deildir" at bounding box center [145, 270] width 148 height 25
click at [79, 267] on span at bounding box center [79, 271] width 5 height 24
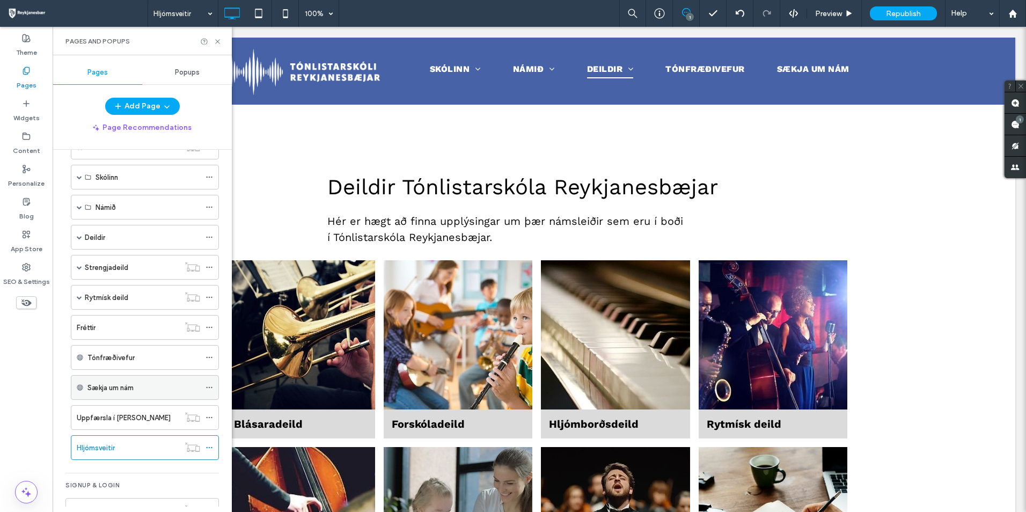
scroll to position [63, 0]
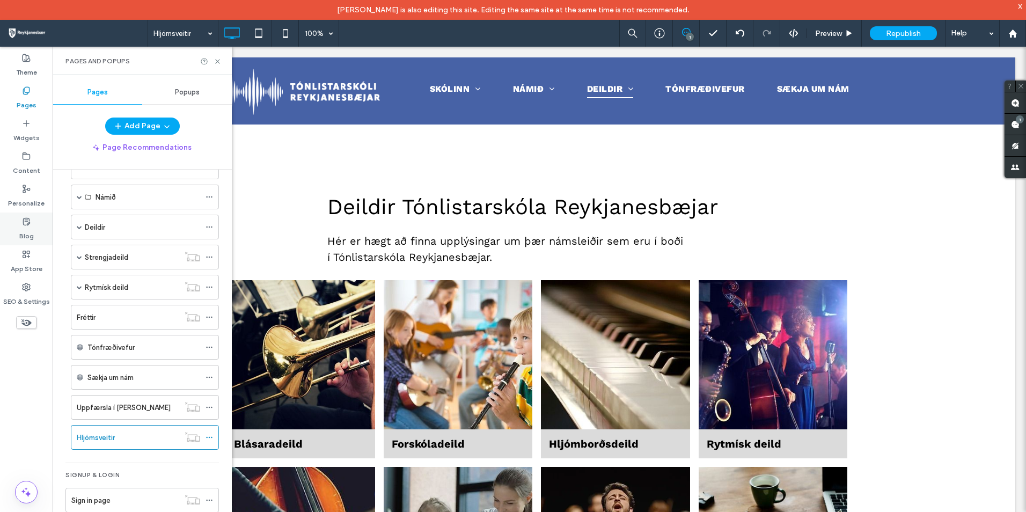
click at [41, 233] on div "Blog" at bounding box center [26, 228] width 53 height 33
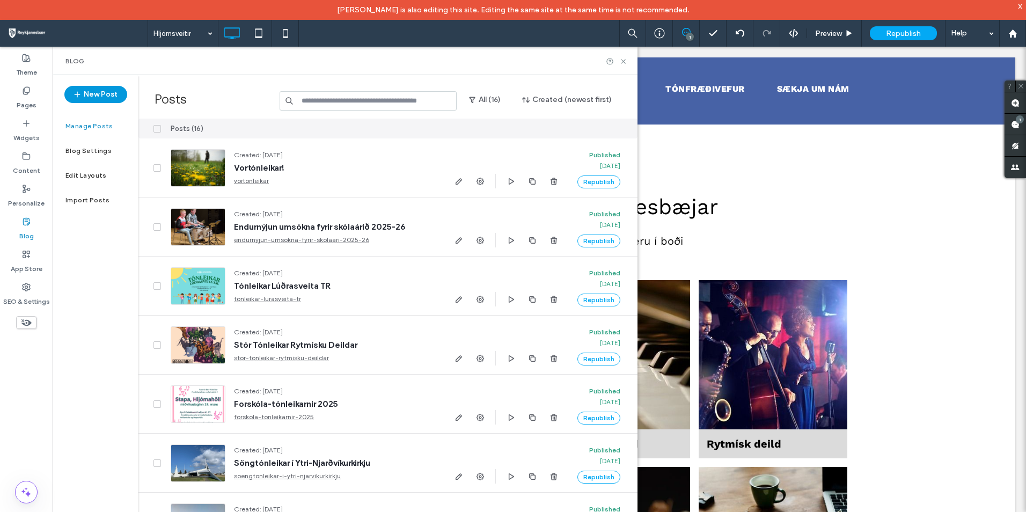
click at [82, 95] on icon "button" at bounding box center [77, 94] width 9 height 9
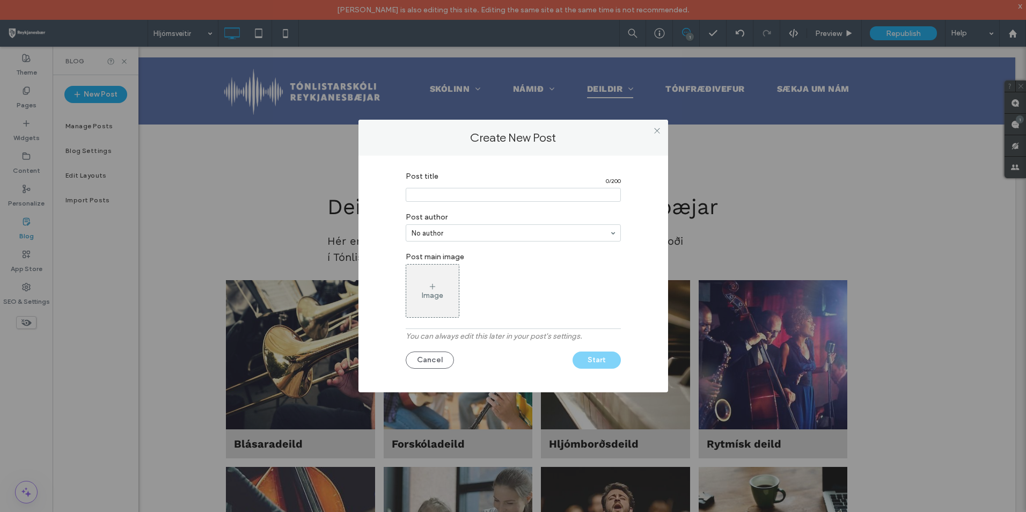
click at [458, 197] on input "Post title" at bounding box center [513, 195] width 215 height 14
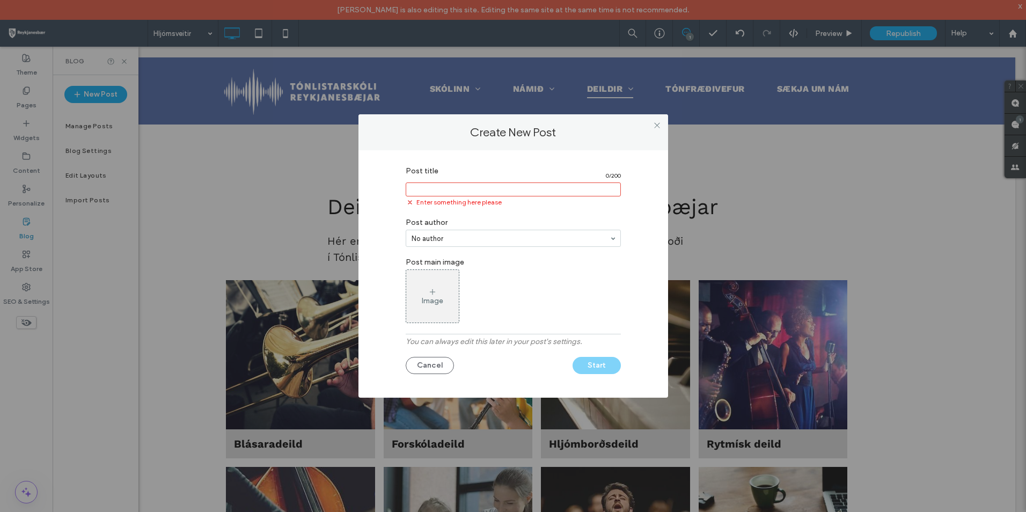
click at [439, 289] on div "Image" at bounding box center [432, 296] width 53 height 50
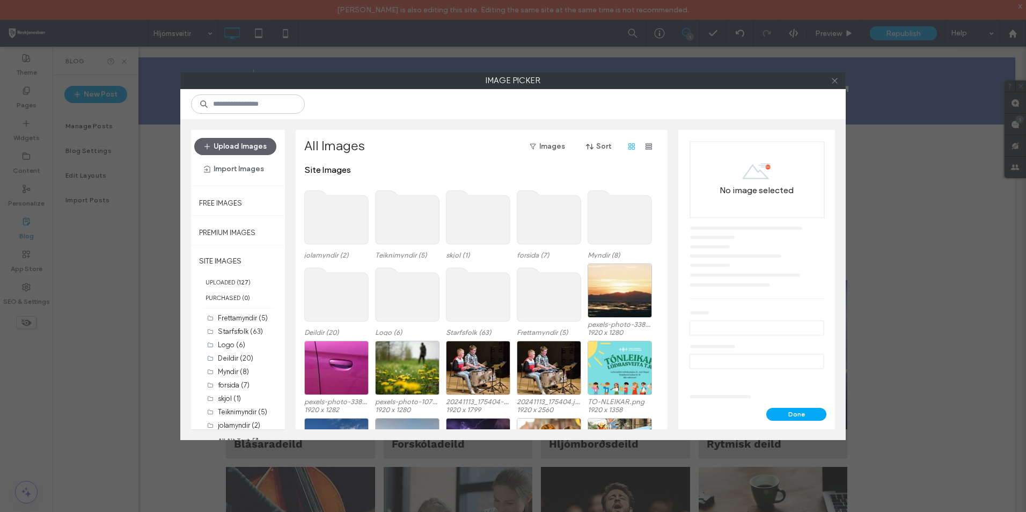
drag, startPoint x: 834, startPoint y: 82, endPoint x: 653, endPoint y: 84, distance: 180.8
click at [833, 83] on icon at bounding box center [835, 81] width 8 height 8
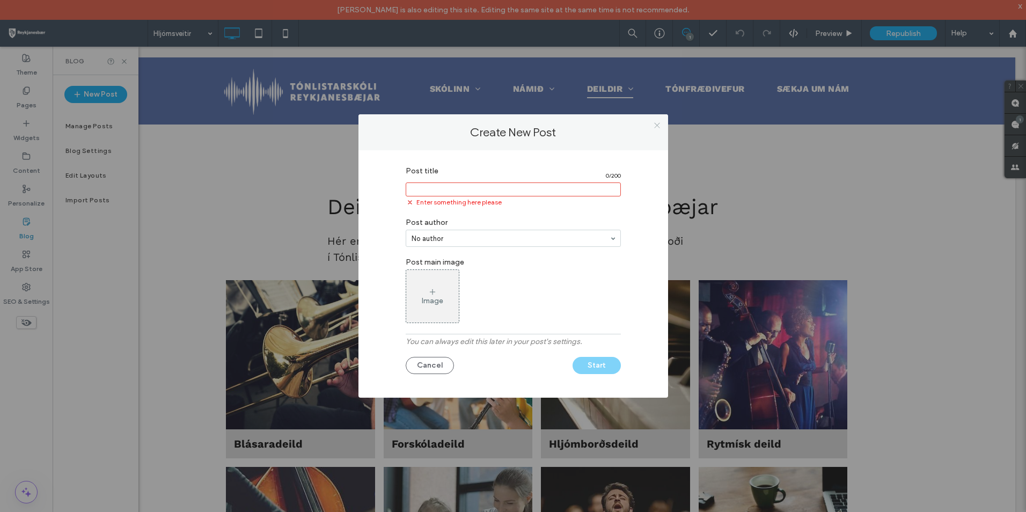
click at [659, 128] on icon at bounding box center [657, 125] width 8 height 8
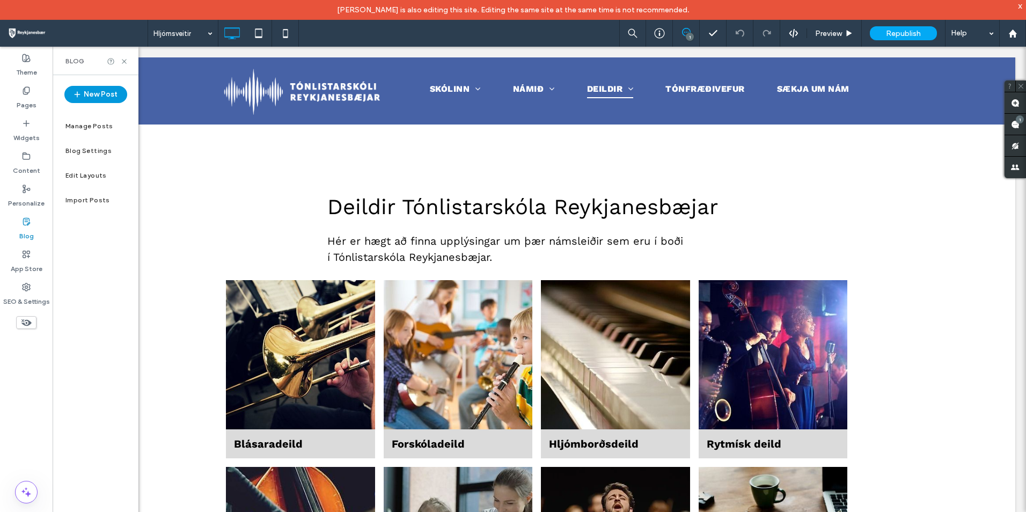
click at [82, 96] on span "button" at bounding box center [78, 94] width 11 height 16
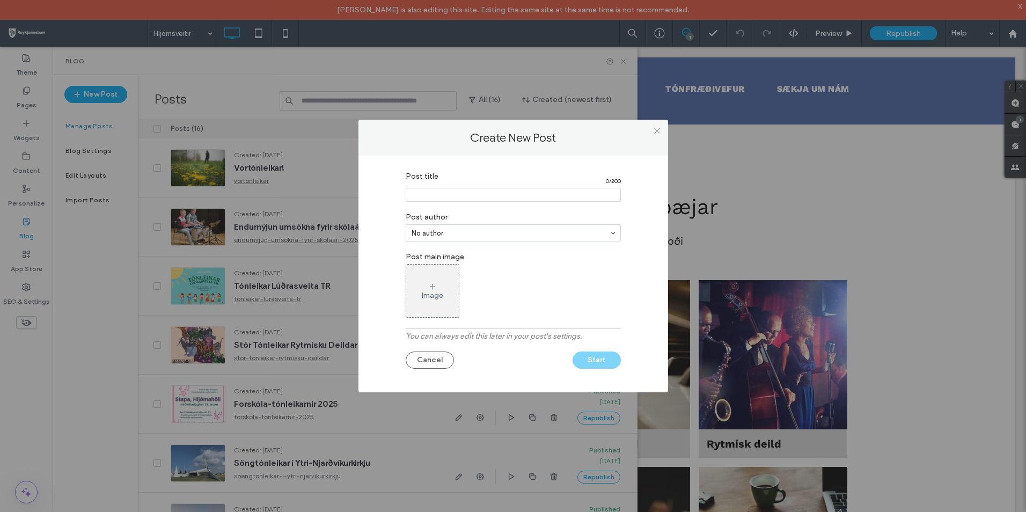
click at [433, 275] on div "Image" at bounding box center [432, 291] width 53 height 50
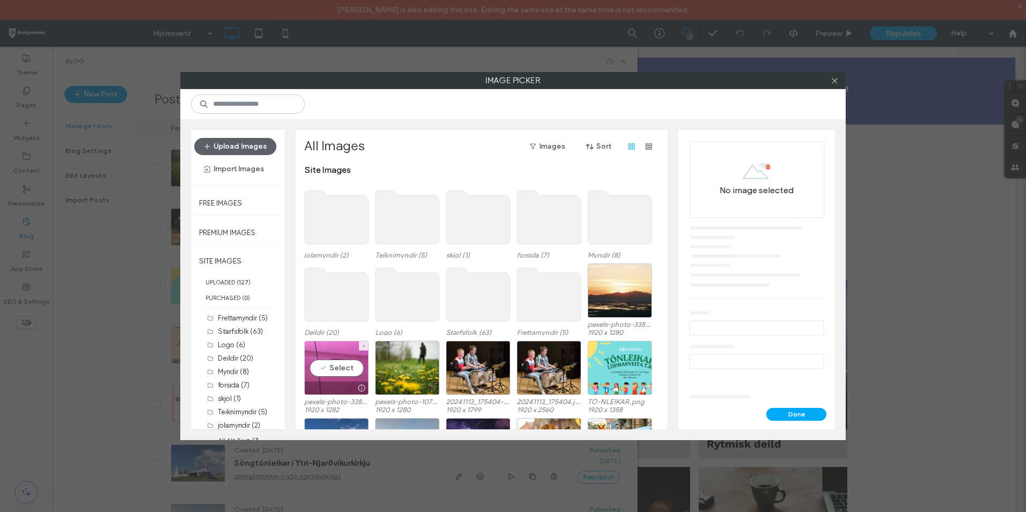
click at [353, 353] on div "Select" at bounding box center [336, 368] width 64 height 54
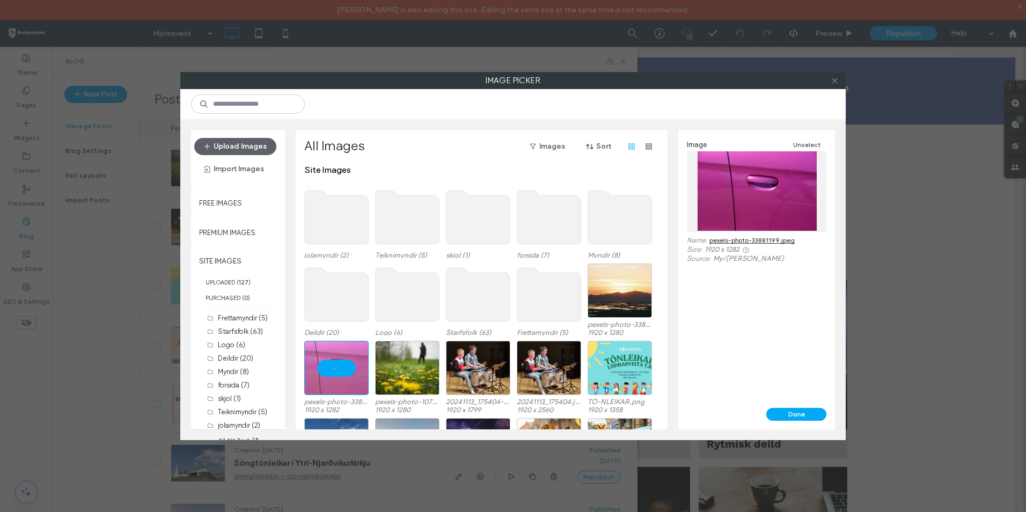
click at [832, 85] on span at bounding box center [835, 80] width 8 height 16
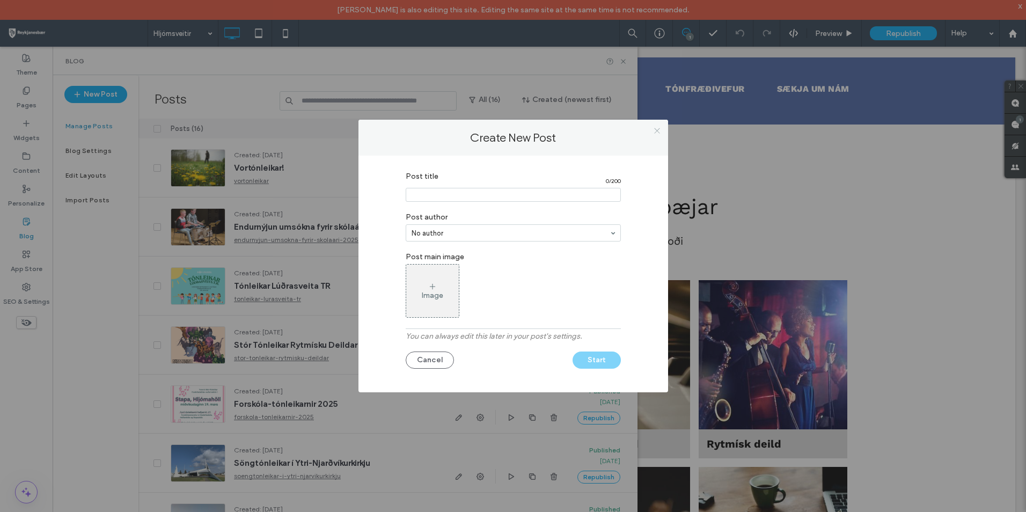
click at [660, 126] on span at bounding box center [657, 130] width 8 height 16
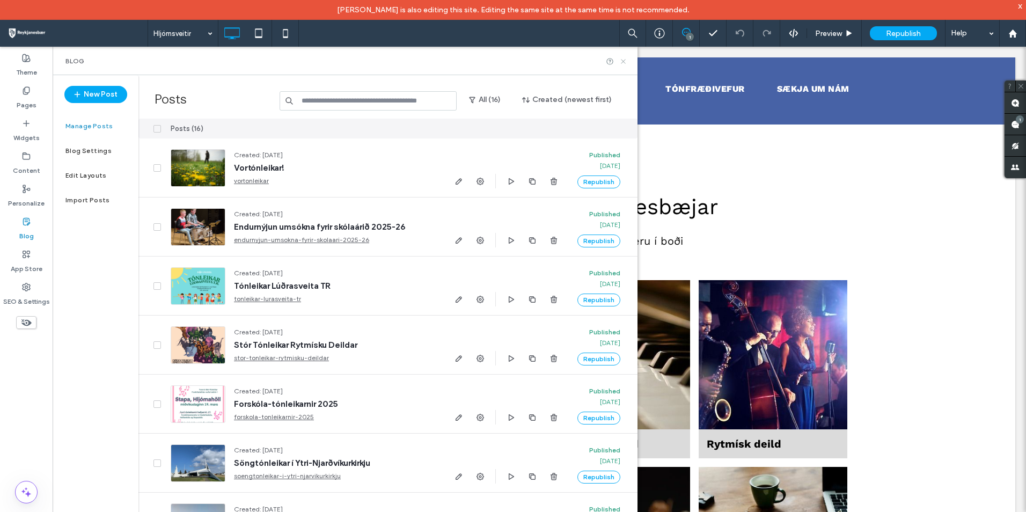
click at [620, 62] on icon at bounding box center [623, 61] width 8 height 8
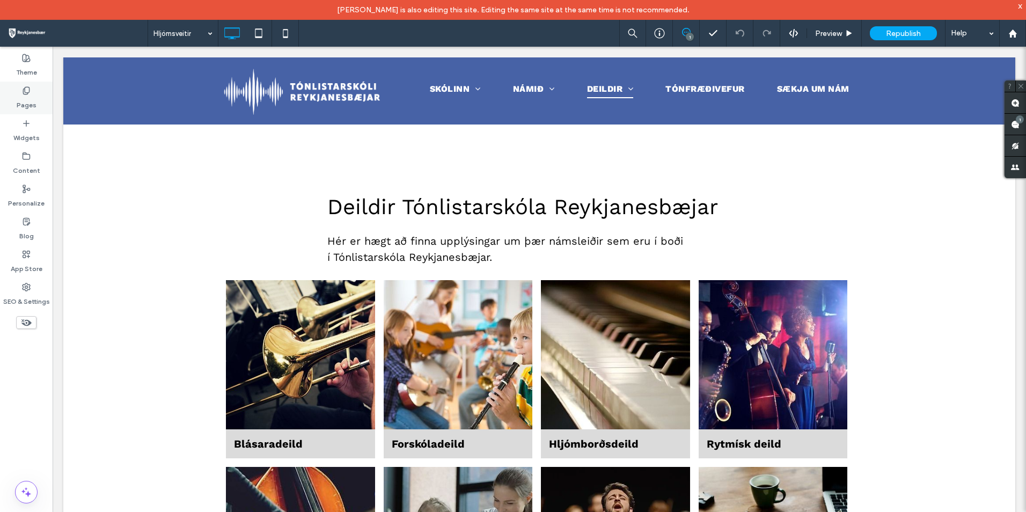
click at [32, 99] on label "Pages" at bounding box center [27, 102] width 20 height 15
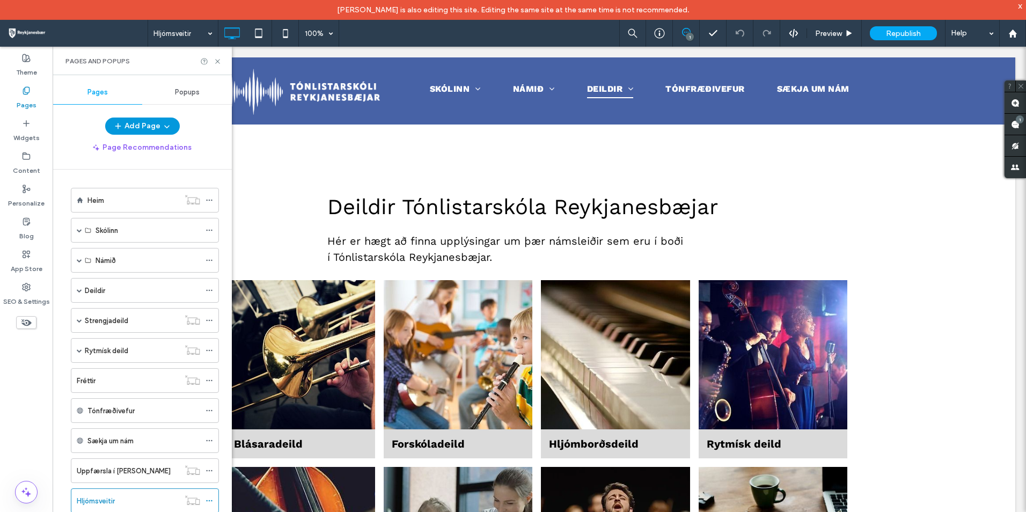
click at [171, 127] on button "Add Page" at bounding box center [142, 126] width 75 height 17
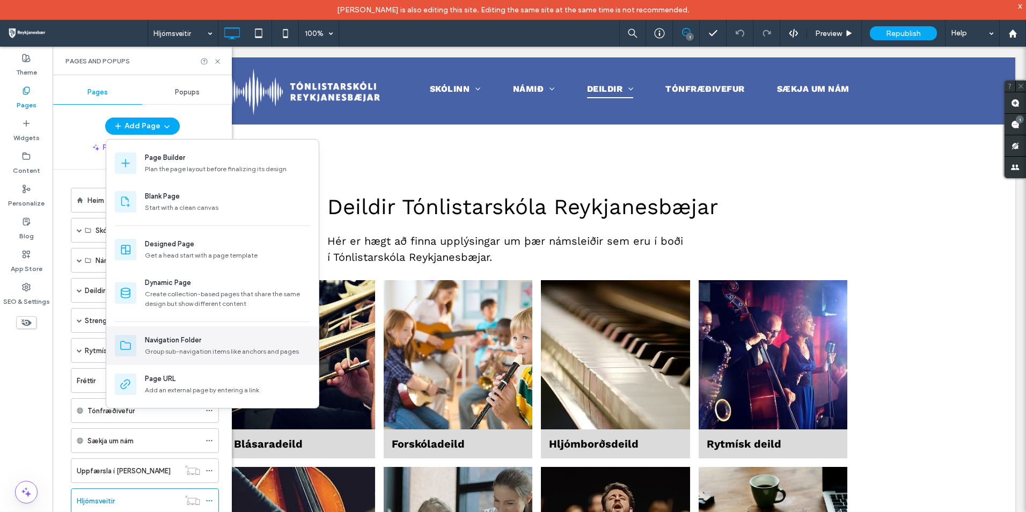
click at [255, 343] on div "Navigation Folder" at bounding box center [227, 340] width 165 height 11
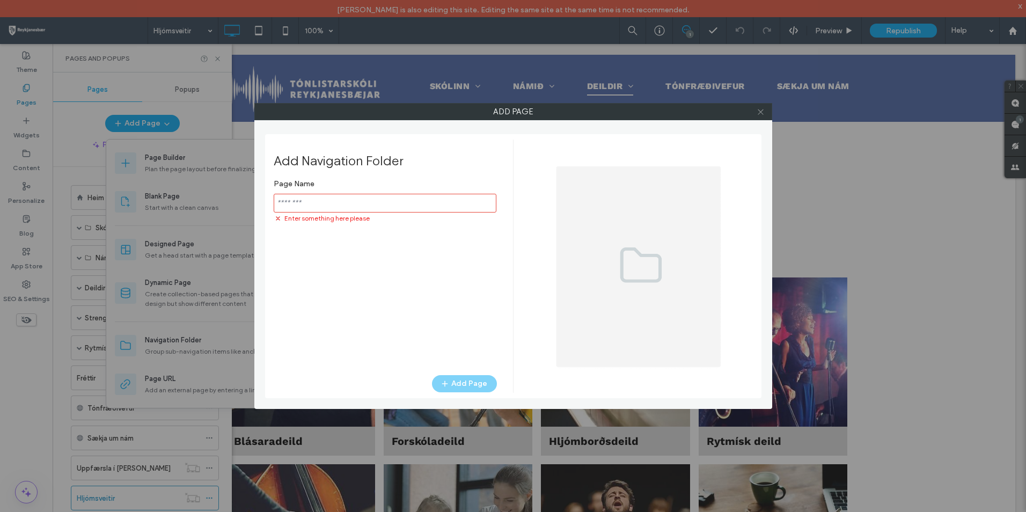
click at [761, 115] on icon at bounding box center [761, 112] width 8 height 8
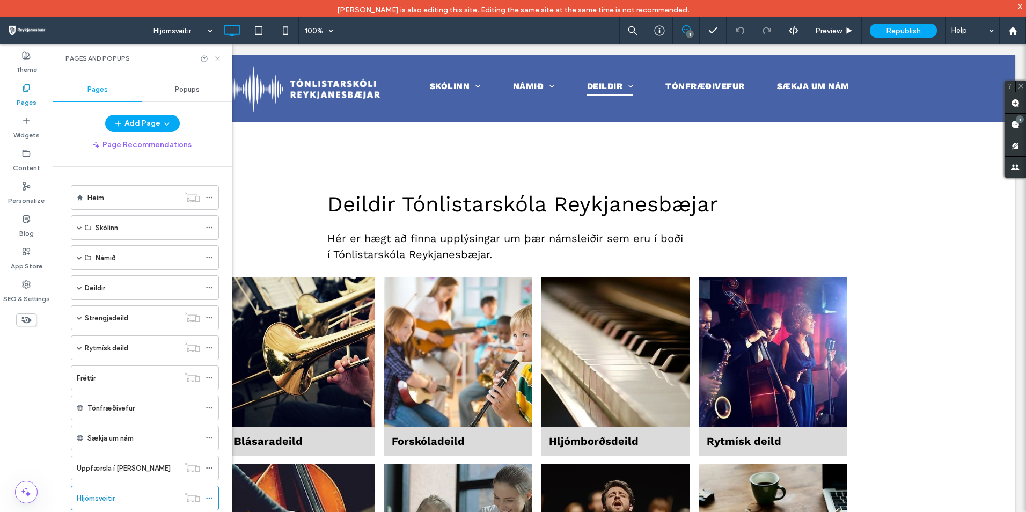
click at [215, 61] on icon at bounding box center [218, 59] width 8 height 8
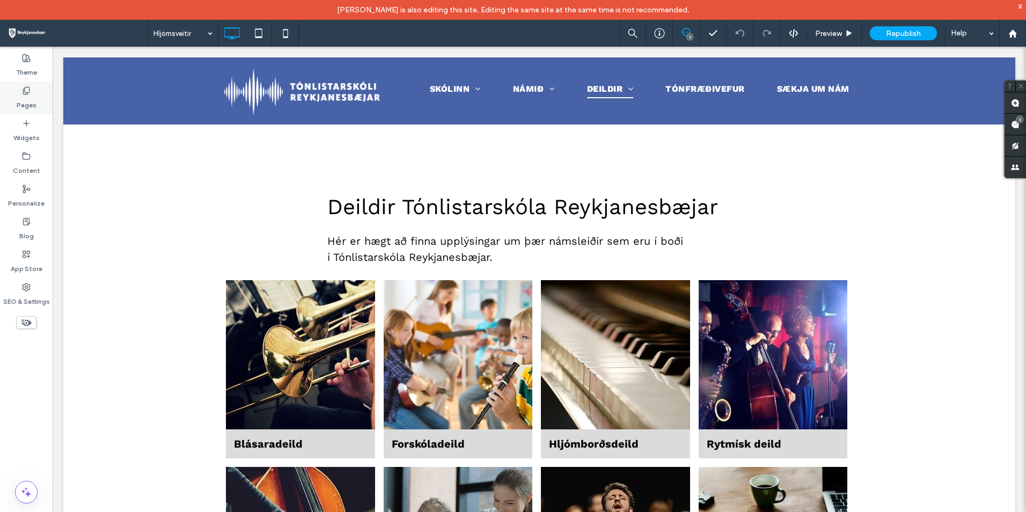
click at [33, 99] on label "Pages" at bounding box center [27, 102] width 20 height 15
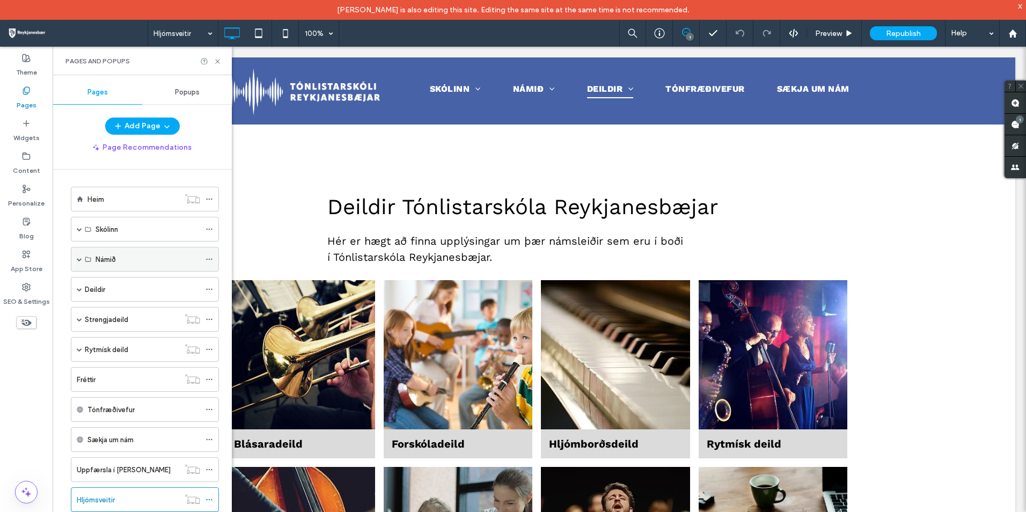
scroll to position [0, 0]
click at [82, 233] on span at bounding box center [79, 230] width 5 height 24
